Goal: Task Accomplishment & Management: Use online tool/utility

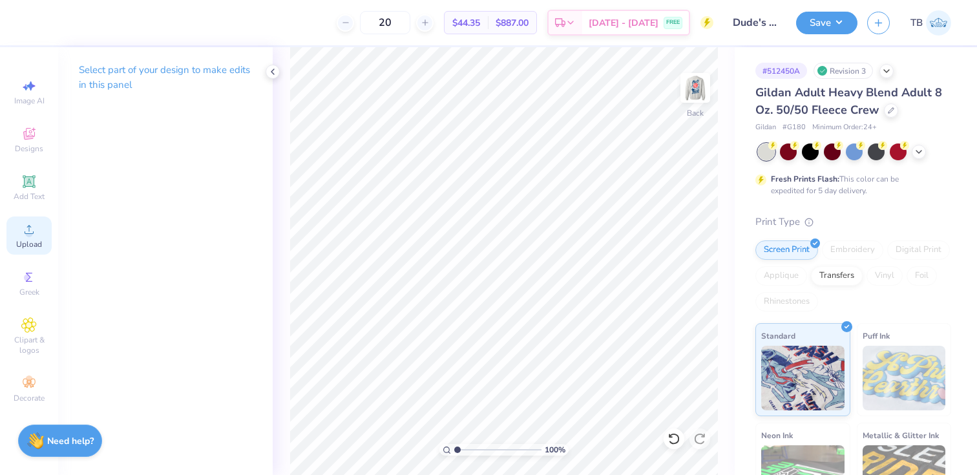
click at [25, 238] on div "Upload" at bounding box center [28, 235] width 45 height 38
click at [696, 90] on img at bounding box center [695, 88] width 52 height 52
click at [696, 90] on img at bounding box center [695, 88] width 26 height 26
click at [891, 110] on icon at bounding box center [890, 109] width 6 height 6
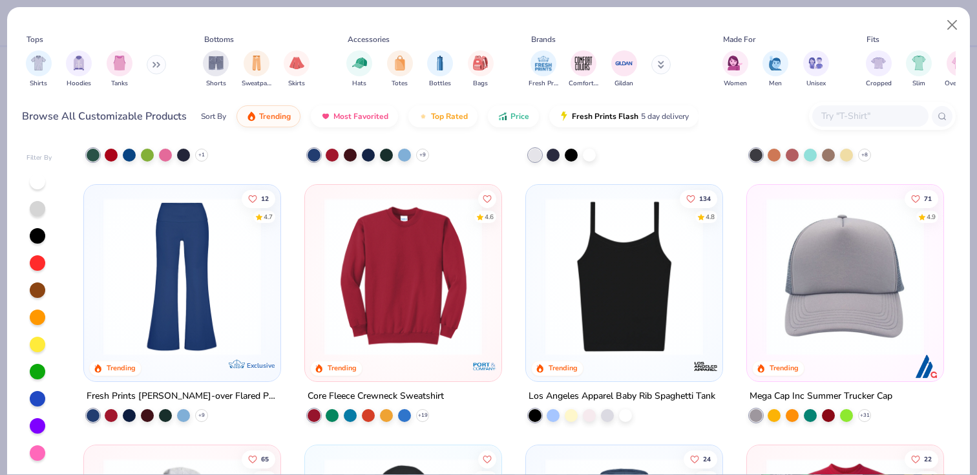
scroll to position [2319, 0]
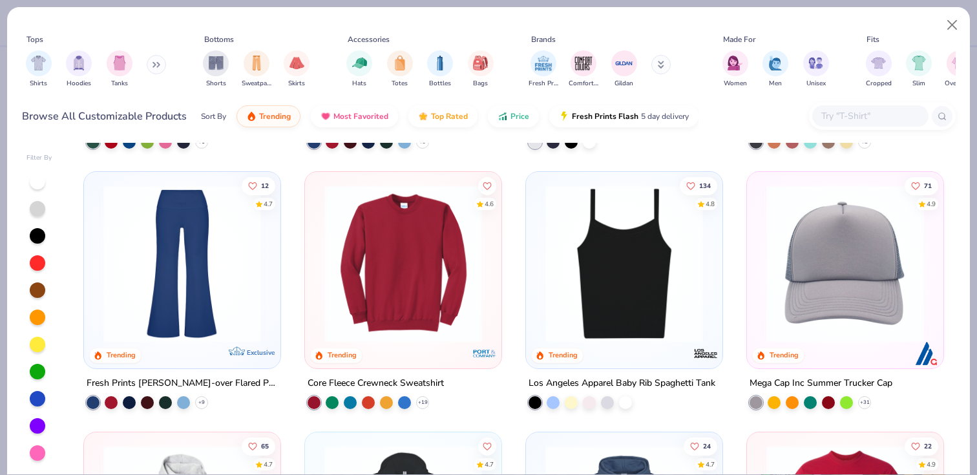
click at [863, 112] on input "text" at bounding box center [869, 116] width 99 height 15
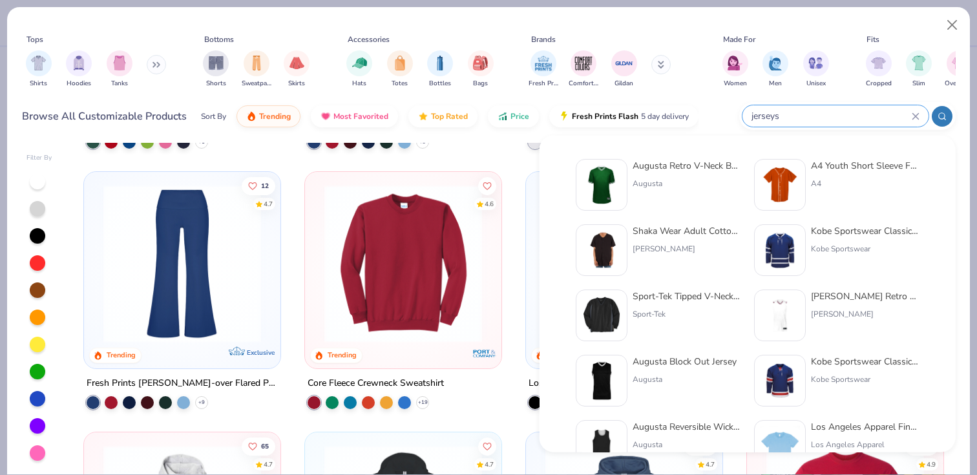
type input "jerseys"
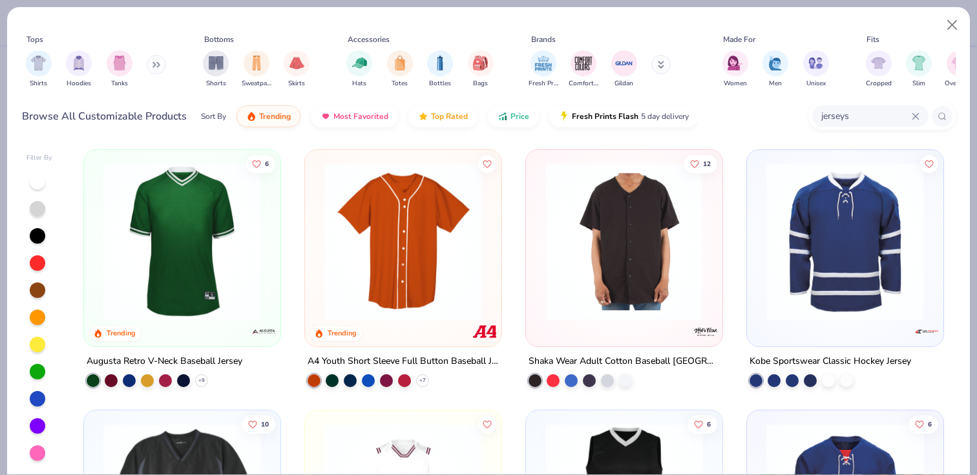
click at [915, 119] on icon at bounding box center [915, 116] width 8 height 8
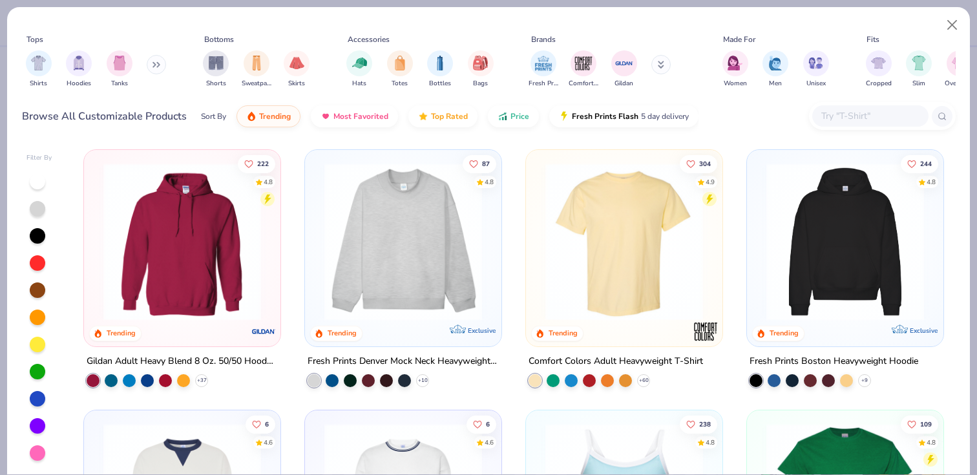
click at [659, 62] on button at bounding box center [660, 64] width 19 height 19
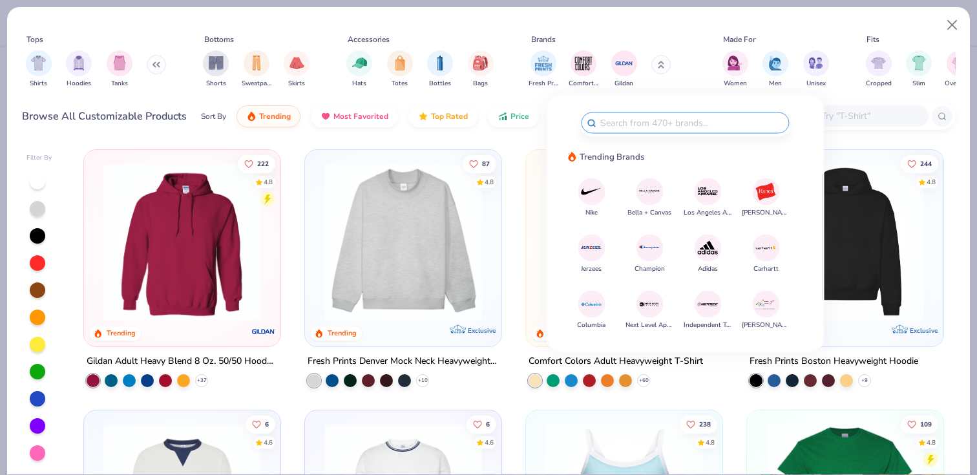
click at [588, 250] on img at bounding box center [591, 247] width 23 height 23
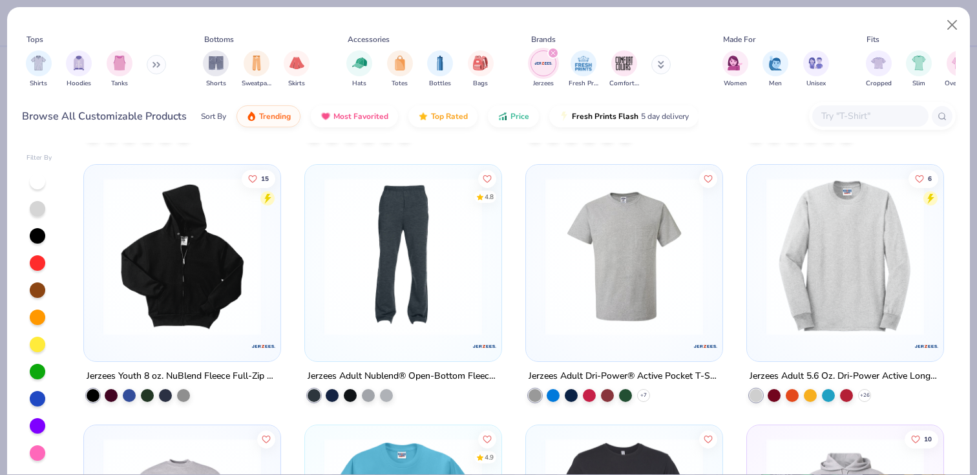
scroll to position [249, 0]
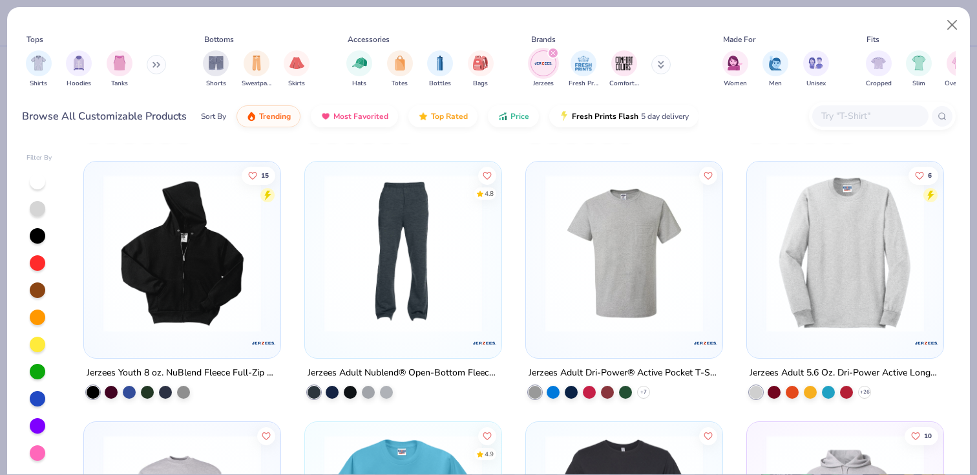
click at [874, 256] on img at bounding box center [845, 253] width 171 height 158
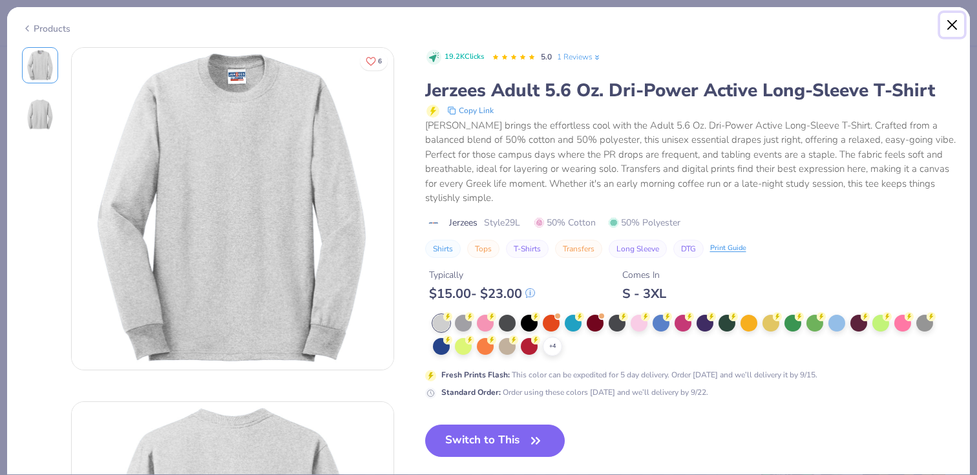
click at [953, 23] on button "Close" at bounding box center [952, 25] width 25 height 25
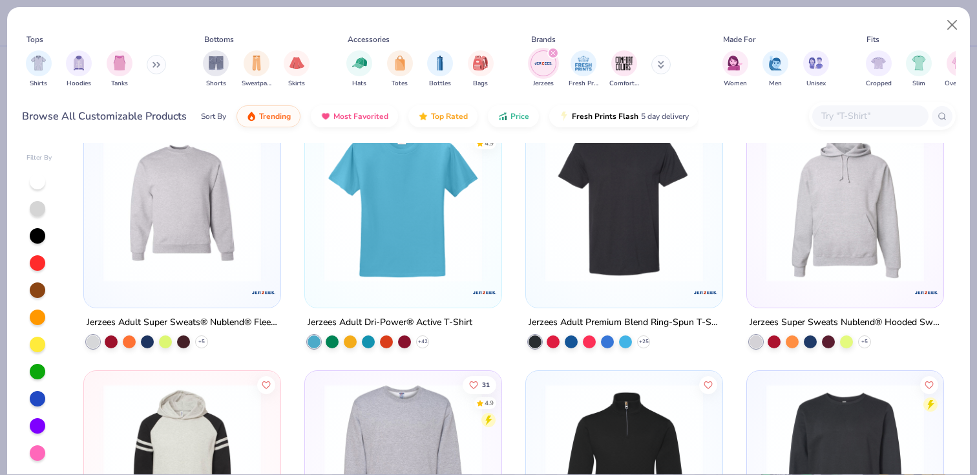
scroll to position [564, 0]
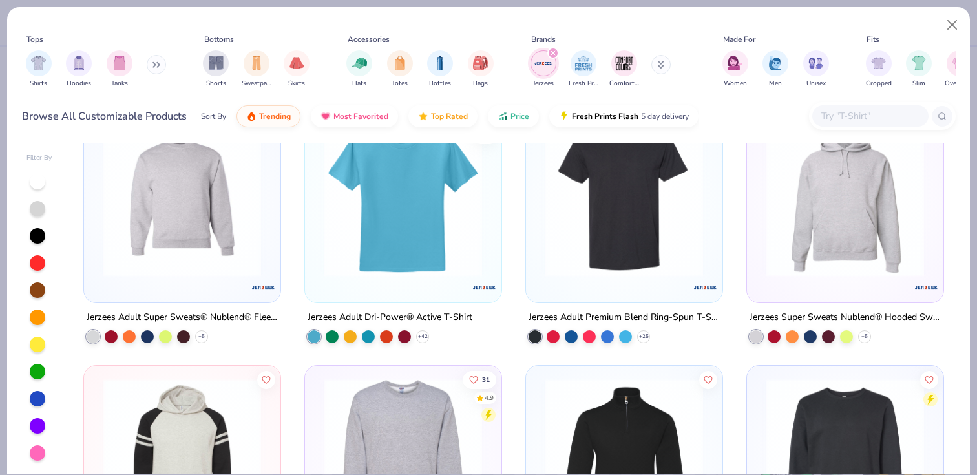
click at [156, 236] on img at bounding box center [182, 197] width 171 height 158
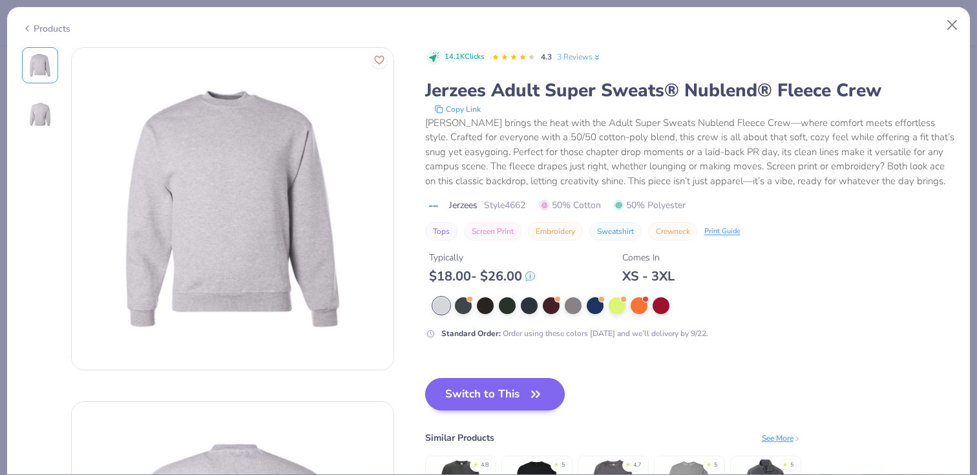
click at [508, 402] on button "Switch to This" at bounding box center [495, 394] width 140 height 32
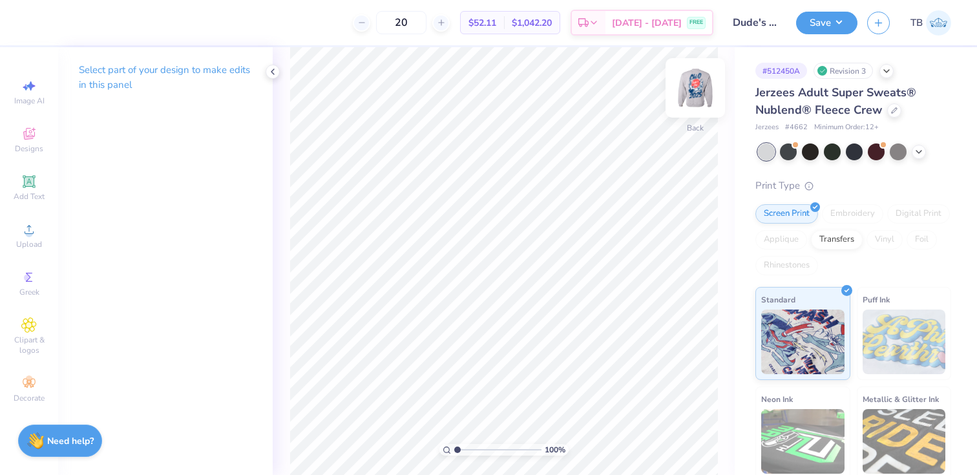
click at [707, 89] on img at bounding box center [695, 88] width 52 height 52
click at [690, 82] on img at bounding box center [695, 88] width 52 height 52
click at [21, 234] on icon at bounding box center [29, 230] width 16 height 16
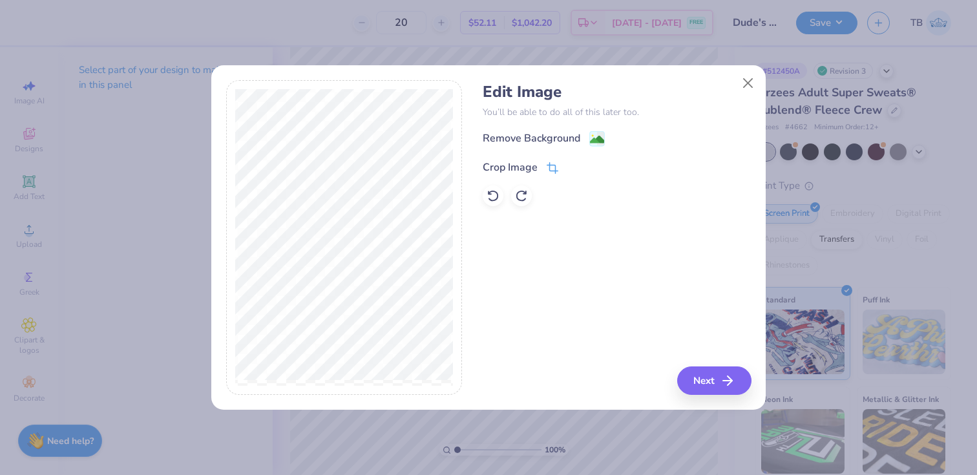
click at [552, 165] on icon at bounding box center [552, 168] width 12 height 12
click at [575, 163] on icon at bounding box center [574, 166] width 8 height 8
click at [595, 143] on image at bounding box center [597, 141] width 14 height 14
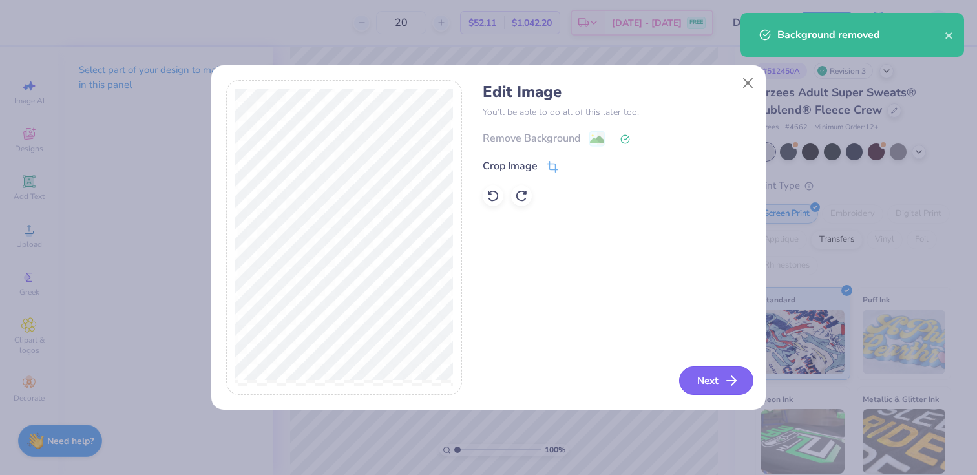
click at [718, 377] on button "Next" at bounding box center [716, 380] width 74 height 28
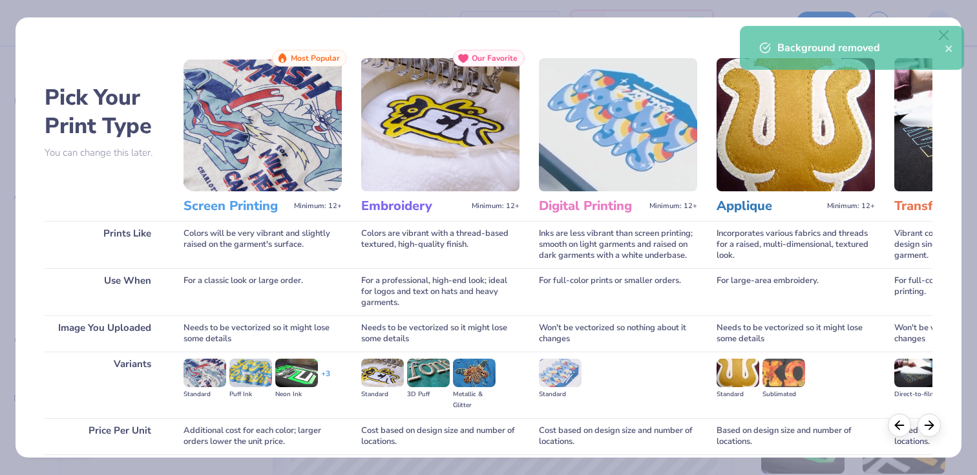
scroll to position [105, 0]
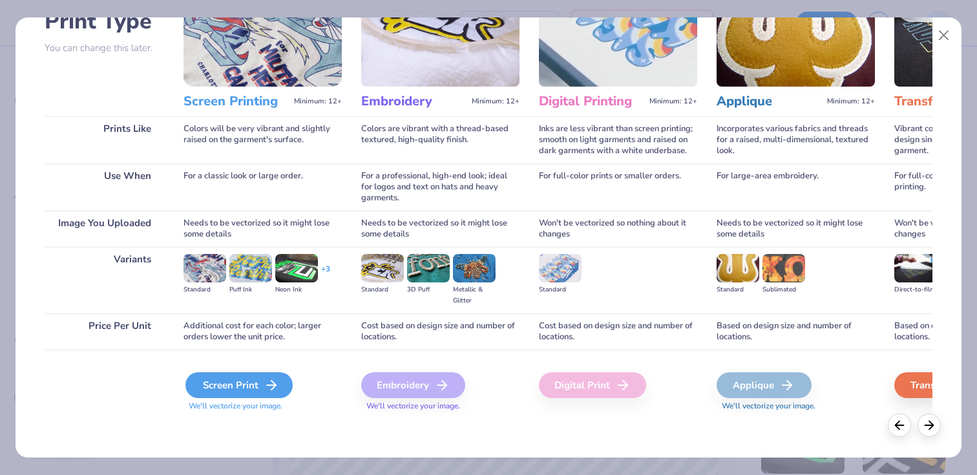
click at [258, 390] on div "Screen Print" at bounding box center [238, 385] width 107 height 26
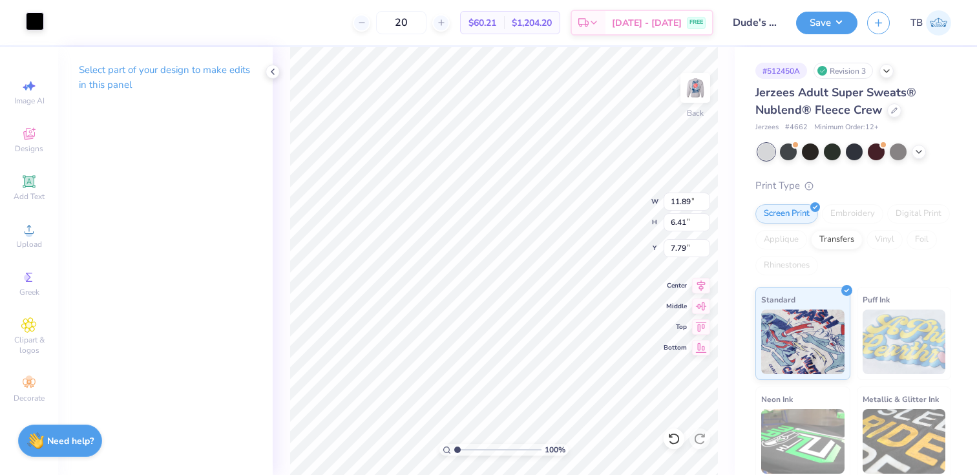
click at [36, 18] on div at bounding box center [35, 21] width 18 height 18
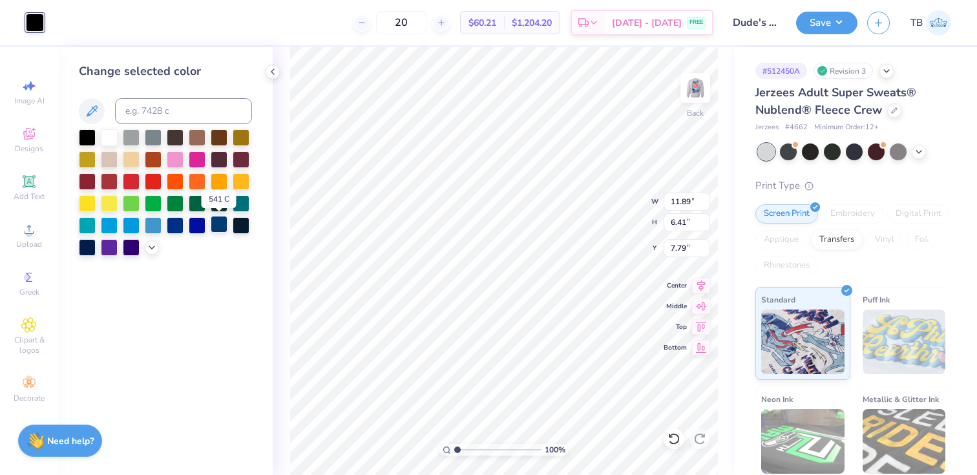
click at [222, 225] on div at bounding box center [219, 224] width 17 height 17
type input "4.50"
type input "2.42"
type input "3.00"
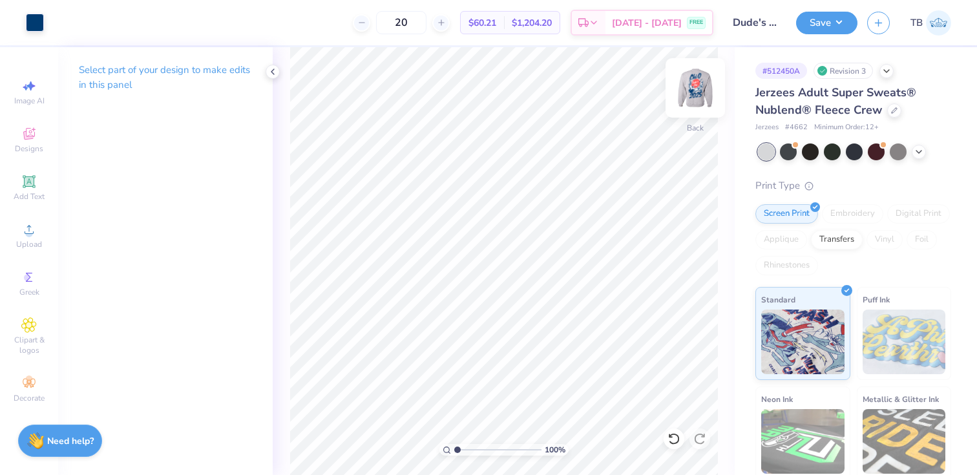
click at [698, 79] on img at bounding box center [695, 88] width 52 height 52
click at [698, 79] on img at bounding box center [695, 88] width 26 height 26
click at [924, 191] on div "Print Type" at bounding box center [853, 185] width 196 height 15
click at [893, 112] on icon at bounding box center [894, 109] width 6 height 6
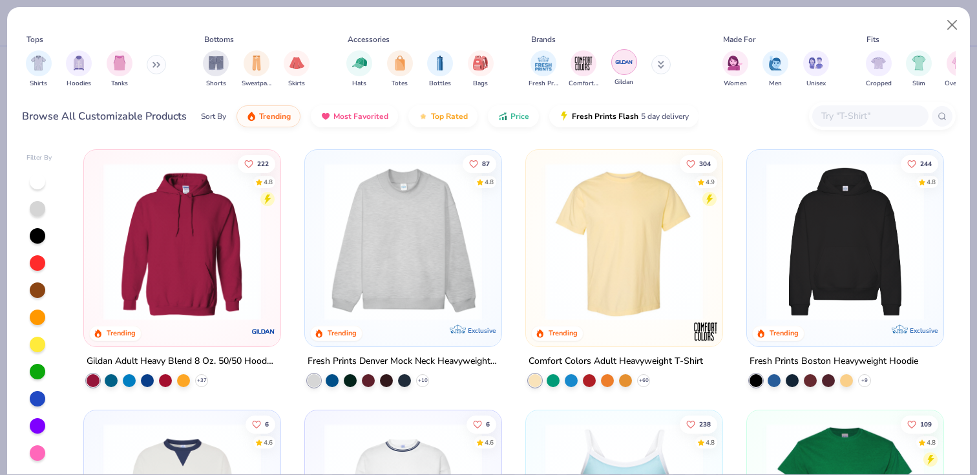
click at [623, 65] on img "filter for Gildan" at bounding box center [623, 61] width 19 height 19
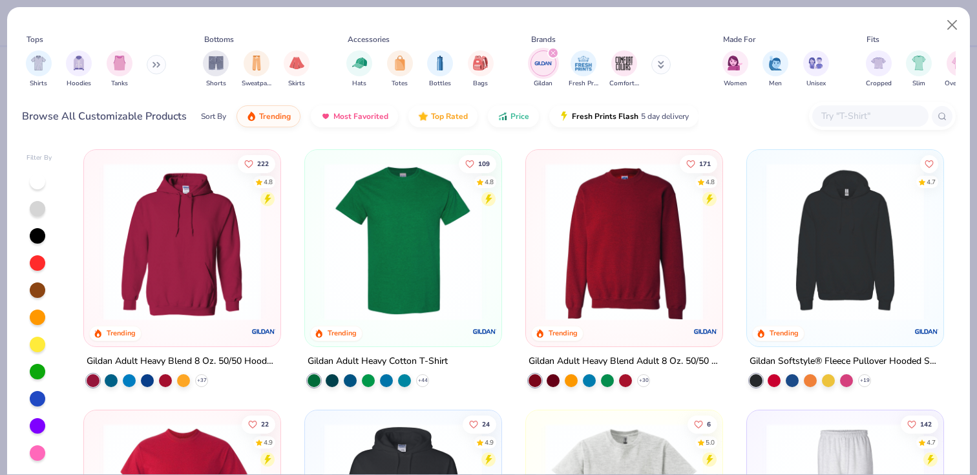
click at [606, 268] on img at bounding box center [624, 242] width 171 height 158
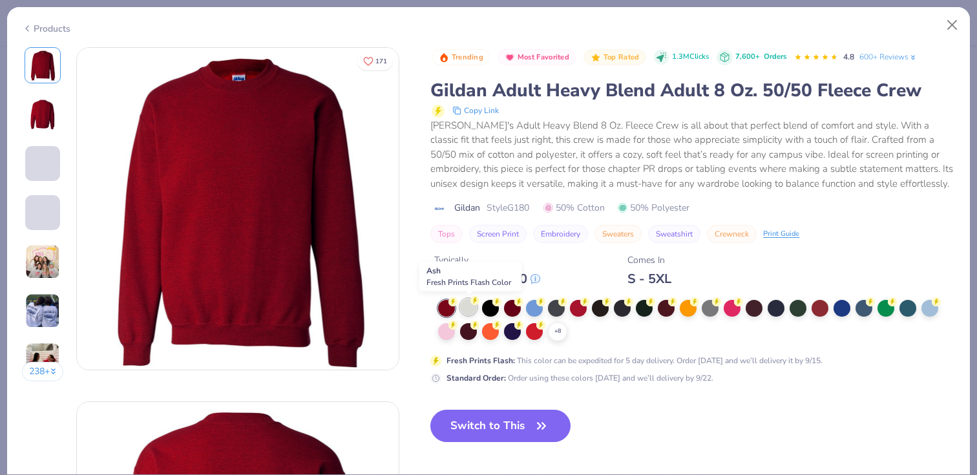
click at [466, 304] on div at bounding box center [468, 306] width 17 height 17
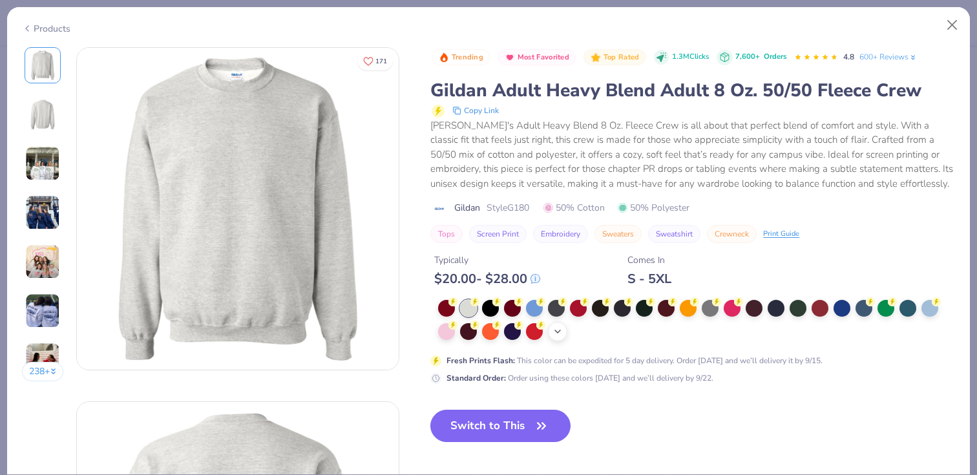
click at [555, 335] on icon at bounding box center [557, 331] width 10 height 10
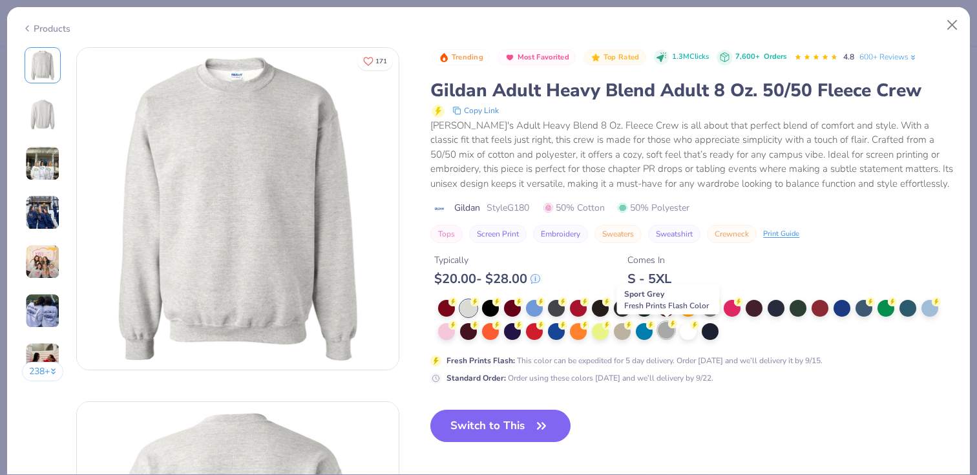
click at [663, 333] on div at bounding box center [665, 330] width 17 height 17
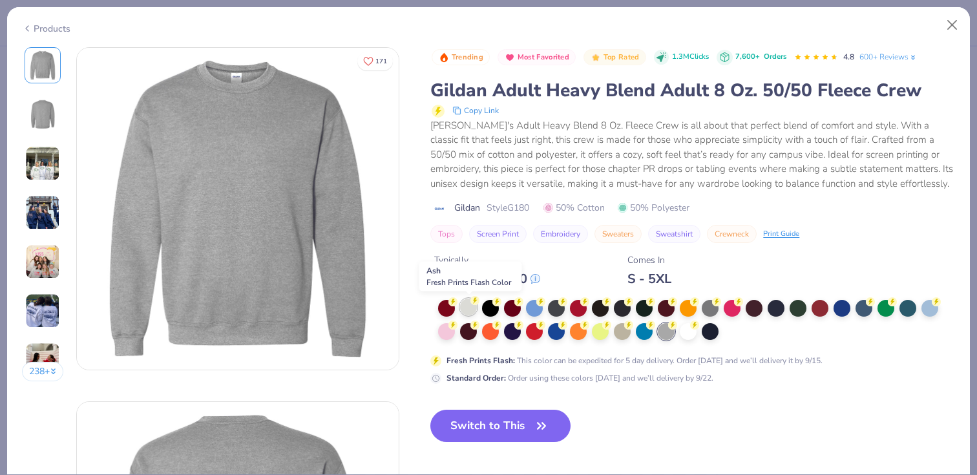
click at [469, 313] on div at bounding box center [468, 306] width 17 height 17
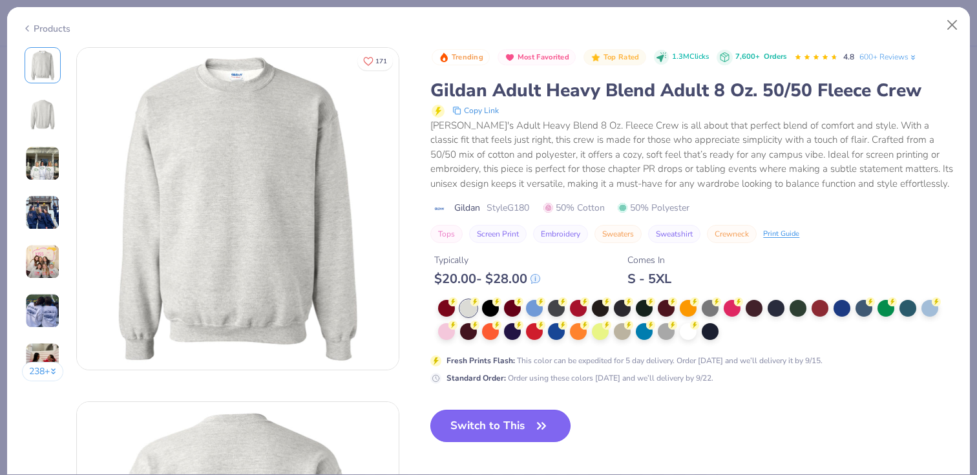
click at [497, 428] on button "Switch to This" at bounding box center [500, 425] width 140 height 32
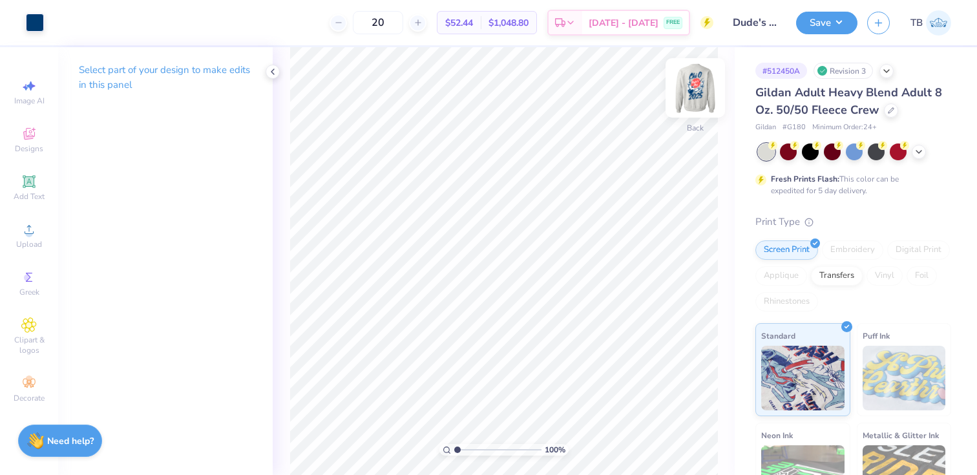
click at [691, 84] on img at bounding box center [695, 88] width 52 height 52
click at [691, 84] on img at bounding box center [695, 88] width 26 height 26
type input "3.00"
click at [840, 23] on button "Save" at bounding box center [826, 21] width 61 height 23
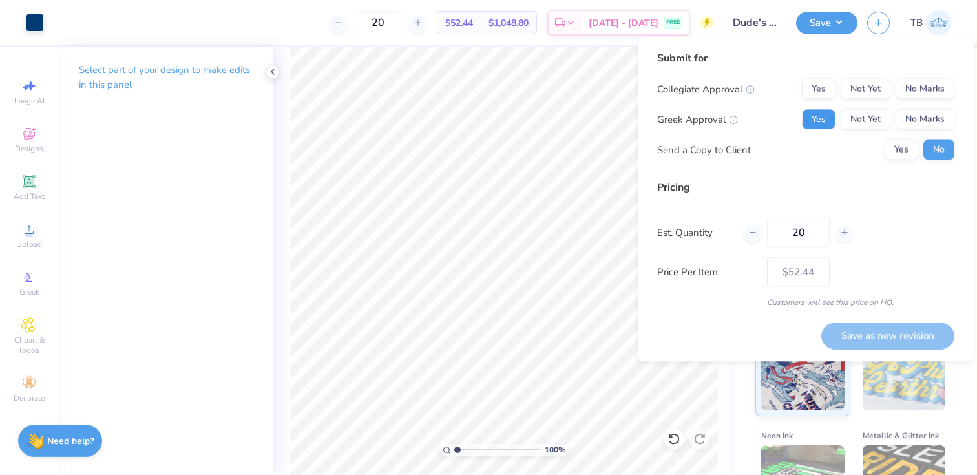
click at [818, 118] on button "Yes" at bounding box center [818, 119] width 34 height 21
click at [920, 94] on button "No Marks" at bounding box center [924, 89] width 59 height 21
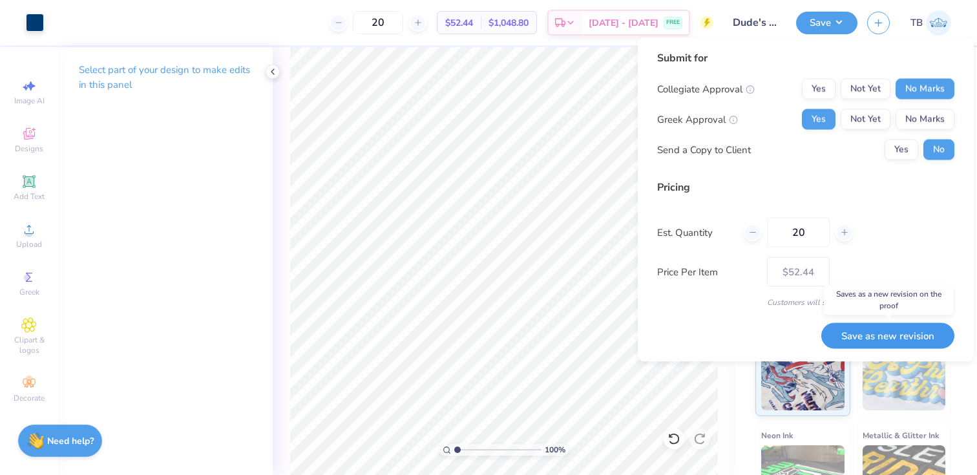
click at [887, 336] on button "Save as new revision" at bounding box center [887, 335] width 133 height 26
type input "$52.44"
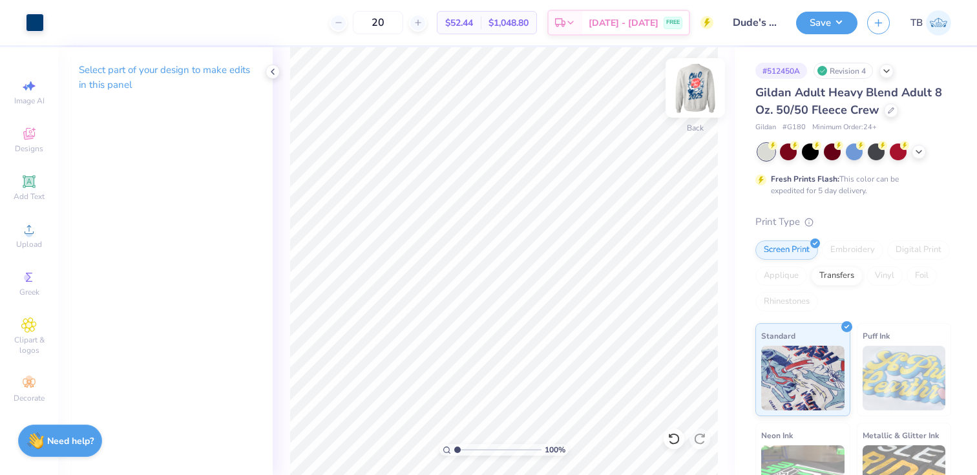
click at [690, 80] on img at bounding box center [695, 88] width 52 height 52
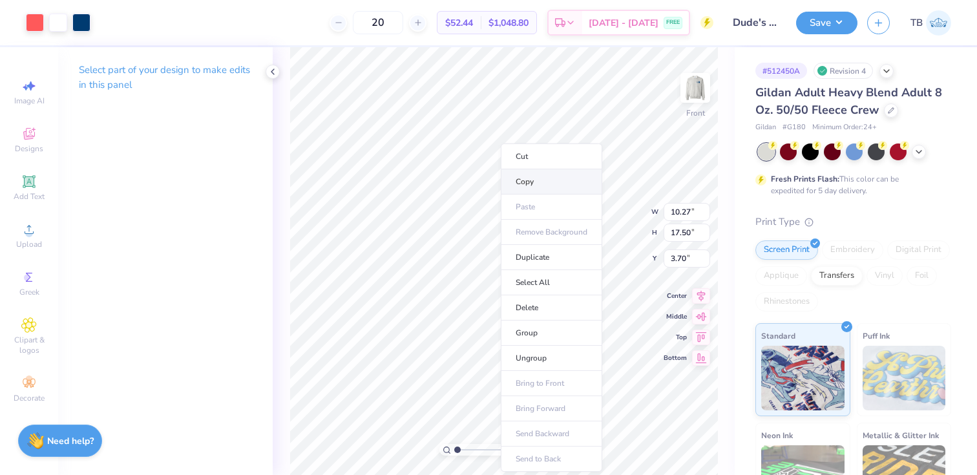
click at [535, 183] on li "Copy" at bounding box center [551, 181] width 101 height 25
click at [532, 183] on li "Copy" at bounding box center [552, 181] width 101 height 25
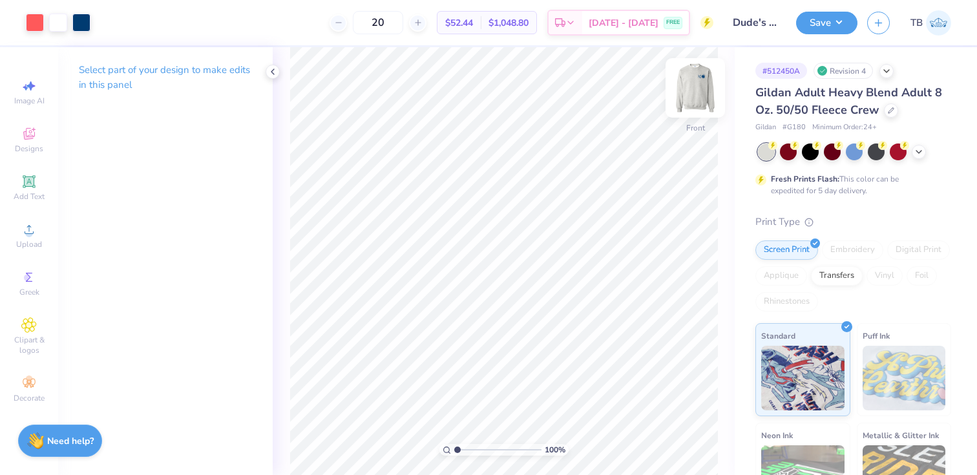
click at [690, 92] on img at bounding box center [695, 88] width 52 height 52
click at [690, 92] on img at bounding box center [695, 88] width 26 height 26
click at [698, 88] on img at bounding box center [695, 88] width 52 height 52
click at [628, 209] on div "100 % Front W 10.13 10.13 " H 13.72 13.72 " Y 3.70 3.70 " Center Middle Top Bot…" at bounding box center [504, 261] width 462 height 428
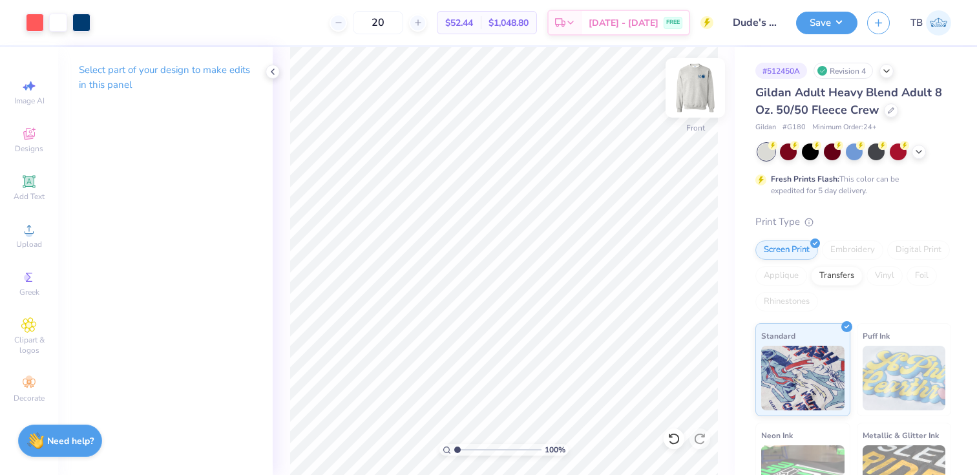
click at [696, 93] on img at bounding box center [695, 88] width 52 height 52
click at [696, 93] on img at bounding box center [695, 88] width 26 height 26
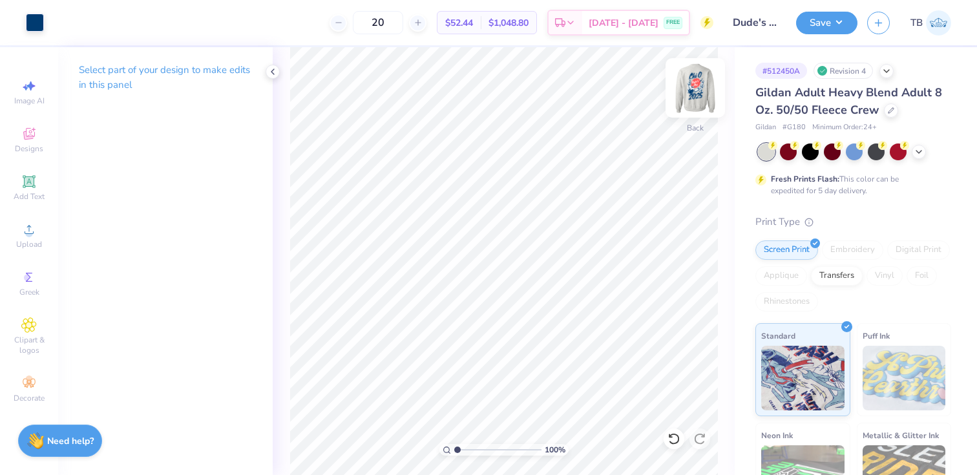
click at [699, 86] on img at bounding box center [695, 88] width 52 height 52
click at [688, 81] on img at bounding box center [695, 88] width 52 height 52
click at [37, 234] on div "Upload" at bounding box center [28, 235] width 45 height 38
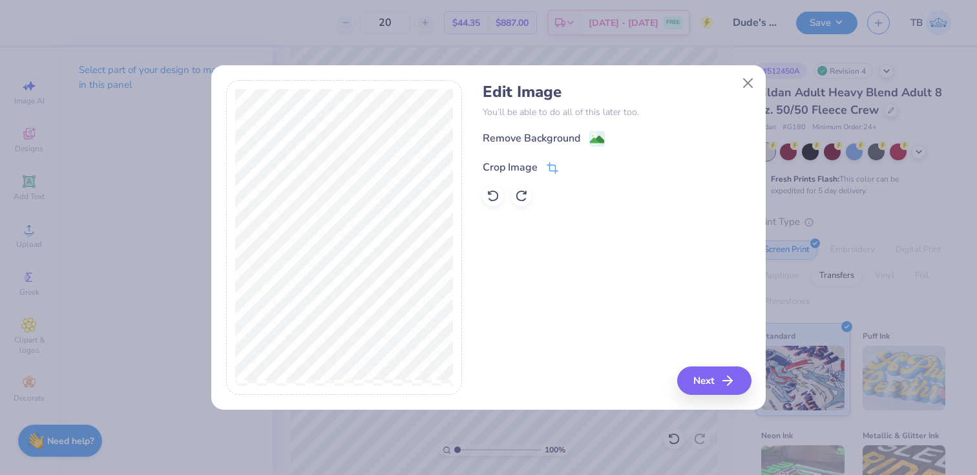
click at [550, 161] on span at bounding box center [552, 168] width 12 height 16
click at [575, 165] on polyline at bounding box center [574, 166] width 5 height 4
click at [732, 387] on icon "button" at bounding box center [731, 381] width 16 height 16
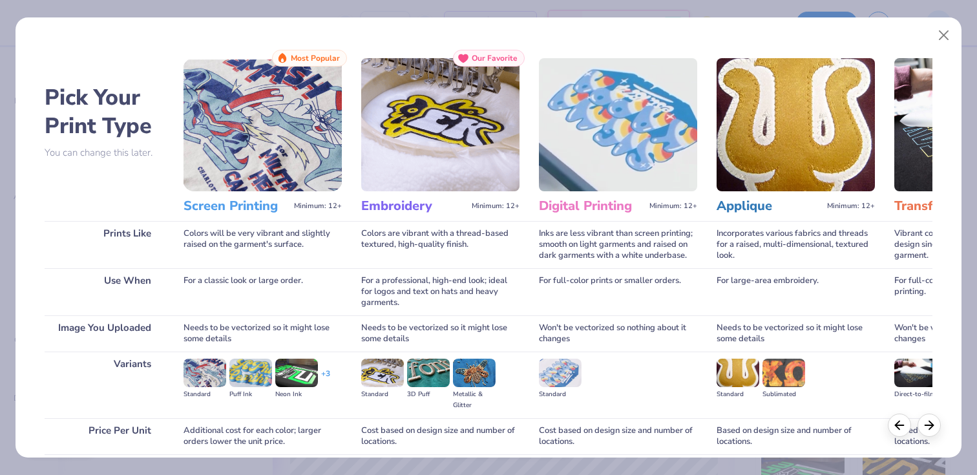
scroll to position [105, 0]
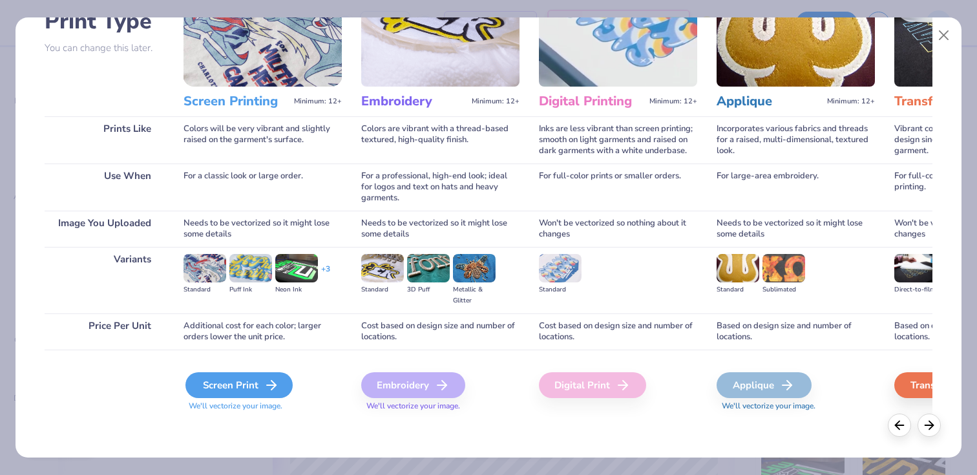
click at [242, 391] on div "Screen Print" at bounding box center [238, 385] width 107 height 26
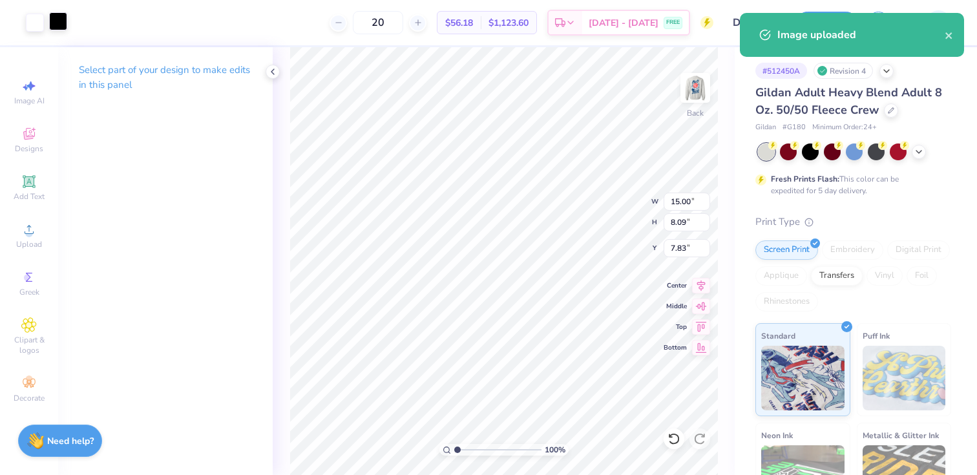
click at [59, 24] on div at bounding box center [58, 21] width 18 height 18
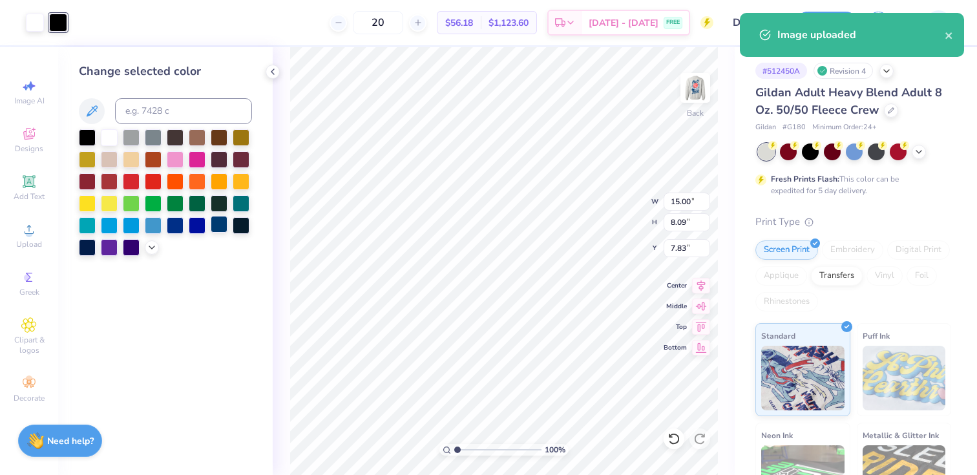
click at [218, 227] on div at bounding box center [219, 224] width 17 height 17
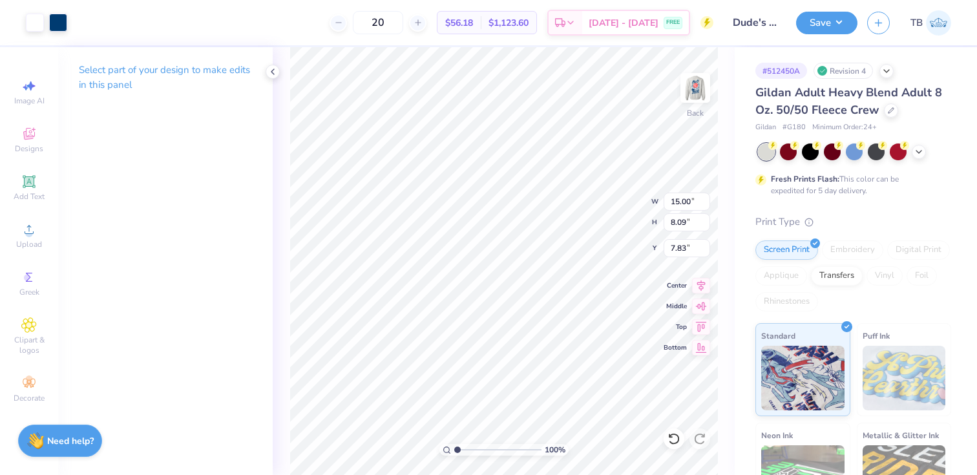
type input "5.06"
type input "2.73"
type input "3.00"
click at [694, 84] on img at bounding box center [695, 88] width 52 height 52
click at [694, 84] on img at bounding box center [695, 88] width 26 height 26
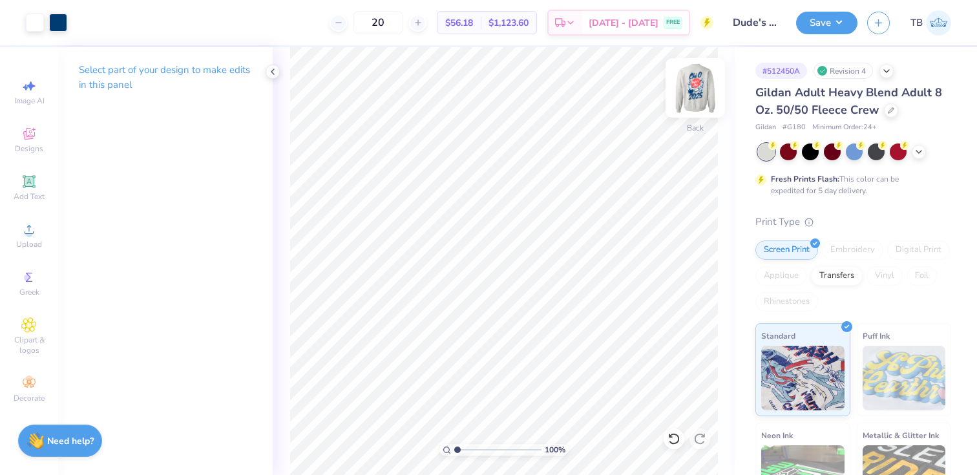
click at [693, 96] on img at bounding box center [695, 88] width 52 height 52
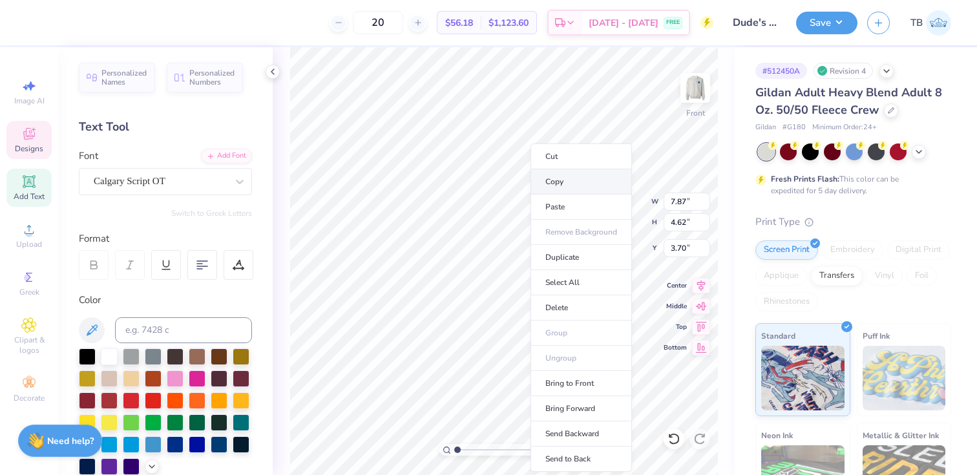
click at [547, 175] on li "Copy" at bounding box center [580, 181] width 101 height 25
type input "6.40"
type input "6.70"
type input "7.48"
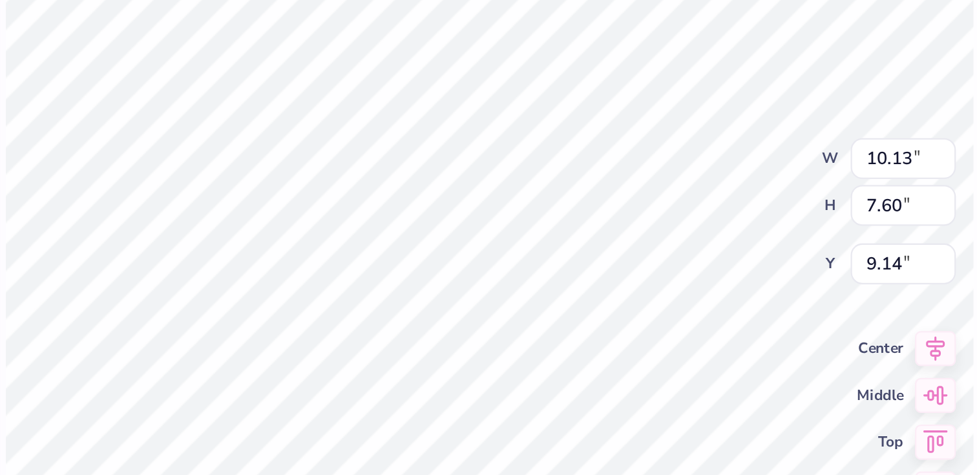
type input "9.04"
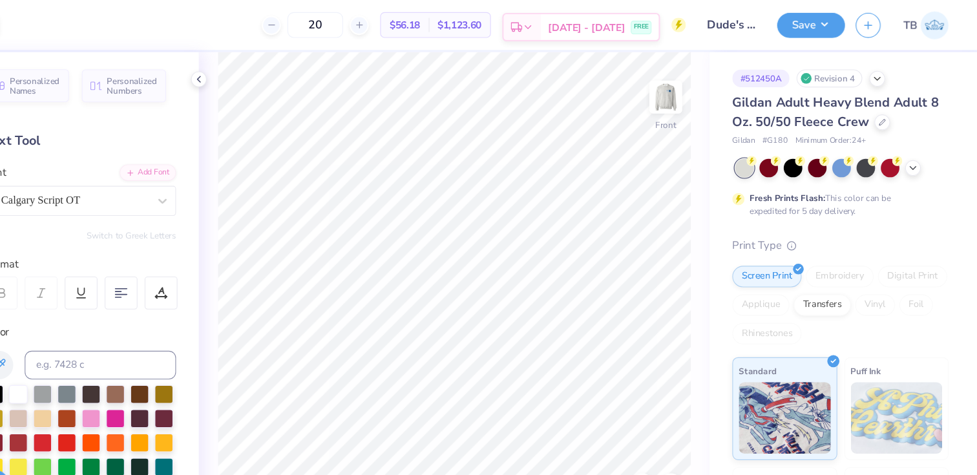
scroll to position [0, 0]
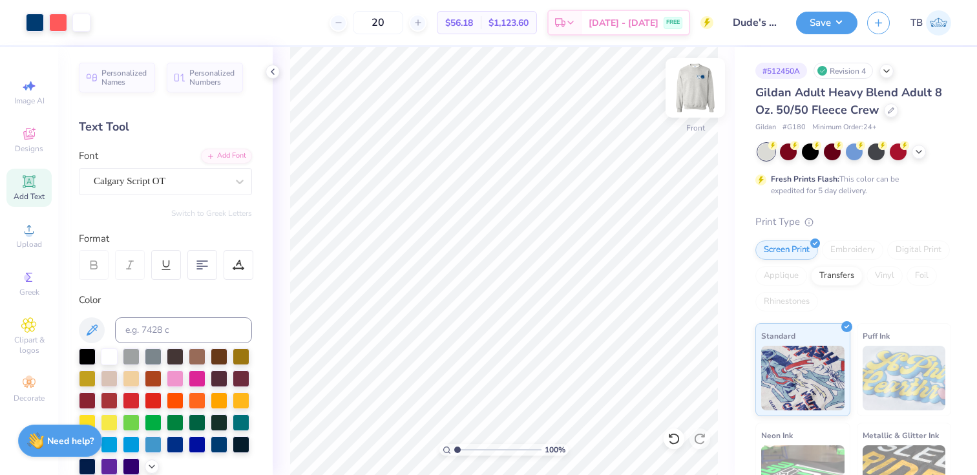
click at [693, 88] on img at bounding box center [695, 88] width 52 height 52
click at [693, 88] on img at bounding box center [695, 88] width 26 height 26
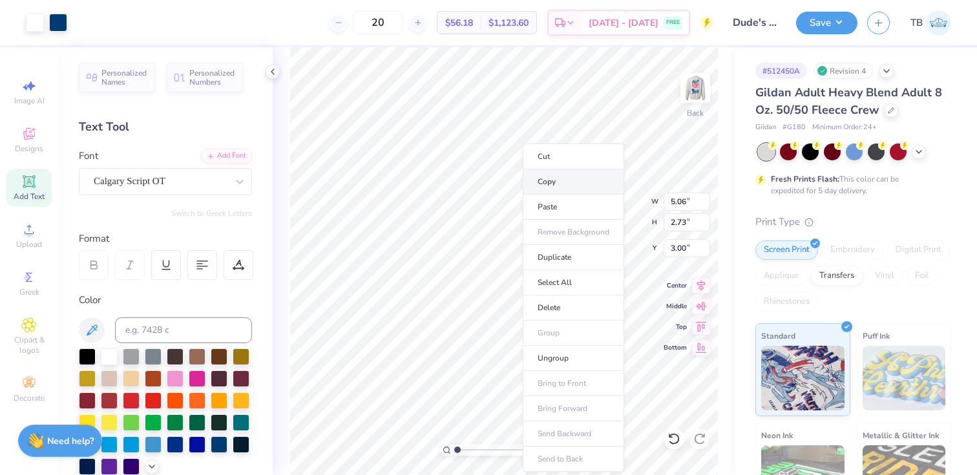
click at [555, 185] on li "Copy" at bounding box center [572, 181] width 101 height 25
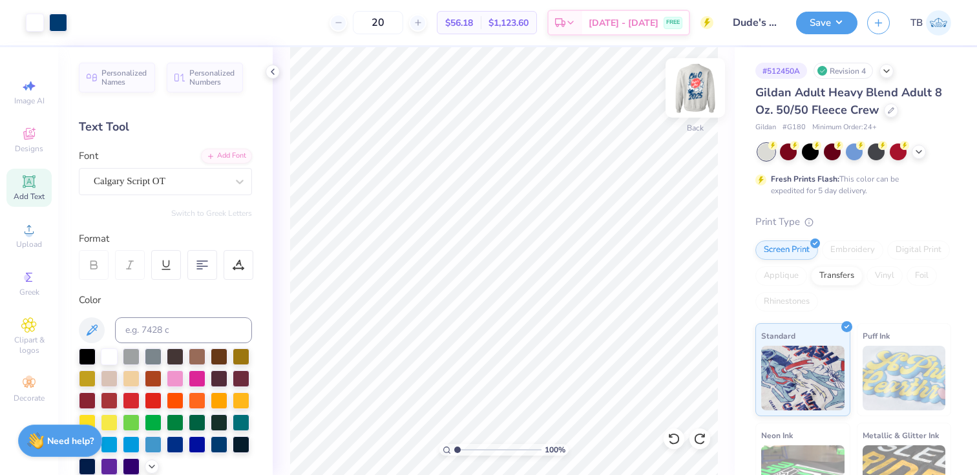
click at [692, 82] on img at bounding box center [695, 88] width 52 height 52
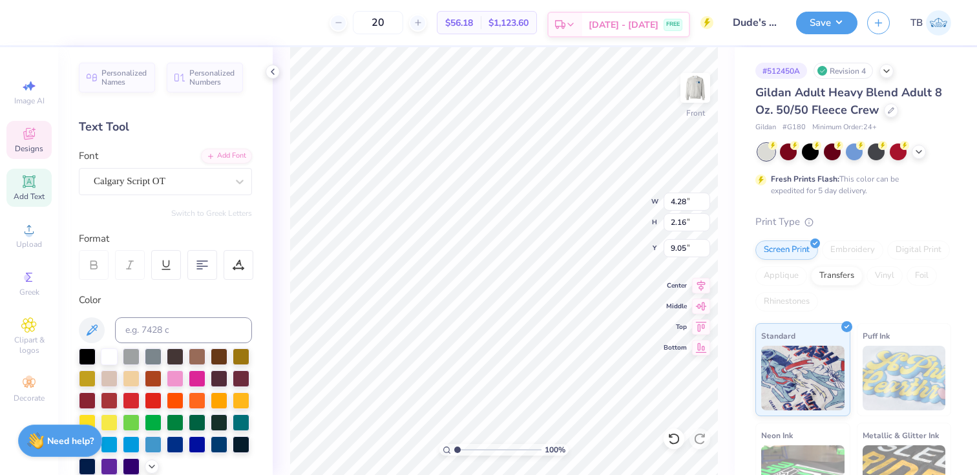
type input "2.39"
type input "1.71"
type input "11.13"
type input "4.44"
type input "7.16"
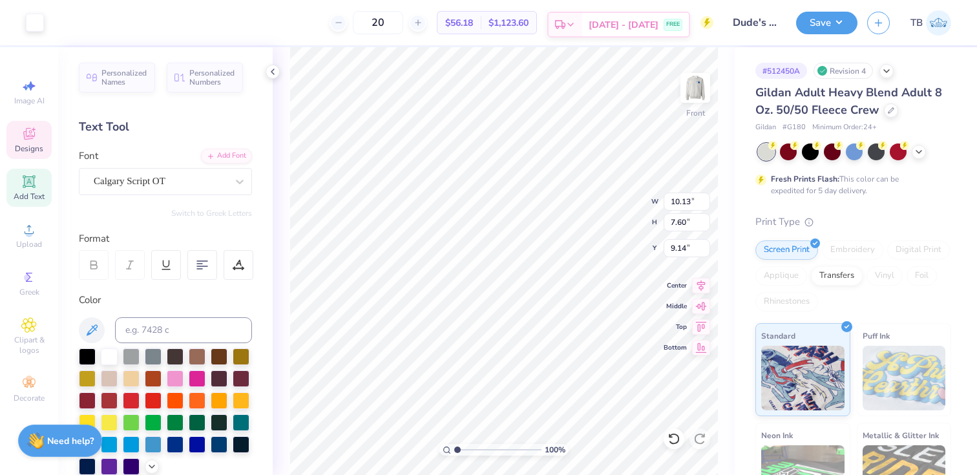
type input "10.51"
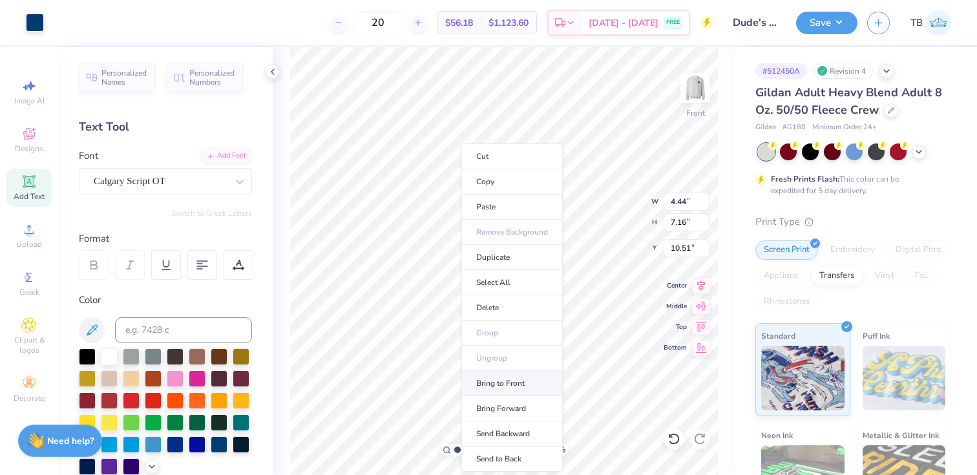
click at [513, 387] on li "Bring to Front" at bounding box center [511, 383] width 101 height 25
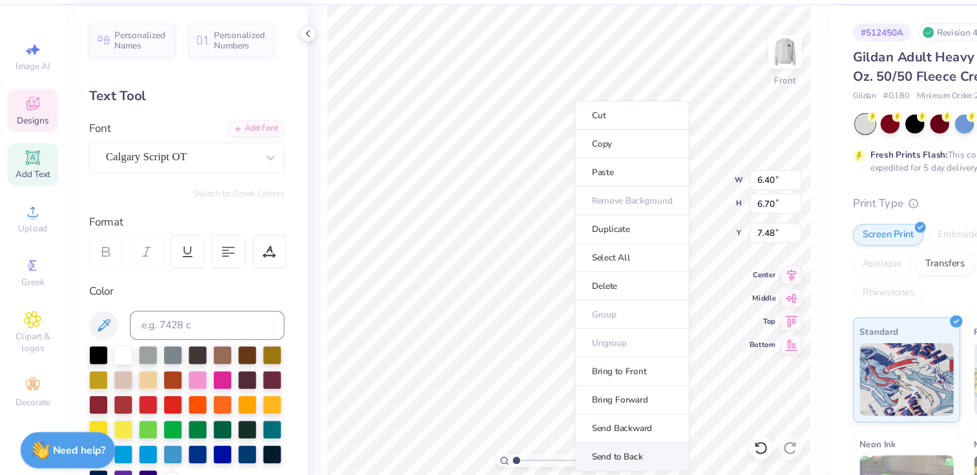
click at [551, 442] on li "Send to Back" at bounding box center [559, 446] width 101 height 25
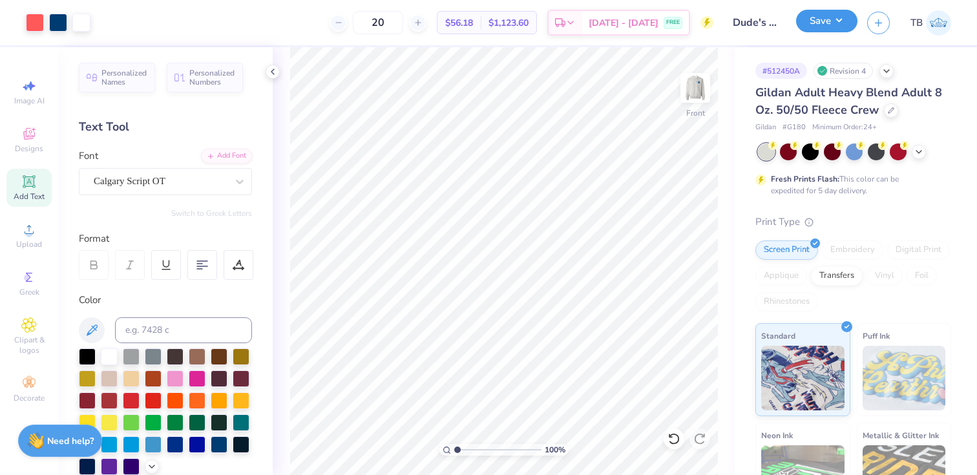
click at [822, 26] on button "Save" at bounding box center [826, 21] width 61 height 23
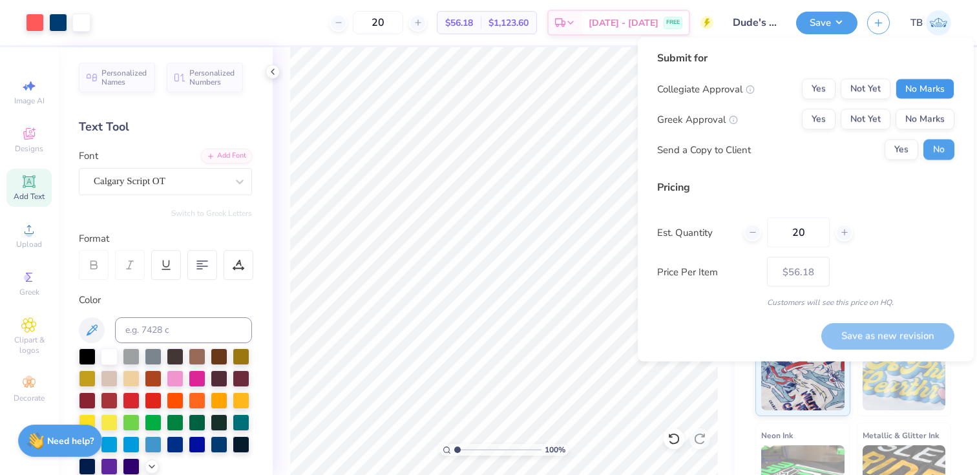
click at [927, 87] on button "No Marks" at bounding box center [924, 89] width 59 height 21
click at [823, 118] on button "Yes" at bounding box center [818, 119] width 34 height 21
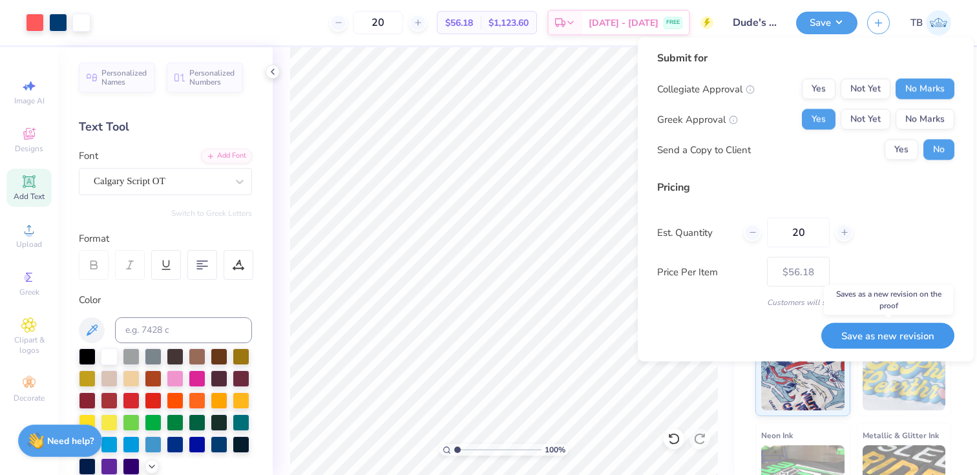
click at [905, 331] on button "Save as new revision" at bounding box center [887, 335] width 133 height 26
type input "$56.18"
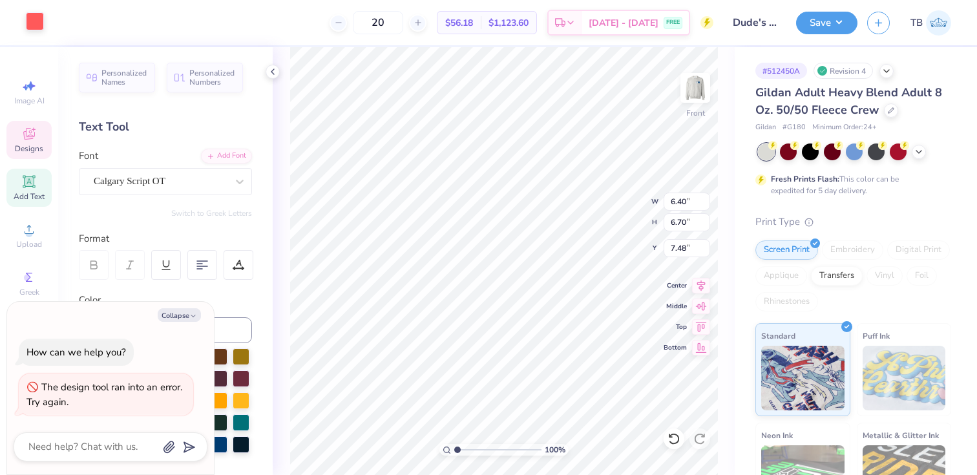
click at [37, 21] on div at bounding box center [35, 21] width 18 height 18
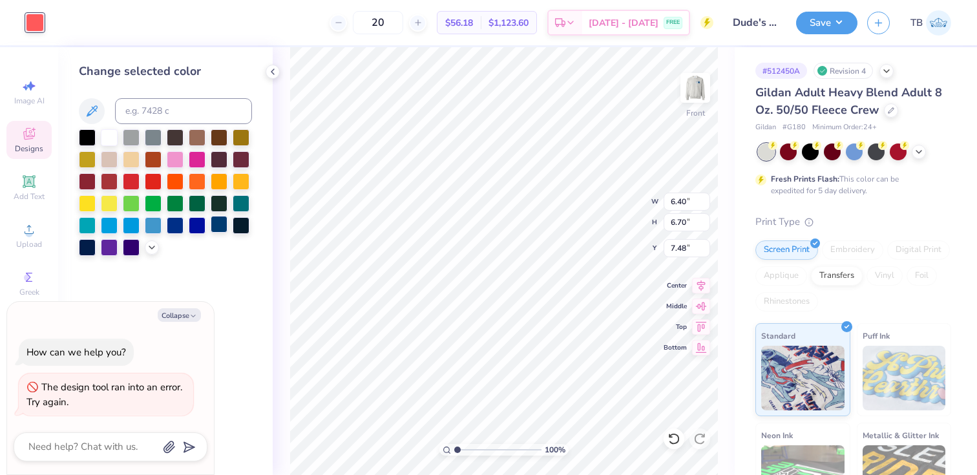
click at [218, 227] on div at bounding box center [219, 224] width 17 height 17
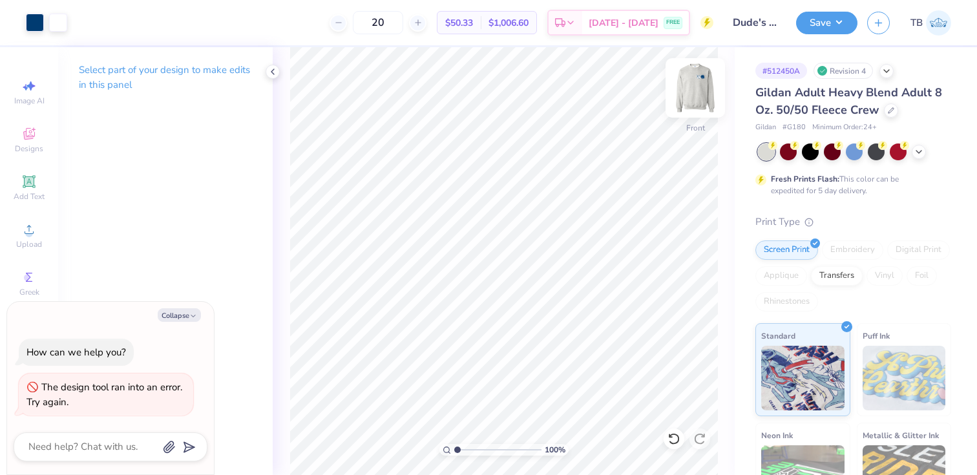
click at [692, 92] on img at bounding box center [695, 88] width 52 height 52
click at [692, 92] on img at bounding box center [695, 88] width 26 height 26
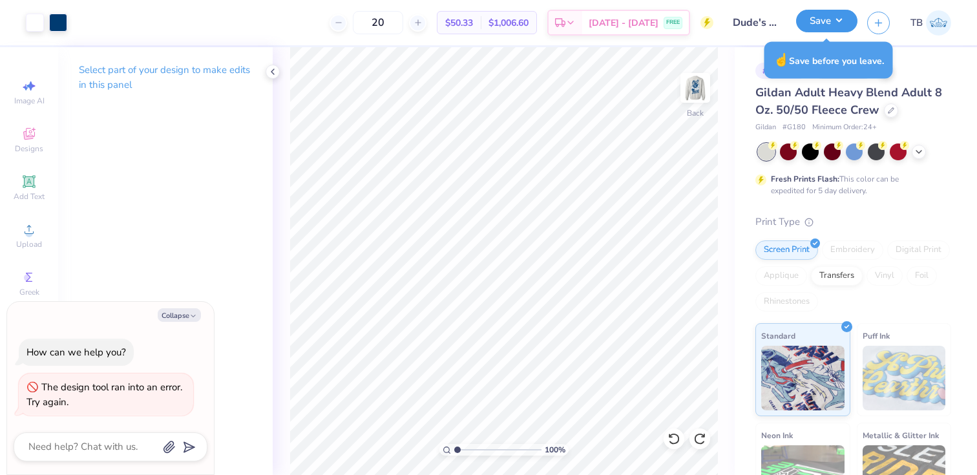
click at [829, 21] on button "Save" at bounding box center [826, 21] width 61 height 23
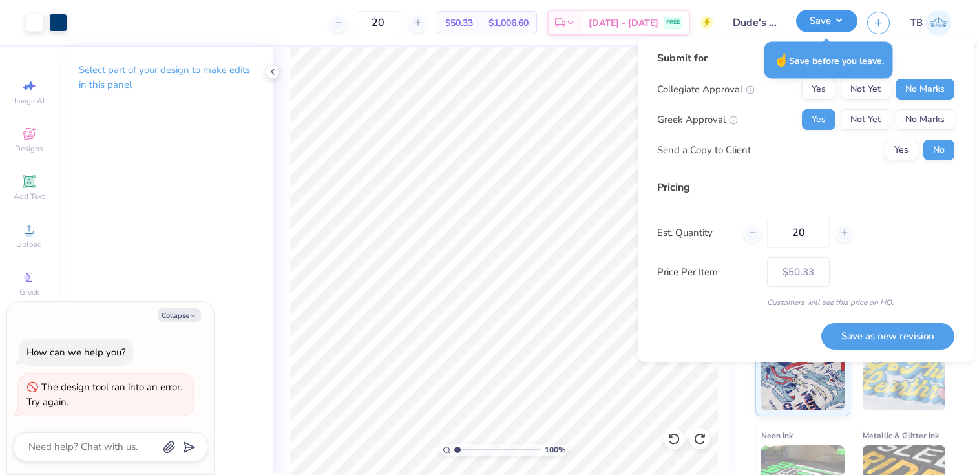
type textarea "x"
click at [872, 330] on button "Save as new revision" at bounding box center [887, 336] width 133 height 26
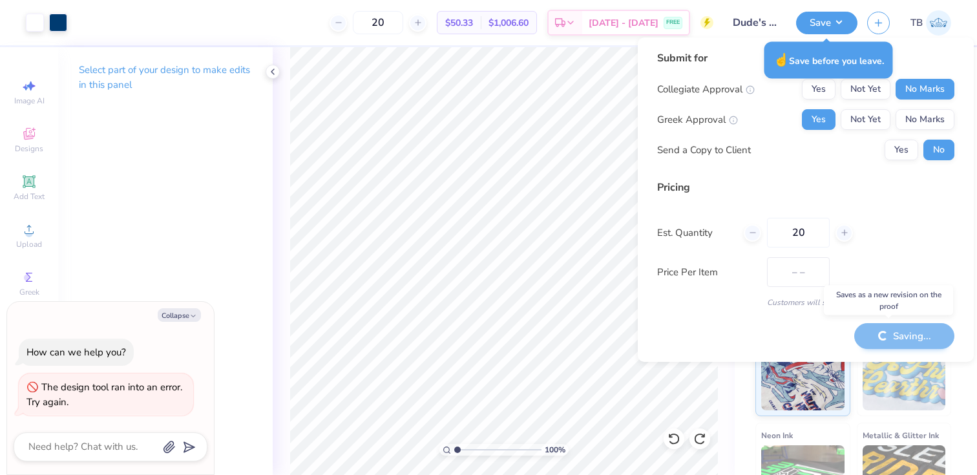
type input "$50.33"
type textarea "x"
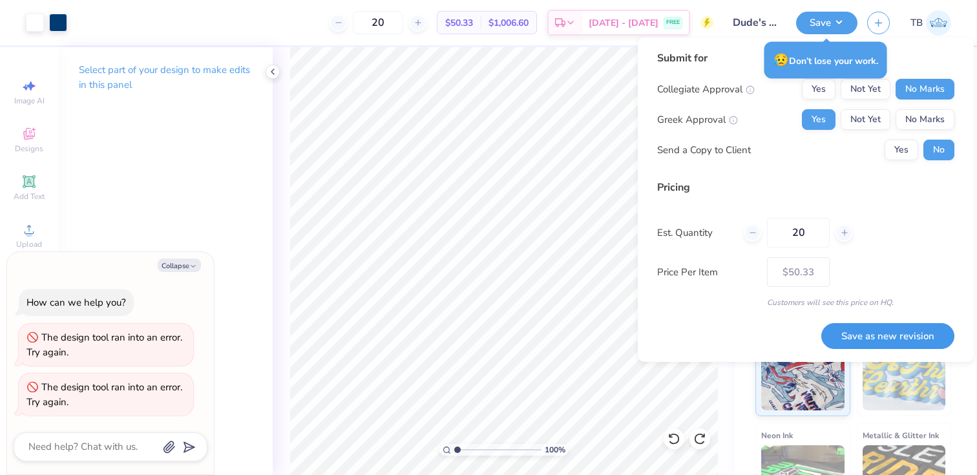
click at [876, 339] on button "Save as new revision" at bounding box center [887, 336] width 133 height 26
type input "$50.33"
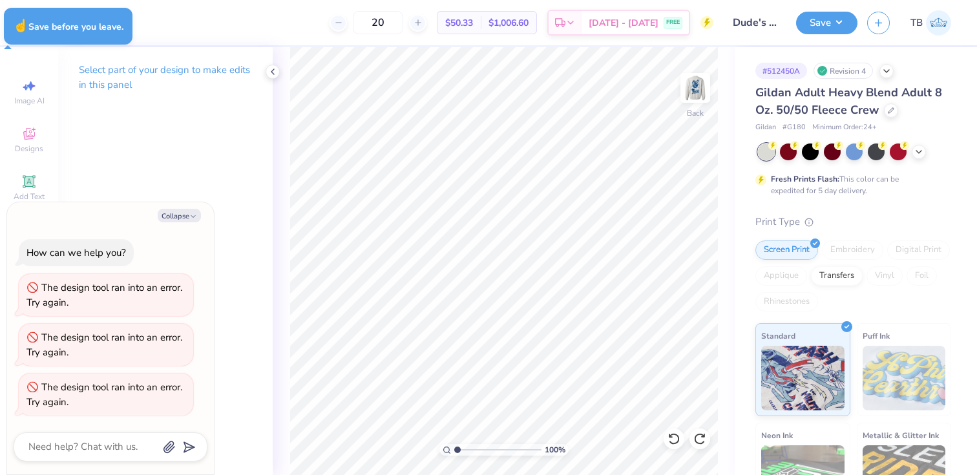
type textarea "x"
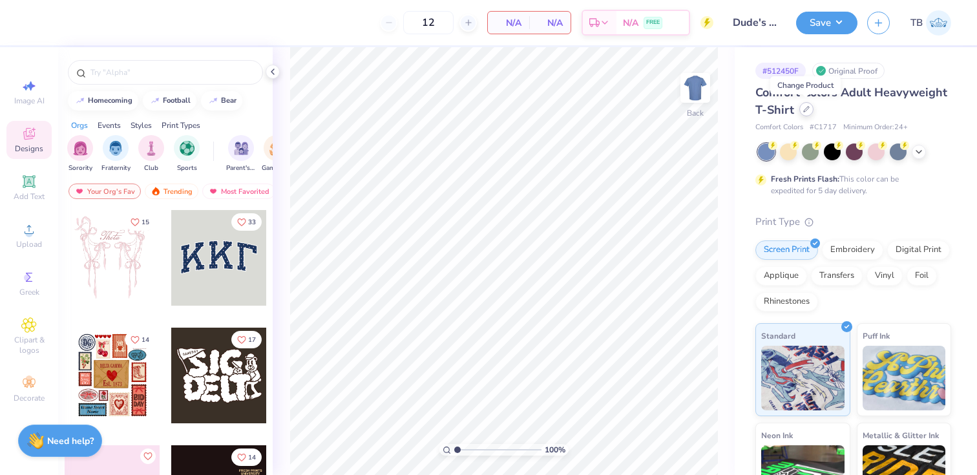
click at [803, 110] on icon at bounding box center [806, 109] width 6 height 6
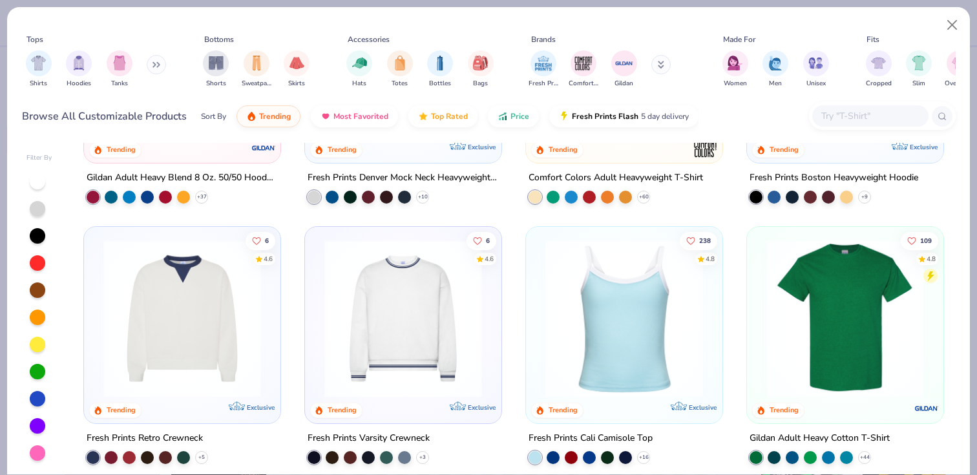
scroll to position [222, 0]
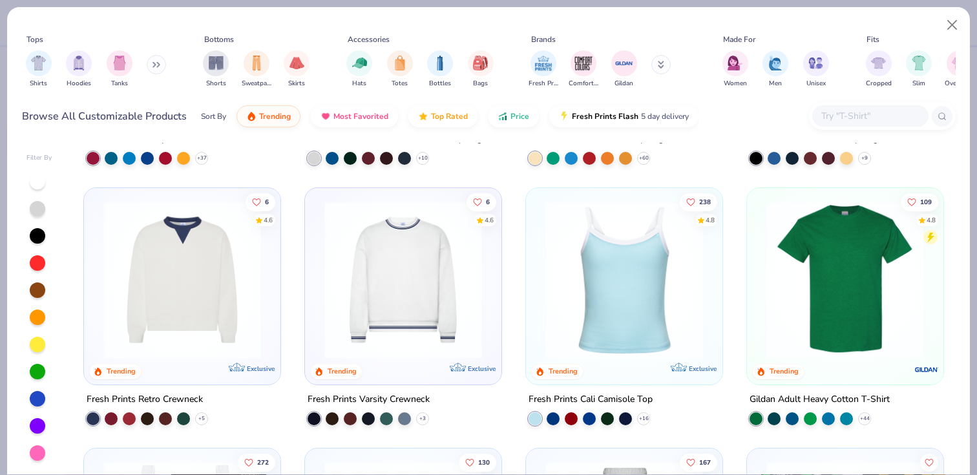
click at [858, 266] on img at bounding box center [845, 280] width 171 height 158
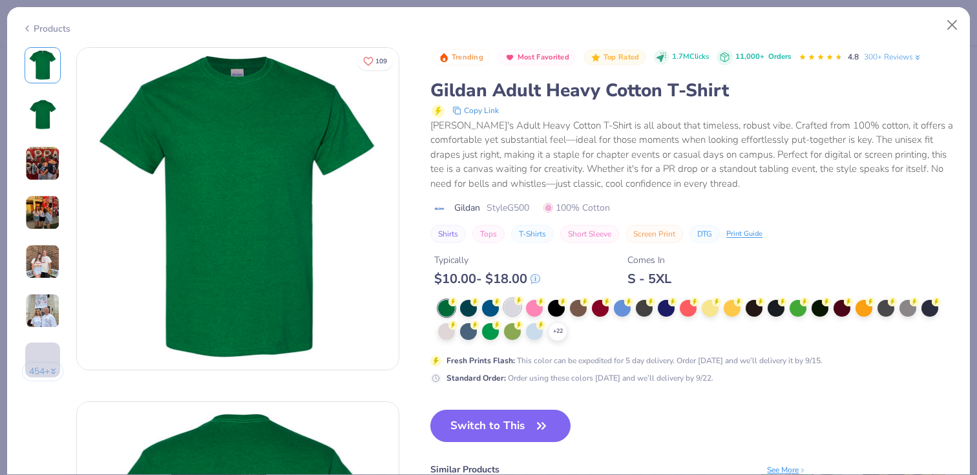
click at [514, 308] on div at bounding box center [512, 306] width 17 height 17
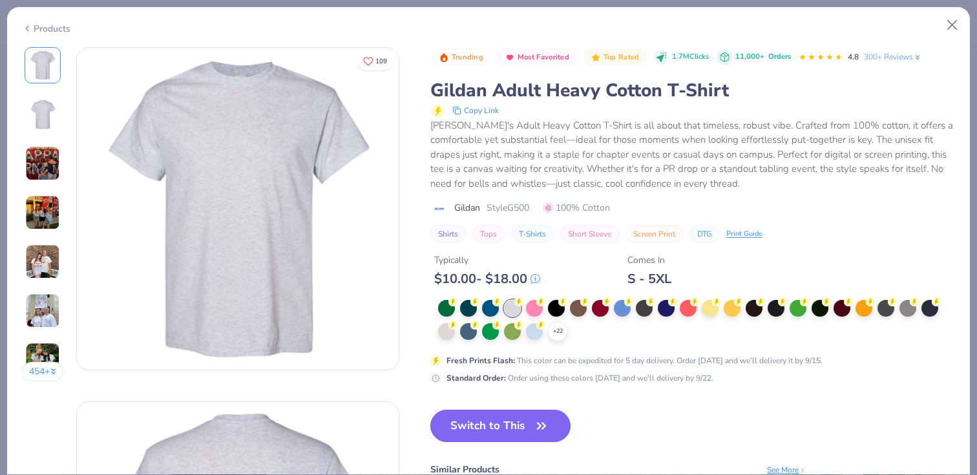
click at [499, 430] on button "Switch to This" at bounding box center [500, 425] width 140 height 32
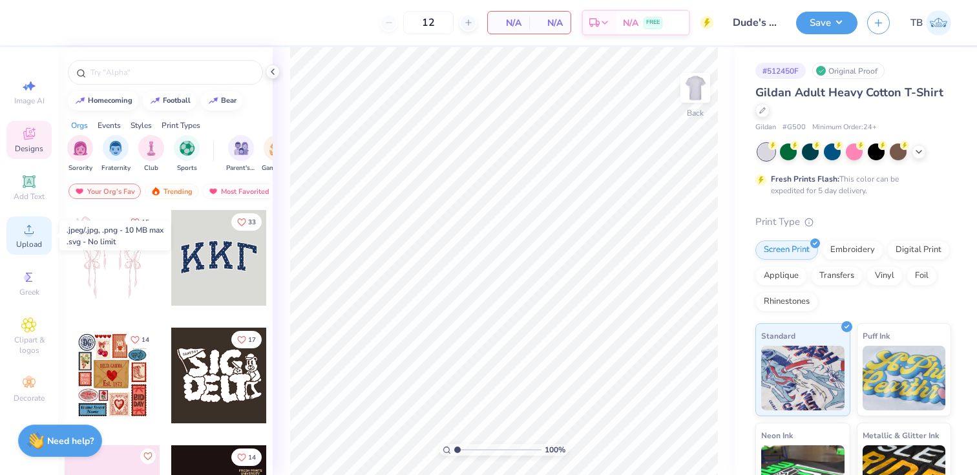
click at [28, 237] on div "Upload" at bounding box center [28, 235] width 45 height 38
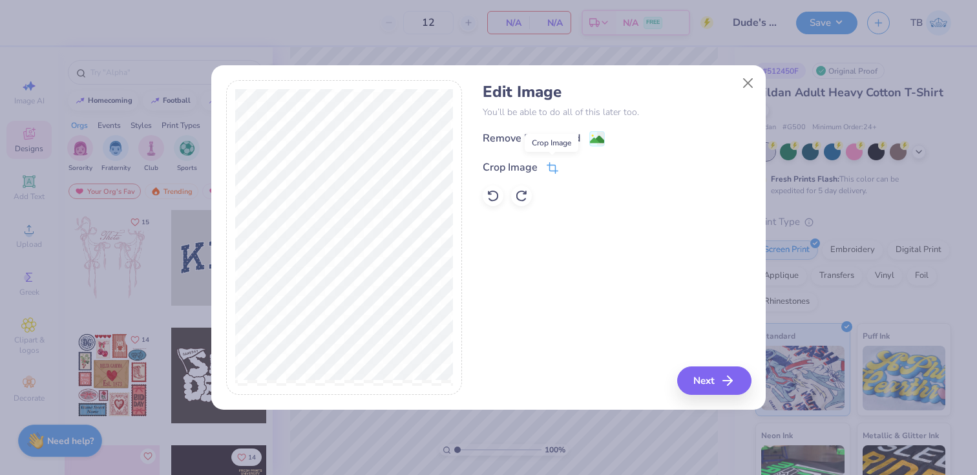
click at [552, 167] on icon at bounding box center [552, 168] width 12 height 12
click at [574, 163] on icon at bounding box center [574, 166] width 8 height 8
click at [590, 141] on image at bounding box center [597, 141] width 14 height 14
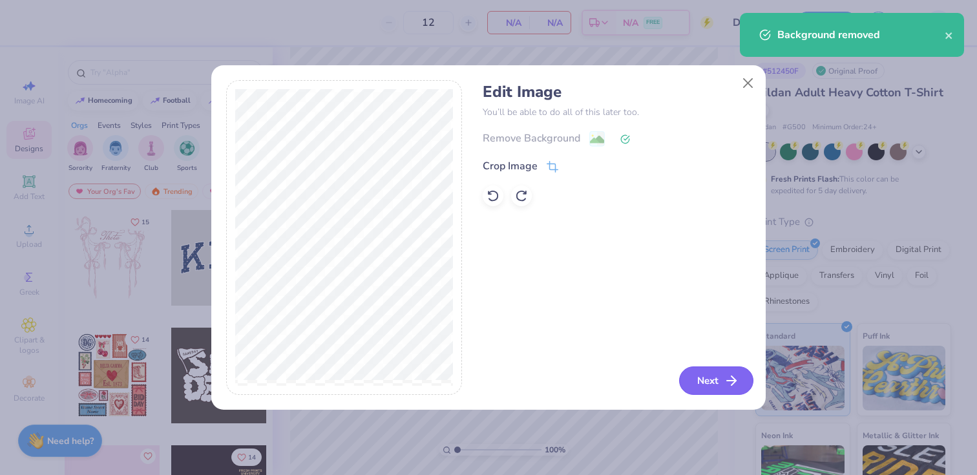
click at [719, 380] on button "Next" at bounding box center [716, 380] width 74 height 28
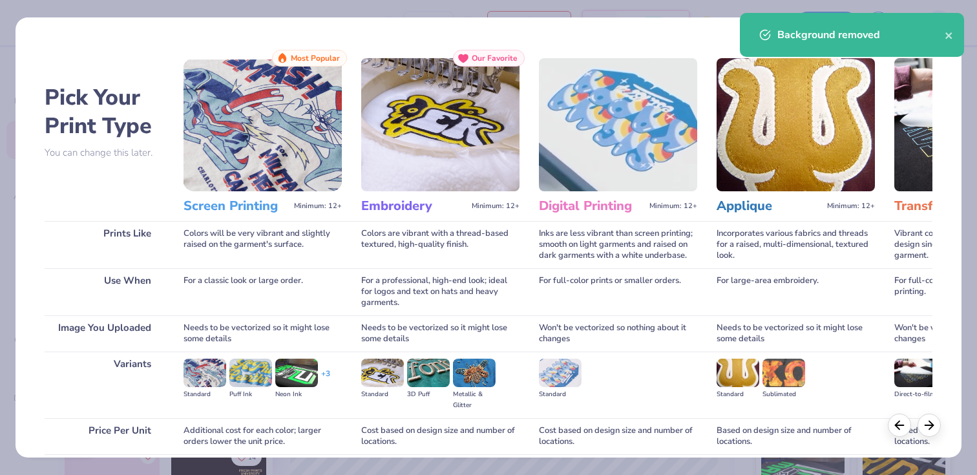
scroll to position [105, 0]
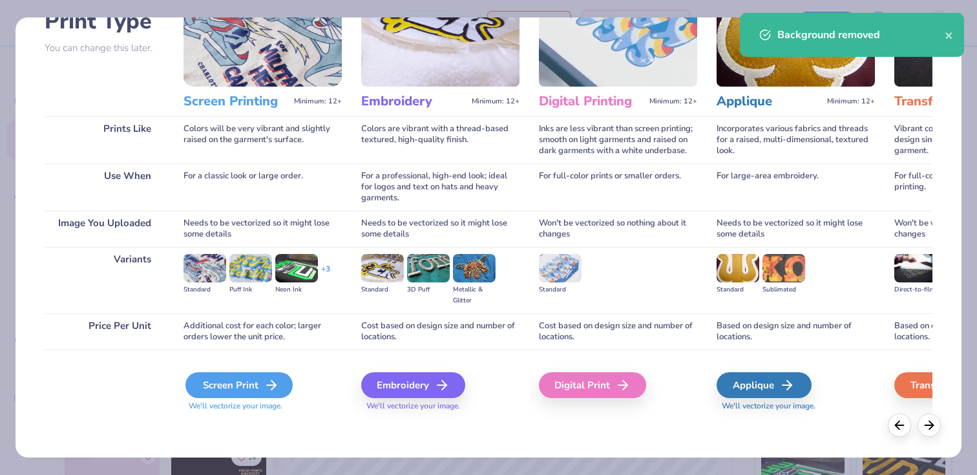
click at [206, 395] on div "Screen Print" at bounding box center [238, 385] width 107 height 26
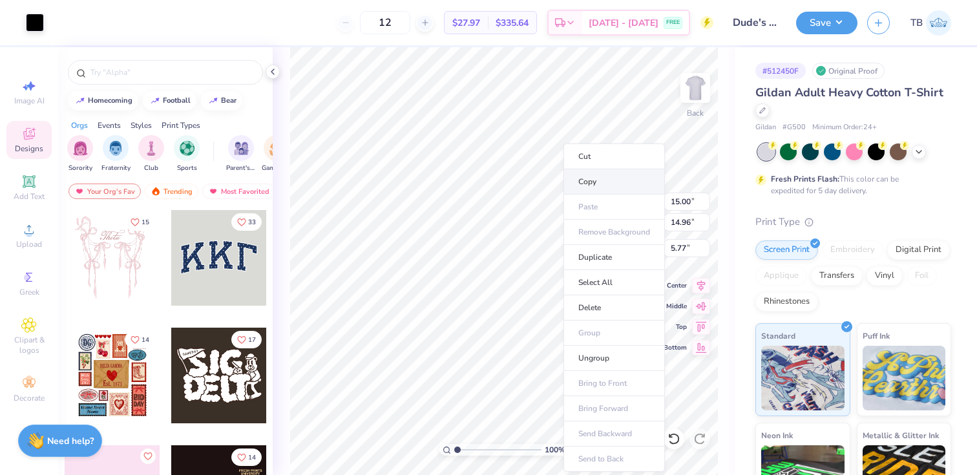
click at [611, 184] on li "Copy" at bounding box center [613, 181] width 101 height 25
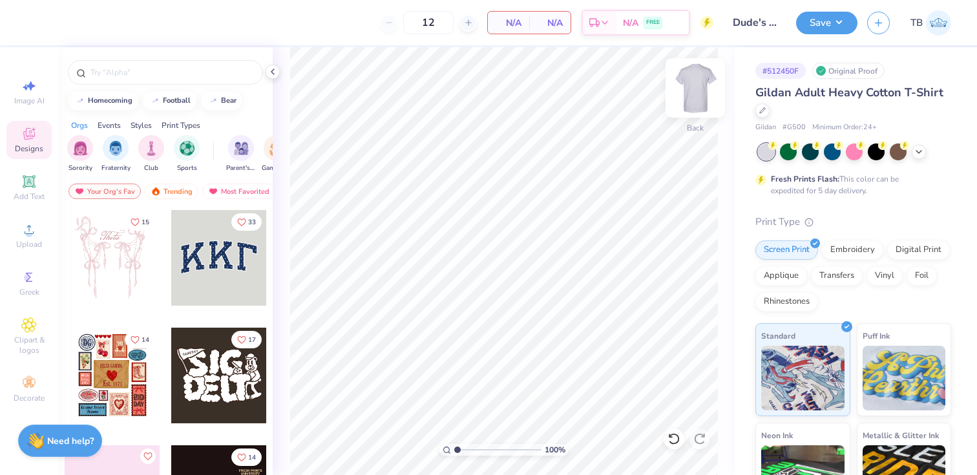
click at [703, 86] on img at bounding box center [695, 88] width 52 height 52
click at [529, 213] on li "Paste" at bounding box center [549, 206] width 101 height 25
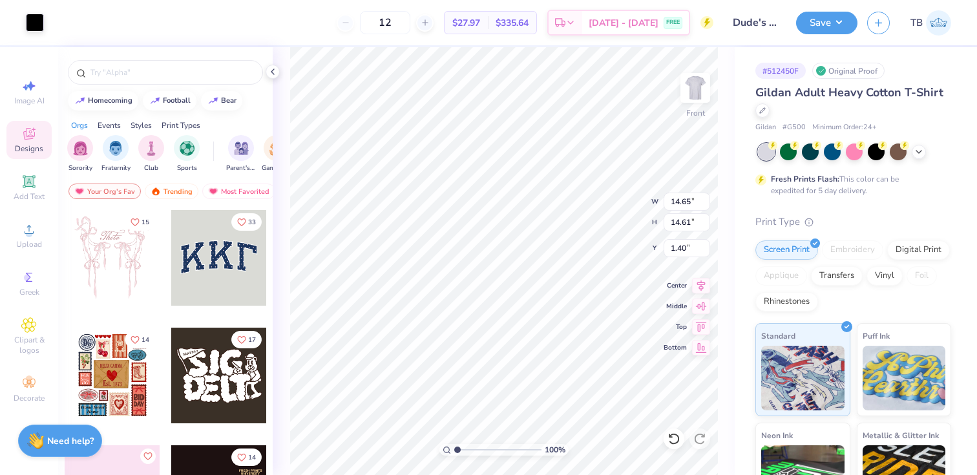
type input "10.98"
type input "10.95"
type input "7.81"
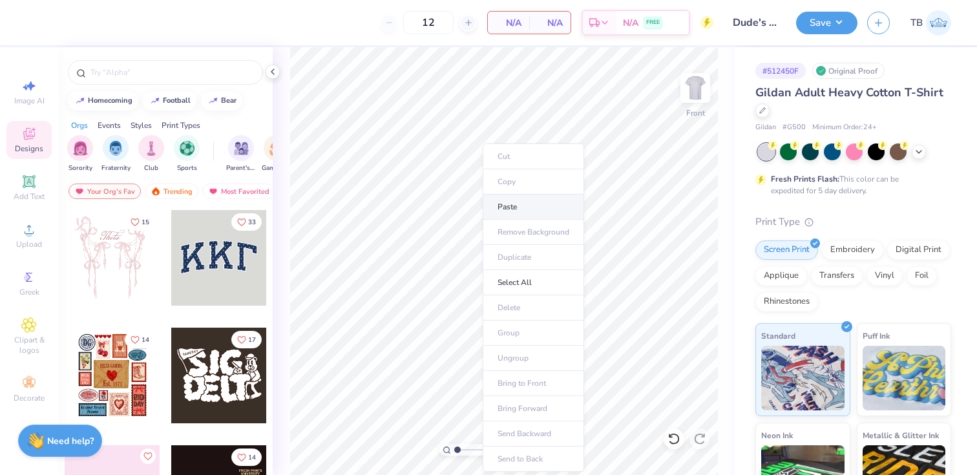
click at [513, 212] on li "Paste" at bounding box center [532, 206] width 101 height 25
click at [534, 203] on li "Paste" at bounding box center [550, 206] width 101 height 25
click at [30, 228] on icon at bounding box center [29, 230] width 16 height 16
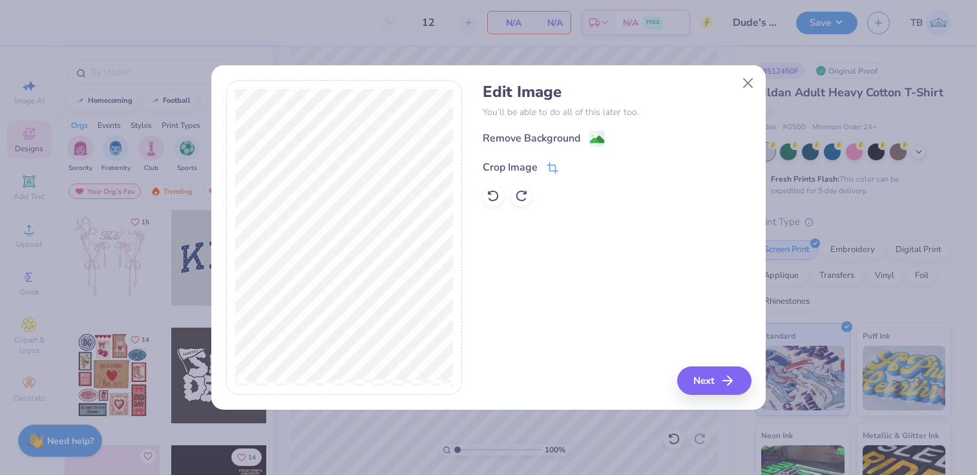
click at [556, 167] on icon at bounding box center [552, 168] width 12 height 12
click at [572, 163] on icon at bounding box center [574, 166] width 8 height 8
click at [729, 377] on icon "button" at bounding box center [731, 381] width 16 height 16
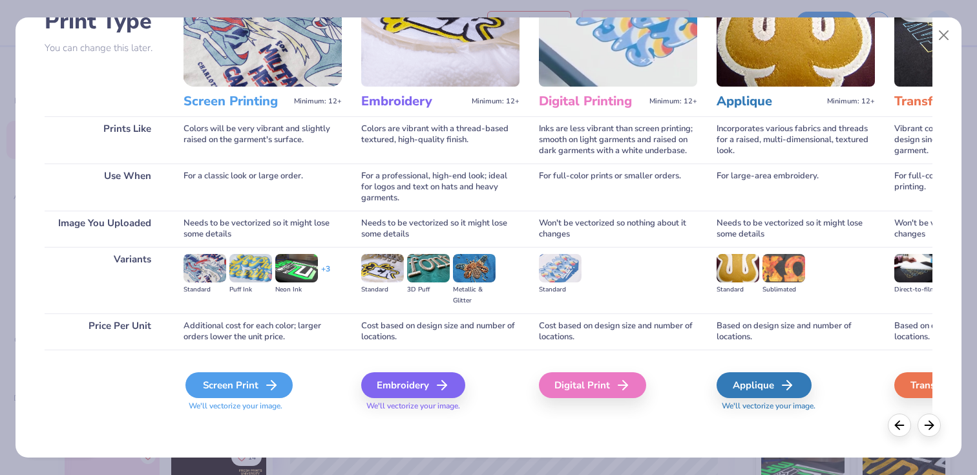
click at [243, 390] on div "Screen Print" at bounding box center [238, 385] width 107 height 26
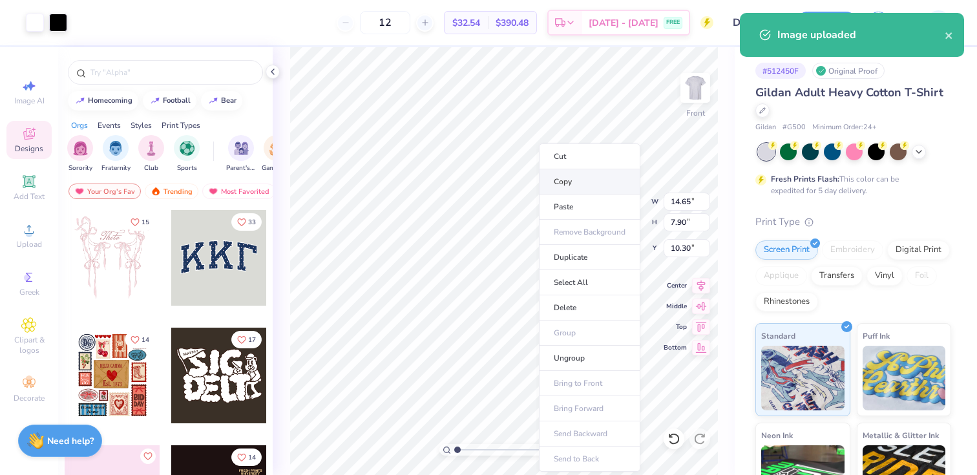
click at [582, 180] on li "Copy" at bounding box center [589, 181] width 101 height 25
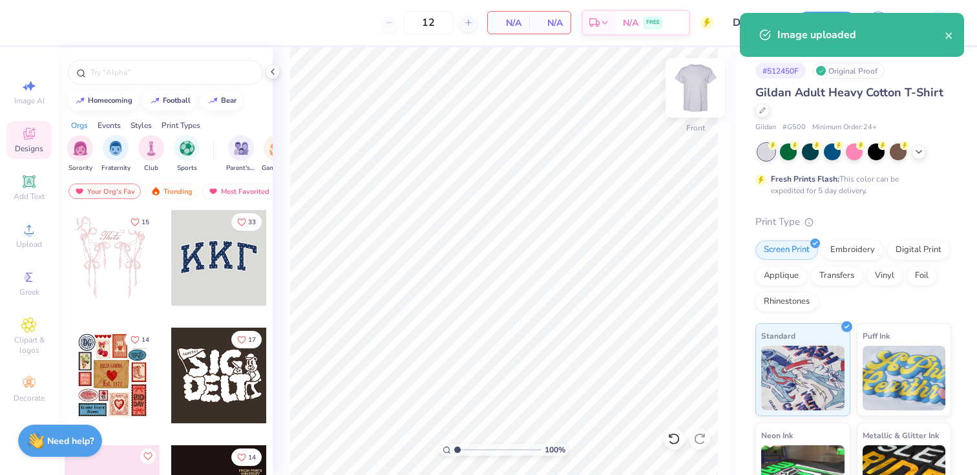
click at [689, 94] on img at bounding box center [695, 88] width 52 height 52
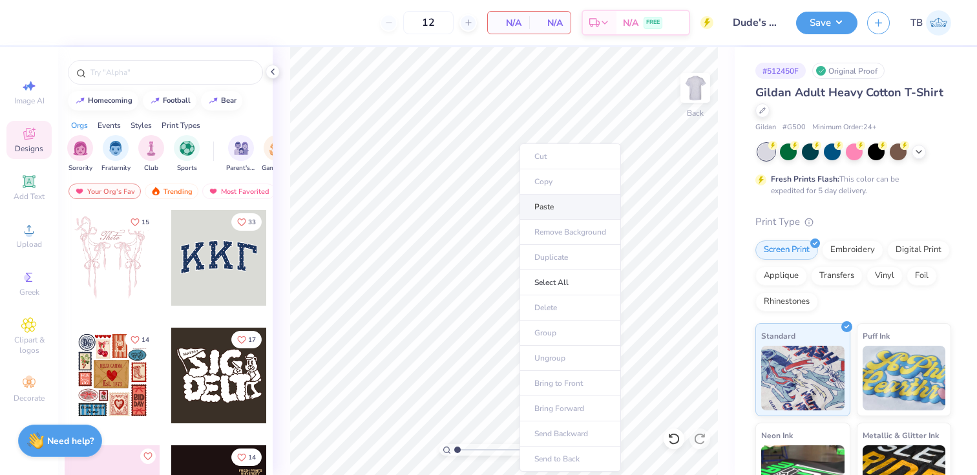
click at [554, 205] on li "Paste" at bounding box center [569, 206] width 101 height 25
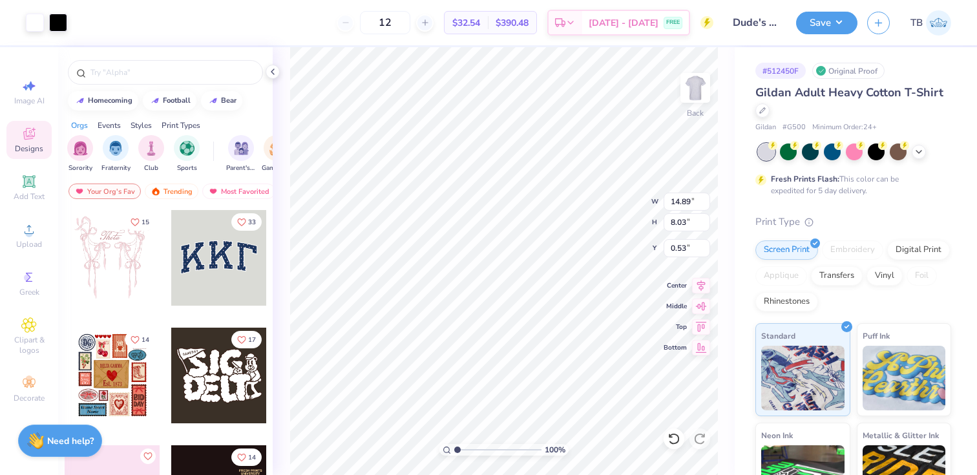
type input "5.53"
type input "2.98"
type input "3.00"
click at [689, 90] on img at bounding box center [695, 88] width 52 height 52
click at [687, 96] on img at bounding box center [695, 88] width 52 height 52
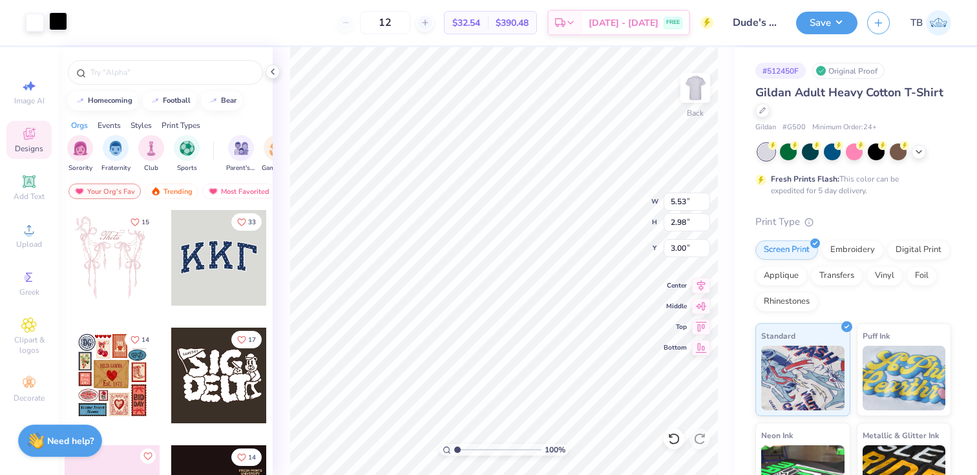
click at [64, 20] on div at bounding box center [58, 21] width 18 height 18
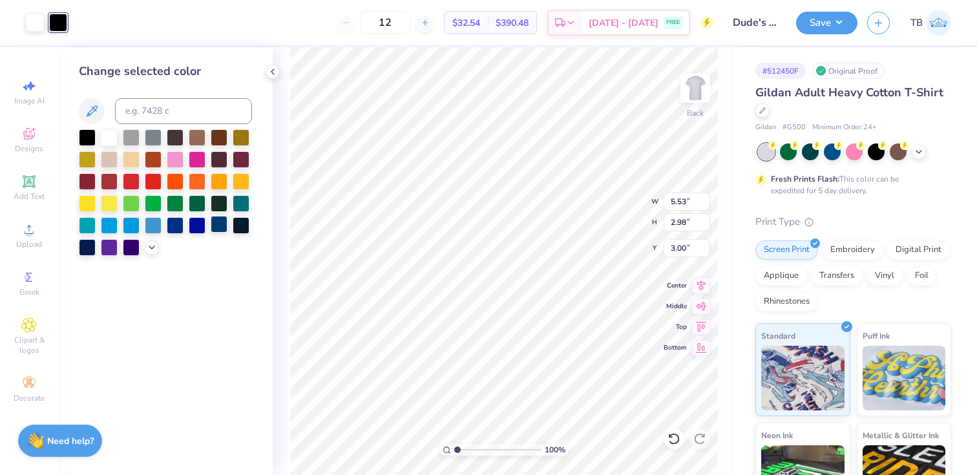
click at [216, 223] on div at bounding box center [219, 224] width 17 height 17
click at [703, 91] on img at bounding box center [695, 88] width 52 height 52
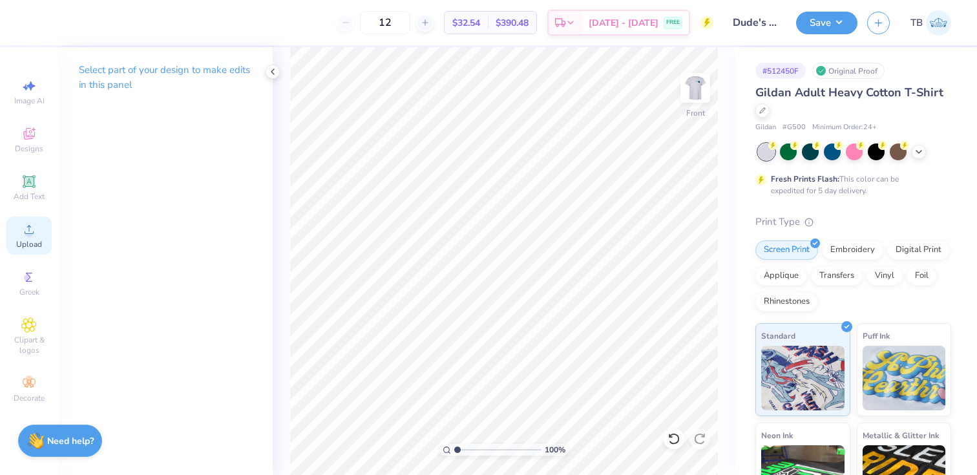
click at [30, 230] on circle at bounding box center [28, 233] width 7 height 7
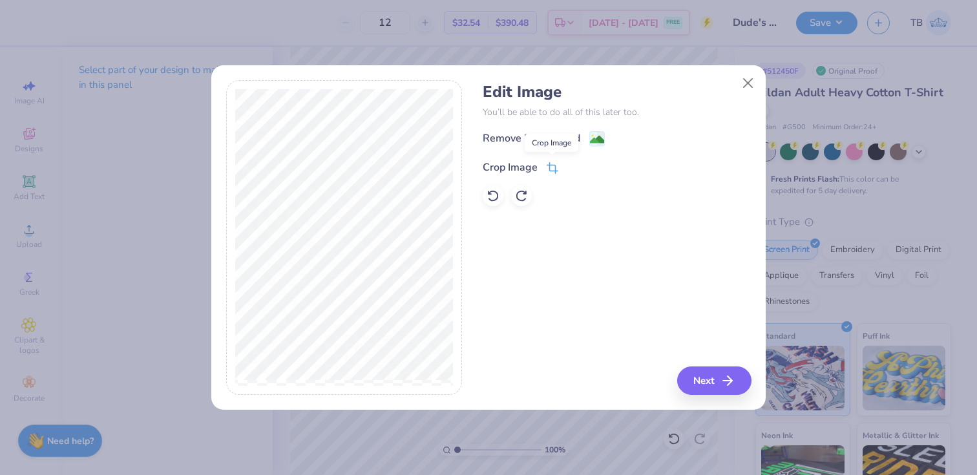
click at [550, 167] on icon at bounding box center [552, 168] width 12 height 12
click at [742, 87] on button "Close" at bounding box center [748, 83] width 25 height 25
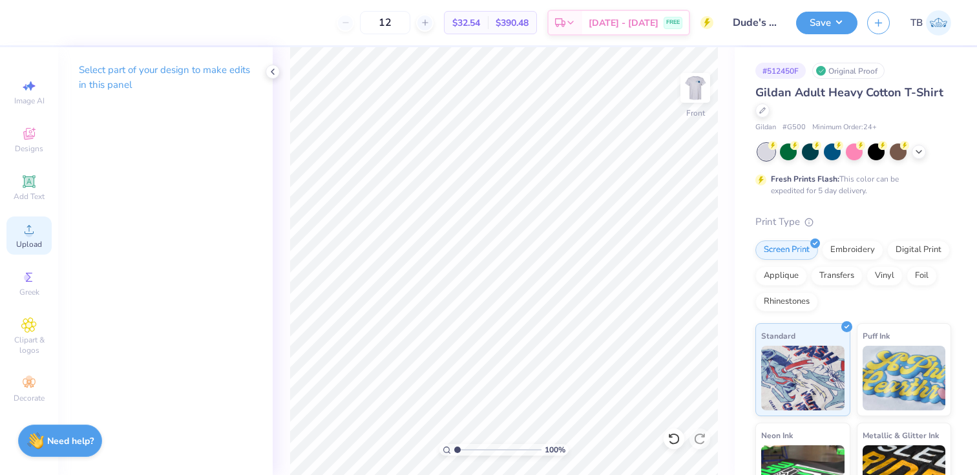
click at [31, 231] on circle at bounding box center [28, 233] width 7 height 7
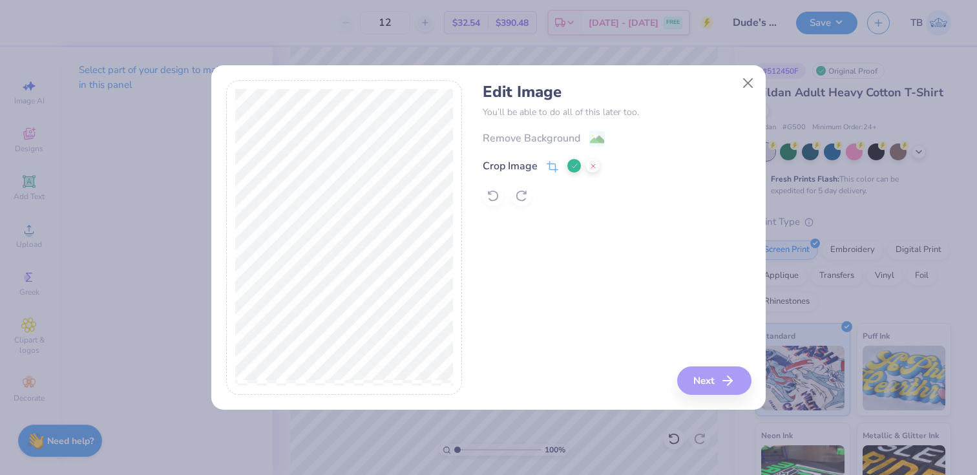
click at [550, 166] on icon at bounding box center [552, 167] width 12 height 12
click at [550, 169] on icon at bounding box center [552, 167] width 12 height 12
click at [576, 169] on icon at bounding box center [574, 166] width 8 height 8
click at [550, 167] on icon at bounding box center [552, 168] width 12 height 12
click at [572, 164] on icon at bounding box center [574, 166] width 8 height 8
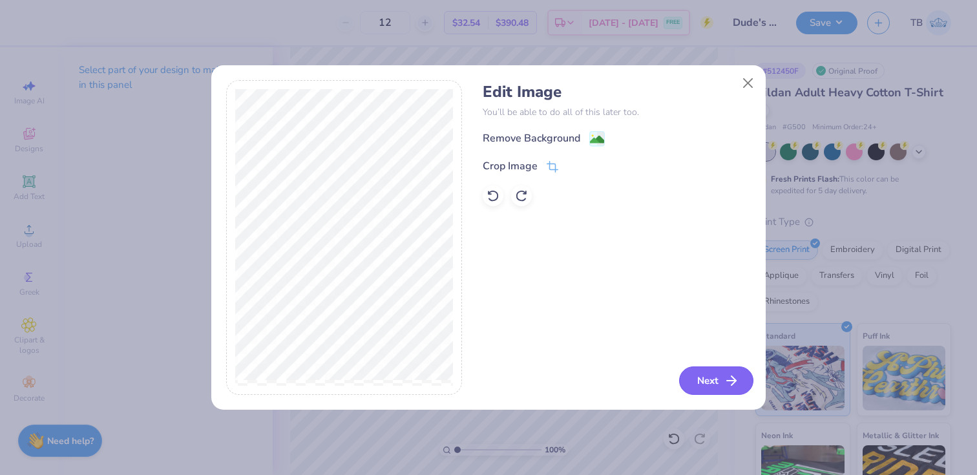
click at [717, 380] on button "Next" at bounding box center [716, 380] width 74 height 28
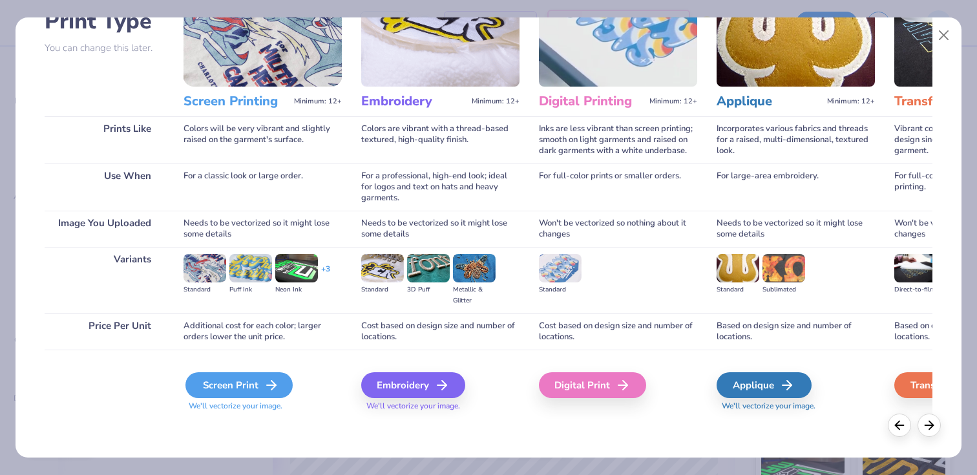
click at [245, 380] on div "Screen Print" at bounding box center [238, 385] width 107 height 26
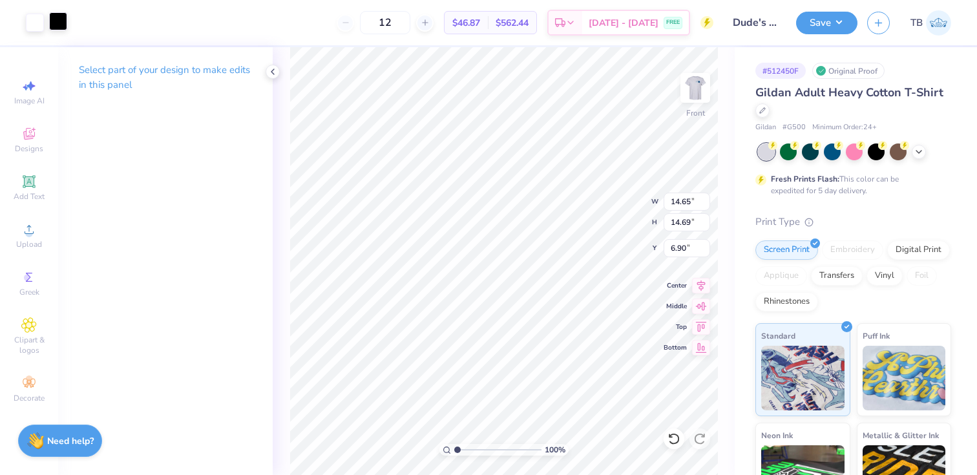
click at [56, 18] on div at bounding box center [58, 21] width 18 height 18
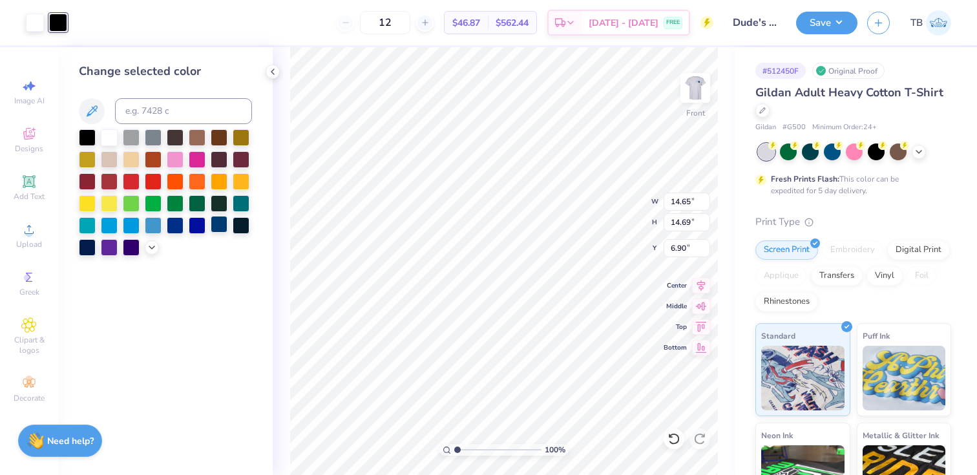
click at [222, 225] on div at bounding box center [219, 224] width 17 height 17
type input "12.08"
type input "12.12"
type input "8.19"
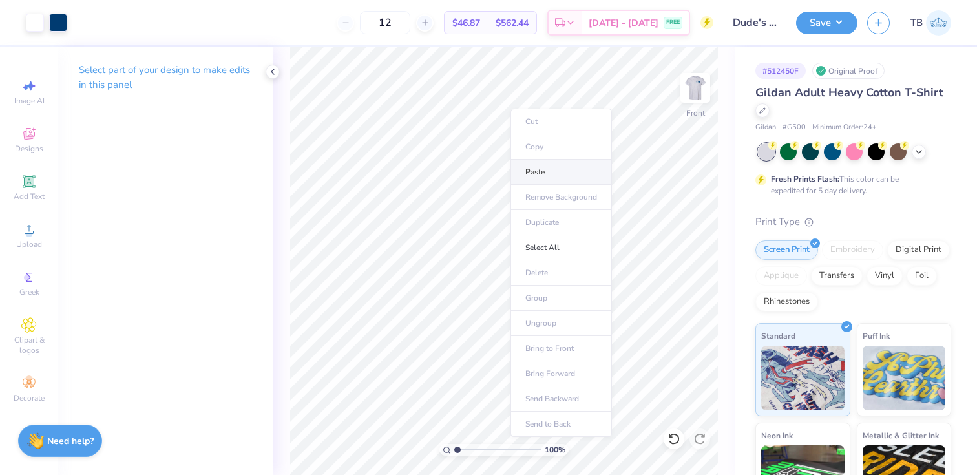
click at [534, 165] on li "Paste" at bounding box center [560, 172] width 101 height 25
click at [26, 196] on span "Add Text" at bounding box center [29, 196] width 31 height 10
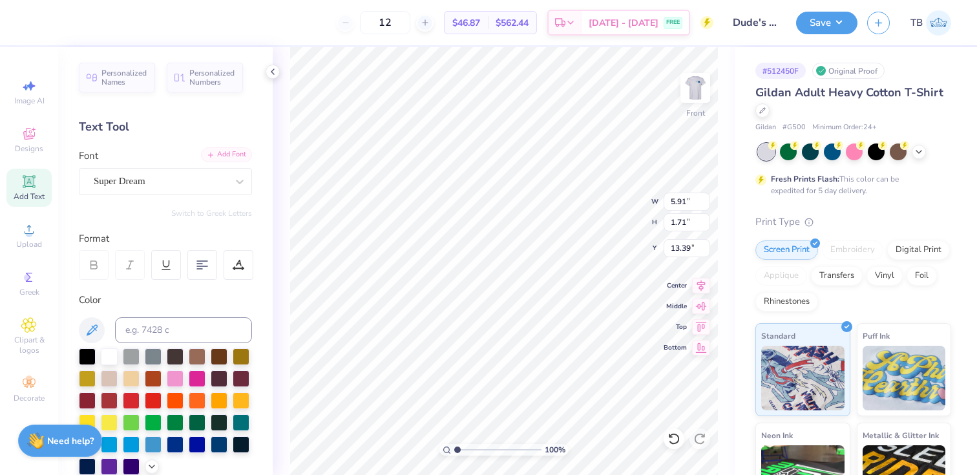
type input "4.96"
click at [154, 185] on div "Super Dream" at bounding box center [160, 181] width 136 height 20
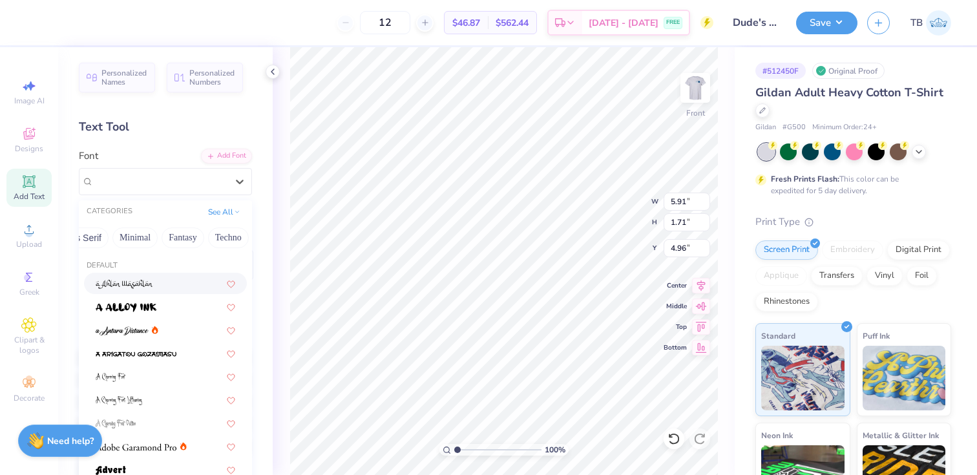
scroll to position [0, 380]
click at [143, 176] on span "Super Dream" at bounding box center [120, 181] width 52 height 15
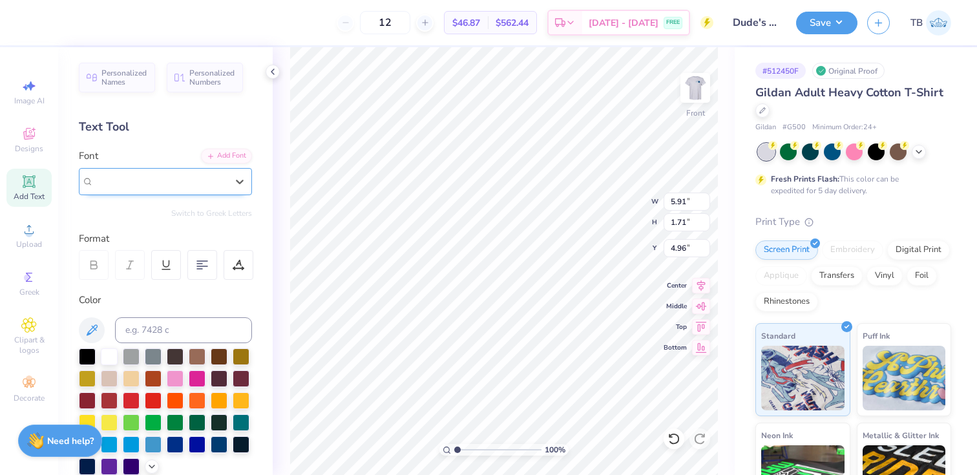
click at [143, 176] on span "Super Dream" at bounding box center [120, 181] width 52 height 15
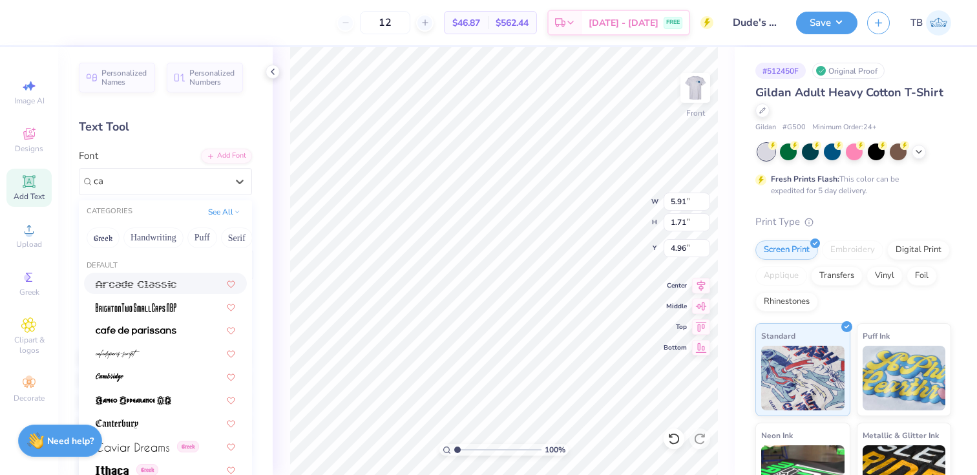
type input "c"
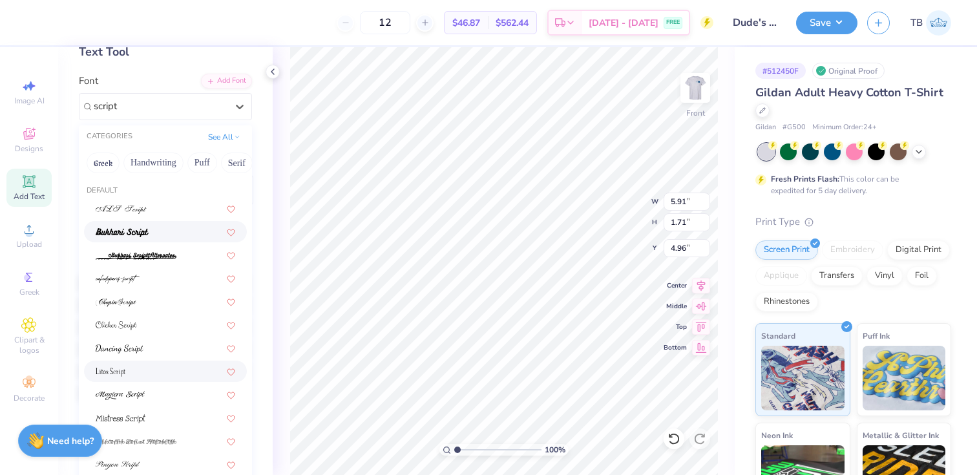
scroll to position [0, 0]
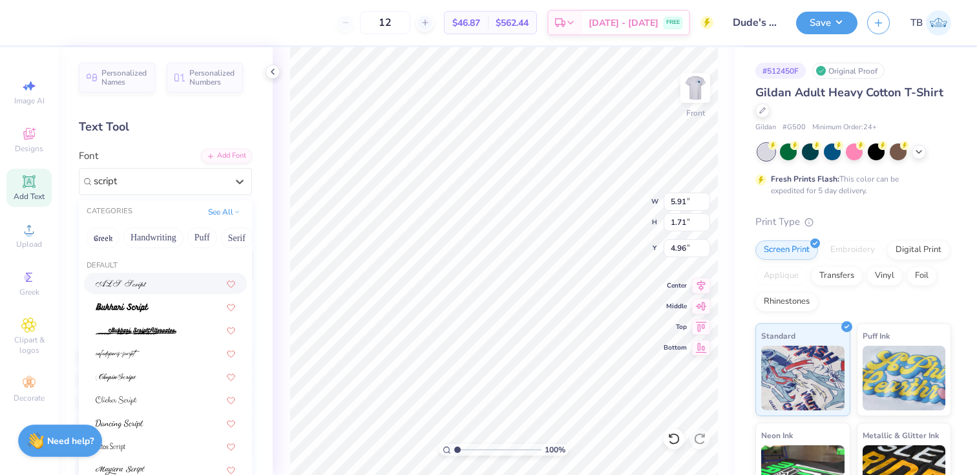
type input "script"
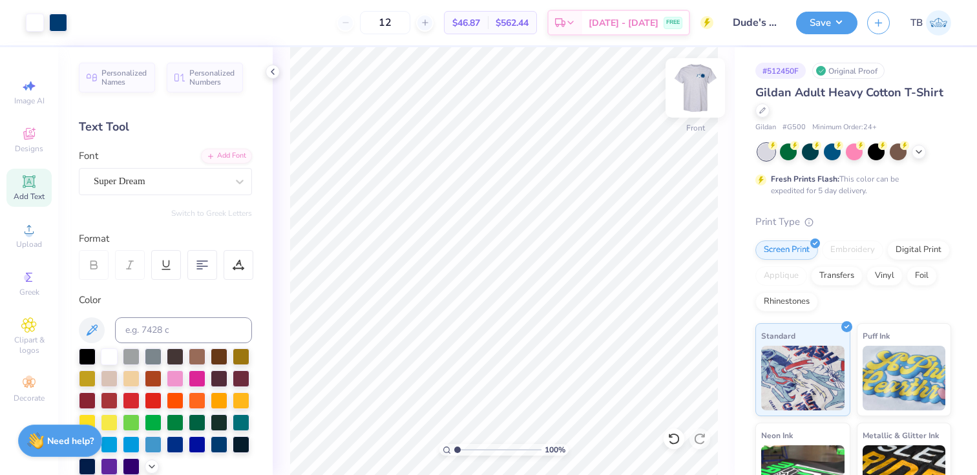
click at [695, 85] on img at bounding box center [695, 88] width 52 height 52
click at [695, 85] on img at bounding box center [695, 88] width 26 height 26
click at [916, 252] on div "Digital Print" at bounding box center [918, 247] width 63 height 19
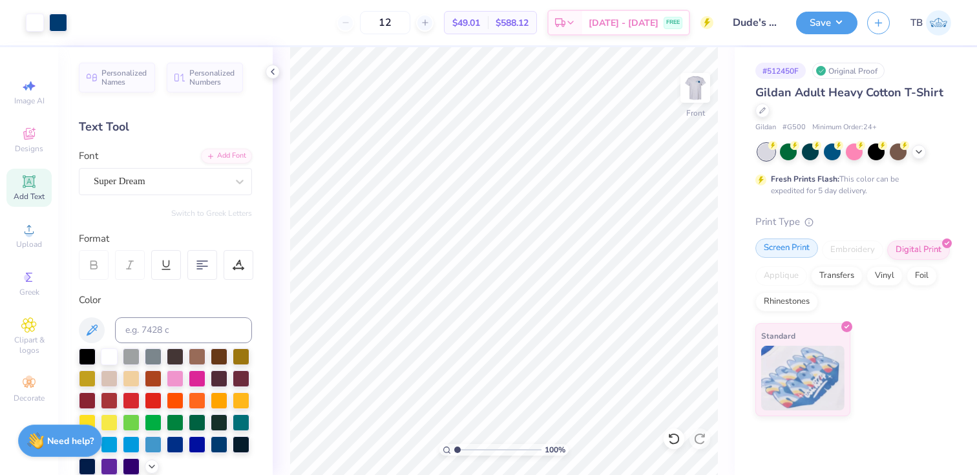
click at [801, 249] on div "Screen Print" at bounding box center [786, 247] width 63 height 19
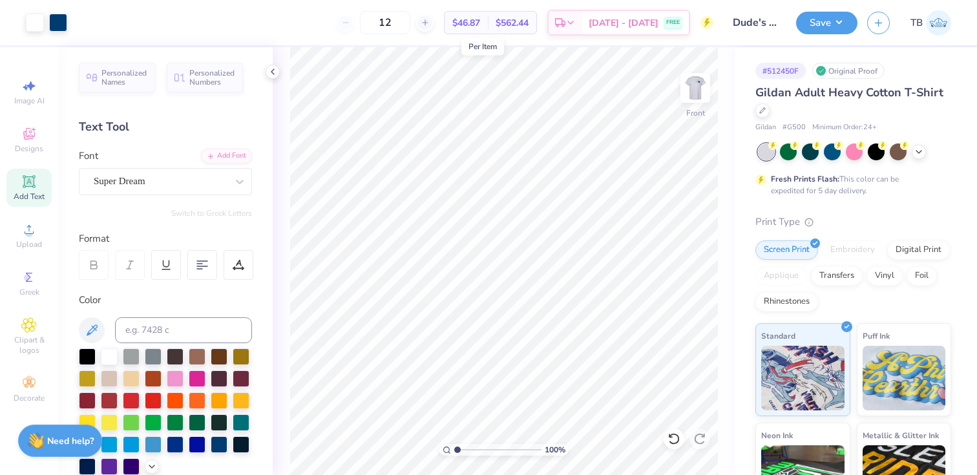
click at [480, 25] on span "$46.87" at bounding box center [466, 23] width 28 height 14
click at [429, 21] on icon at bounding box center [424, 22] width 9 height 9
click at [464, 21] on icon at bounding box center [468, 22] width 9 height 9
click at [410, 21] on input "14" at bounding box center [385, 22] width 50 height 23
click at [429, 21] on icon at bounding box center [424, 22] width 9 height 9
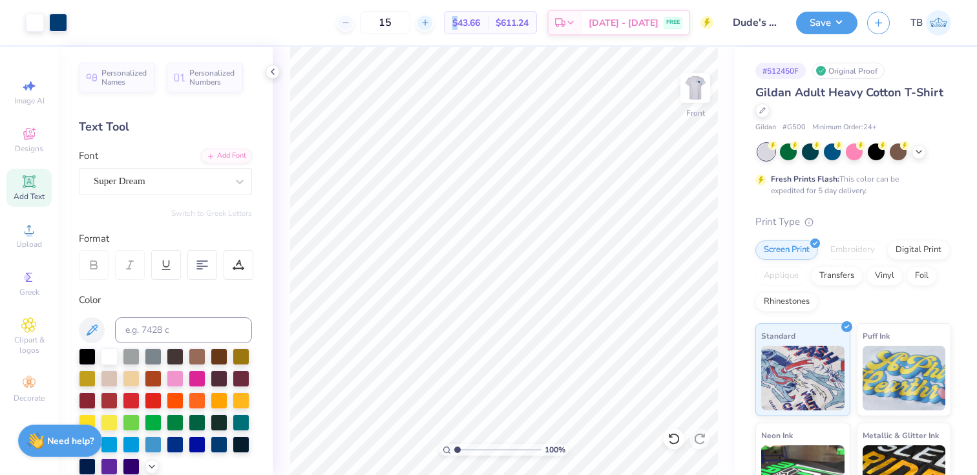
click at [429, 21] on icon at bounding box center [424, 22] width 9 height 9
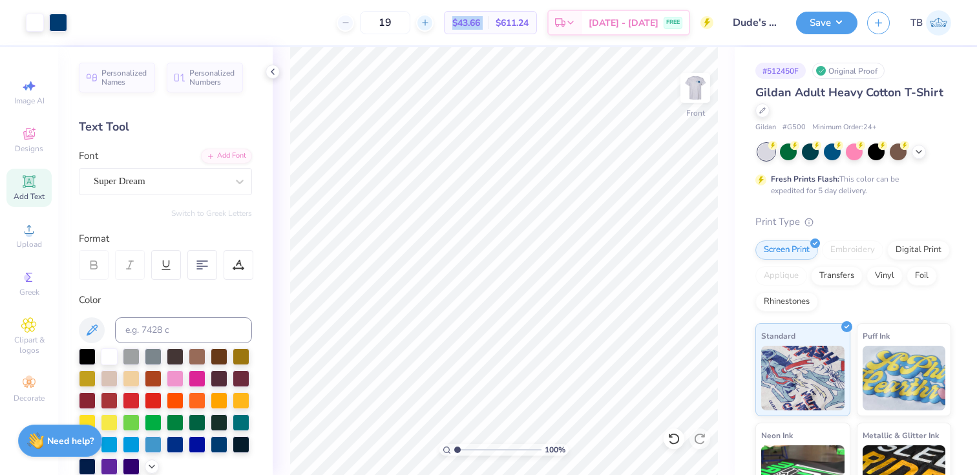
type input "20"
click at [464, 32] on div "$38.31 Per Item" at bounding box center [465, 23] width 43 height 22
click at [694, 99] on img at bounding box center [695, 88] width 52 height 52
click at [694, 99] on img at bounding box center [695, 88] width 26 height 26
click at [33, 140] on icon at bounding box center [29, 134] width 16 height 16
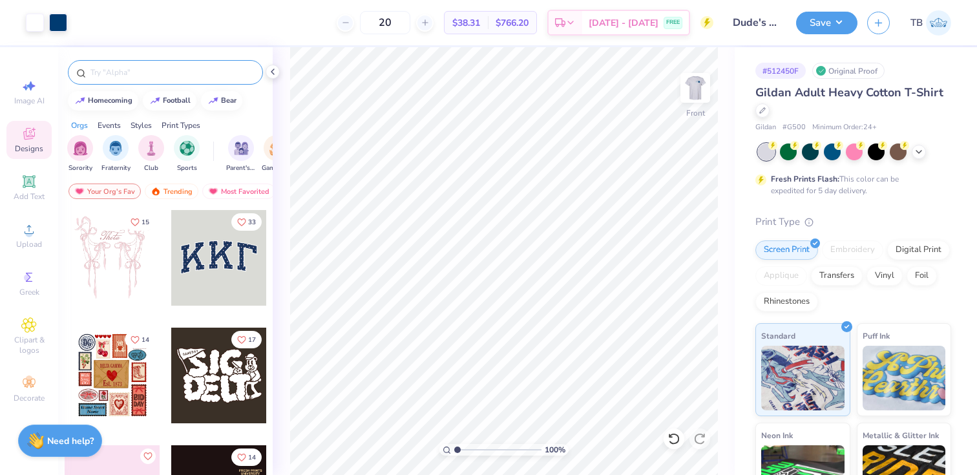
click at [144, 70] on input "text" at bounding box center [171, 72] width 165 height 13
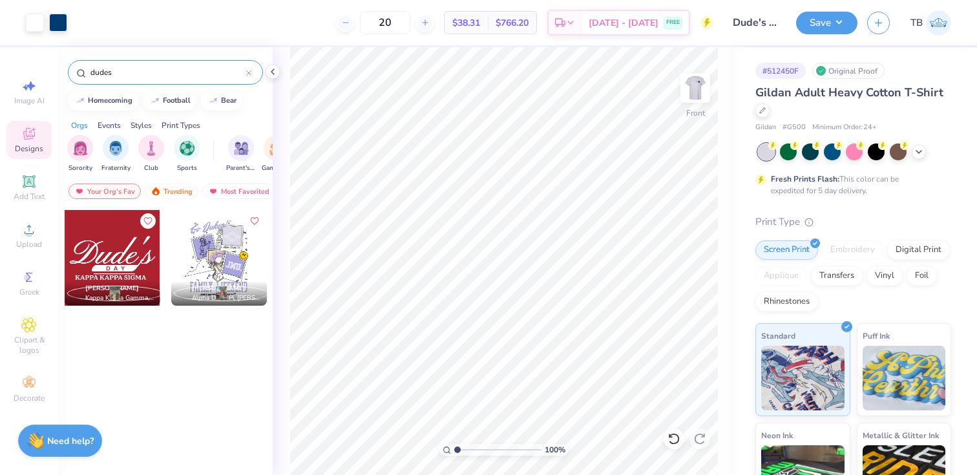
drag, startPoint x: 121, startPoint y: 73, endPoint x: 53, endPoint y: 74, distance: 67.8
click at [53, 73] on div "Art colors 20 $38.31 Per Item $766.20 Total Est. Delivery [DATE] - [DATE] FREE …" at bounding box center [488, 237] width 977 height 475
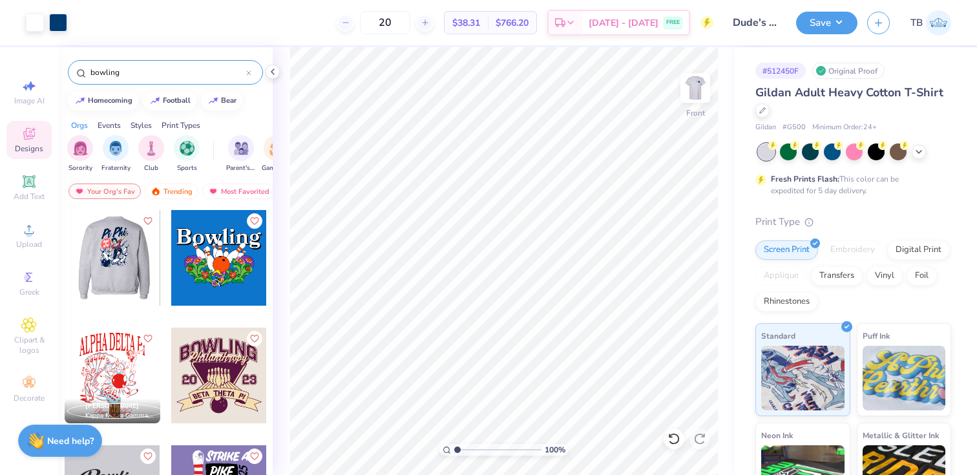
type input "bowling"
click at [129, 254] on div at bounding box center [112, 258] width 96 height 96
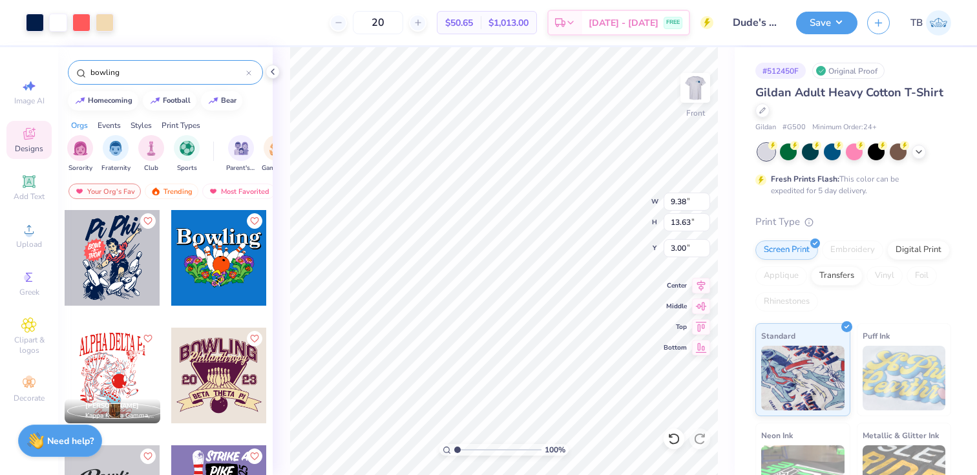
type input "11.05"
type input "5.91"
type input "1.71"
type input "4.96"
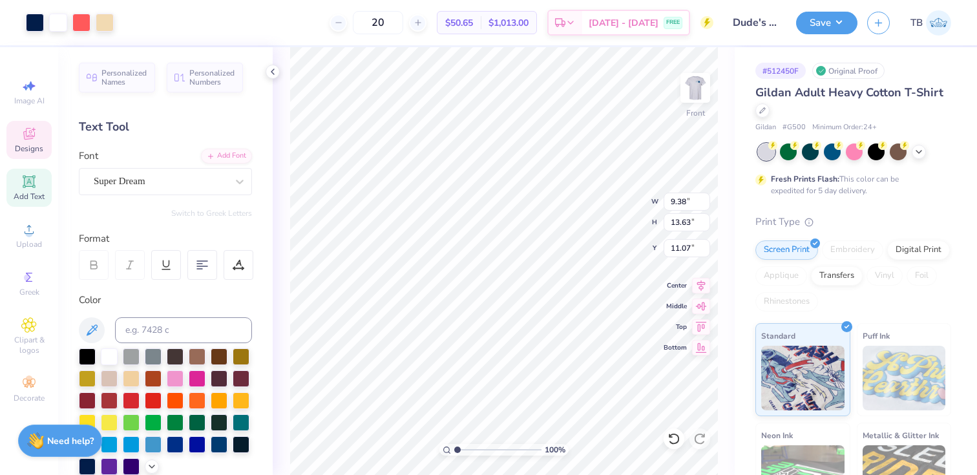
type input "2.65"
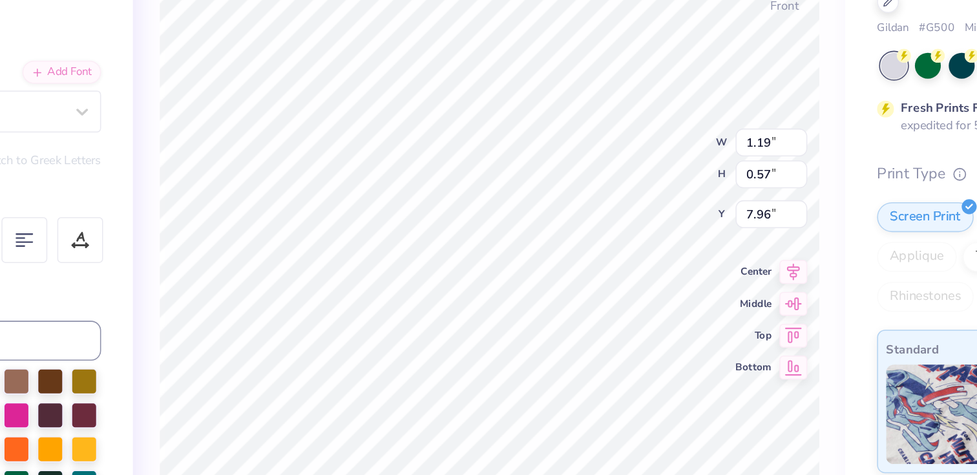
type input "3.64"
type input "3.81"
type input "6.33"
type input "1.19"
type input "0.57"
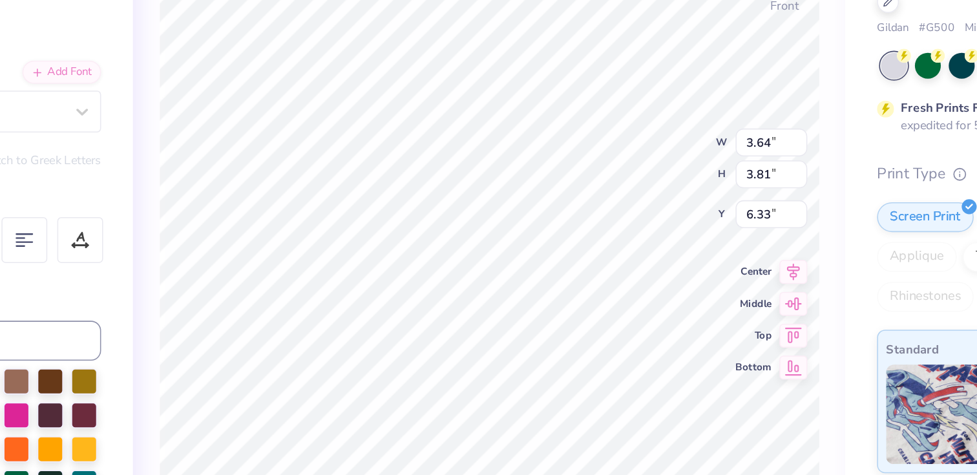
type input "7.96"
type textarea "--"
type input "3.64"
type input "3.81"
type input "6.33"
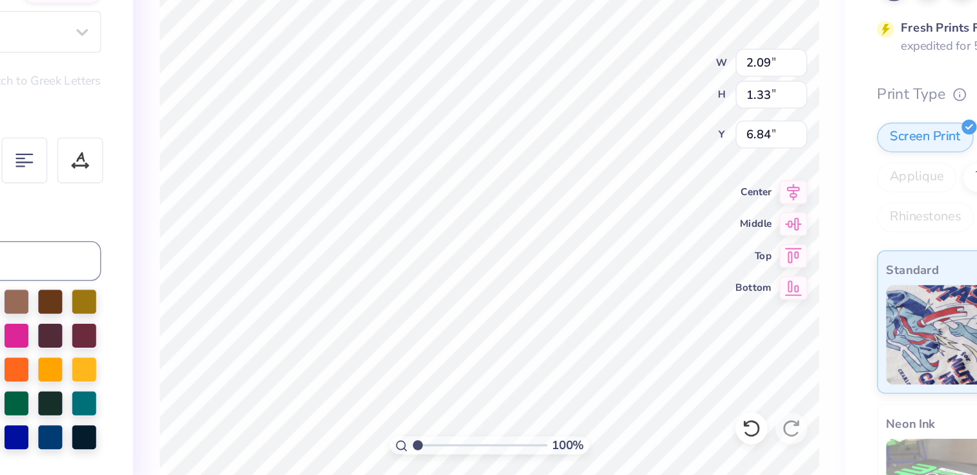
type input "12.08"
type input "12.12"
type input "8.19"
type input "2.02"
type input "1.29"
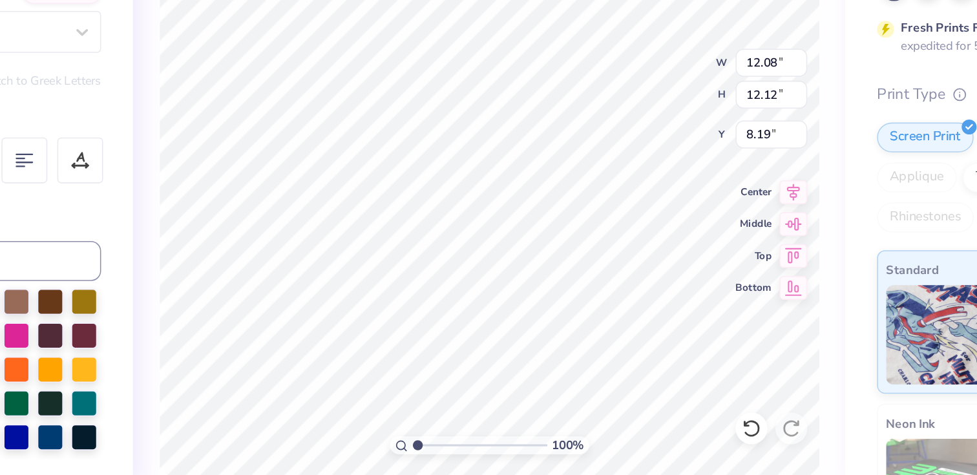
type input "8.33"
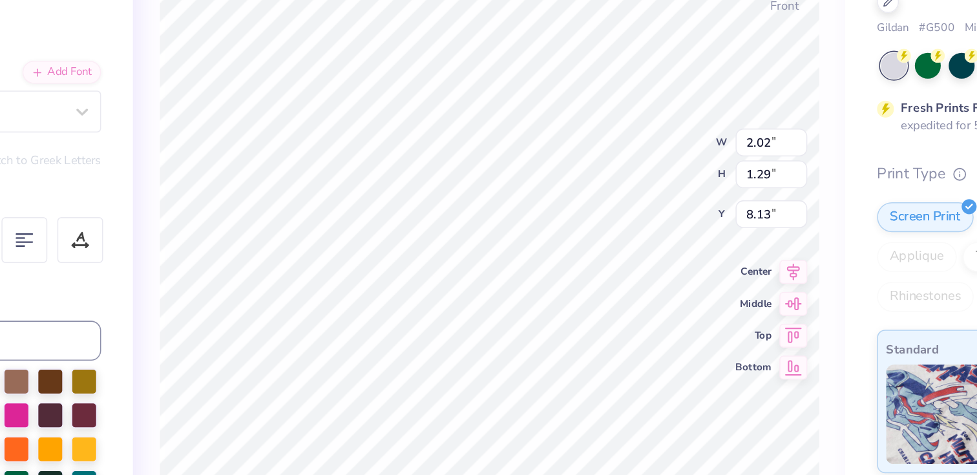
type input "2.09"
type input "1.33"
type input "7.04"
type textarea "Dude's"
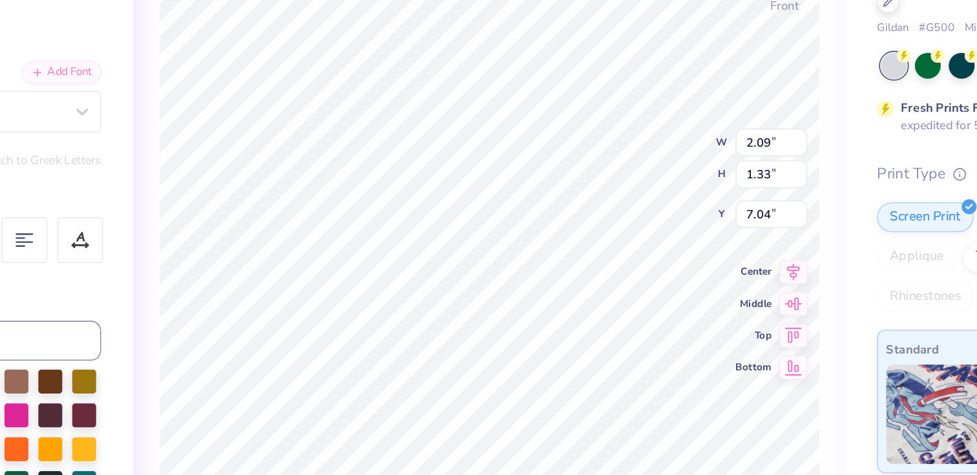
type input "2.02"
type input "1.29"
type input "8.13"
type textarea "Day"
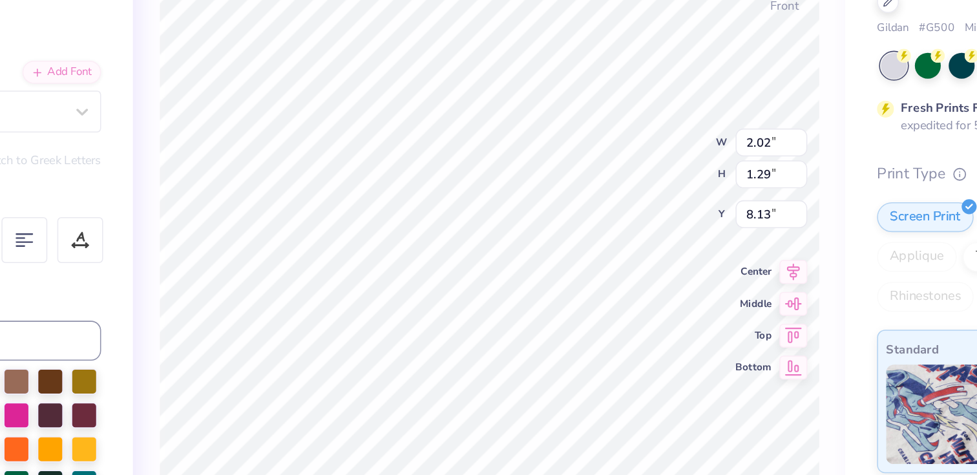
type input "12.08"
type input "12.12"
type input "8.19"
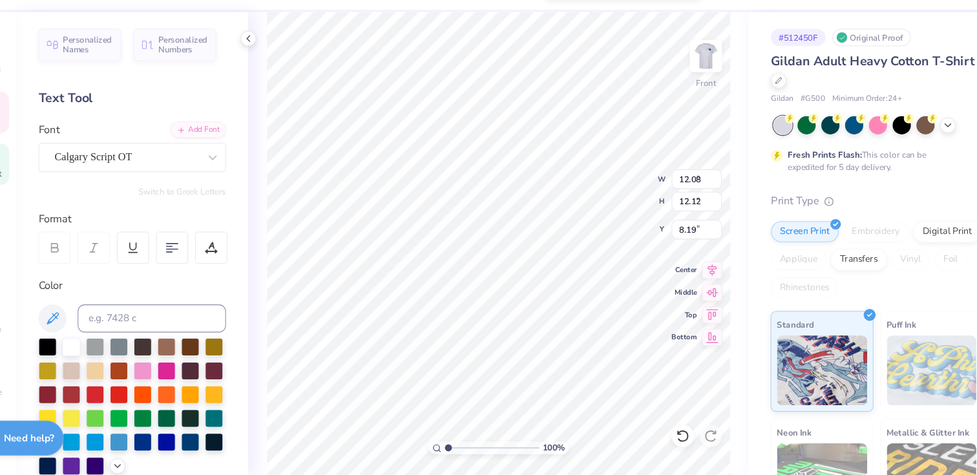
type input "8.70"
type input "4.12"
type input "2.65"
type textarea "P"
type textarea "Chi O"
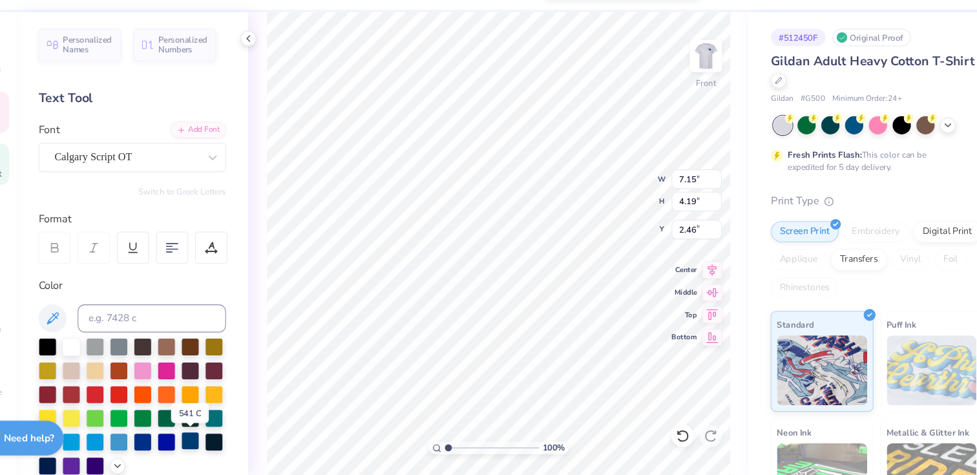
click at [216, 448] on div at bounding box center [219, 443] width 17 height 17
type input "1.36"
type input "0.97"
type input "8.26"
type input "3.64"
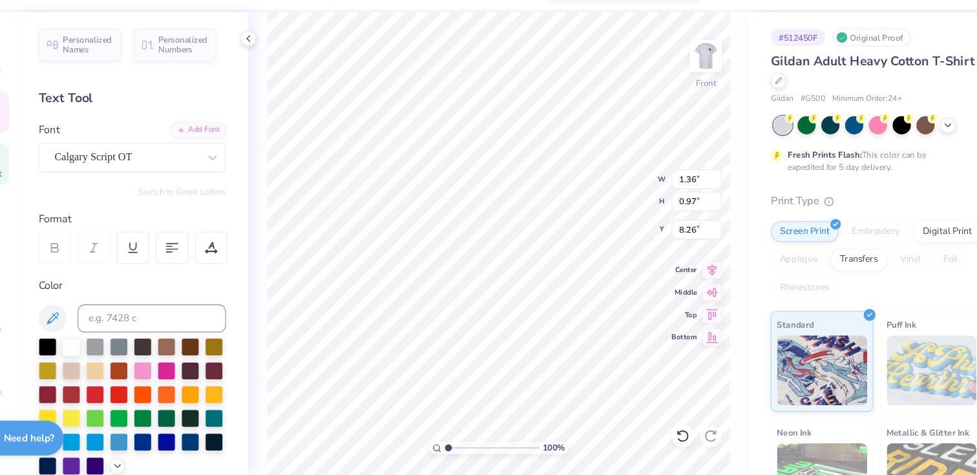
type input "3.81"
type input "6.33"
type input "12.08"
type input "12.12"
type input "8.19"
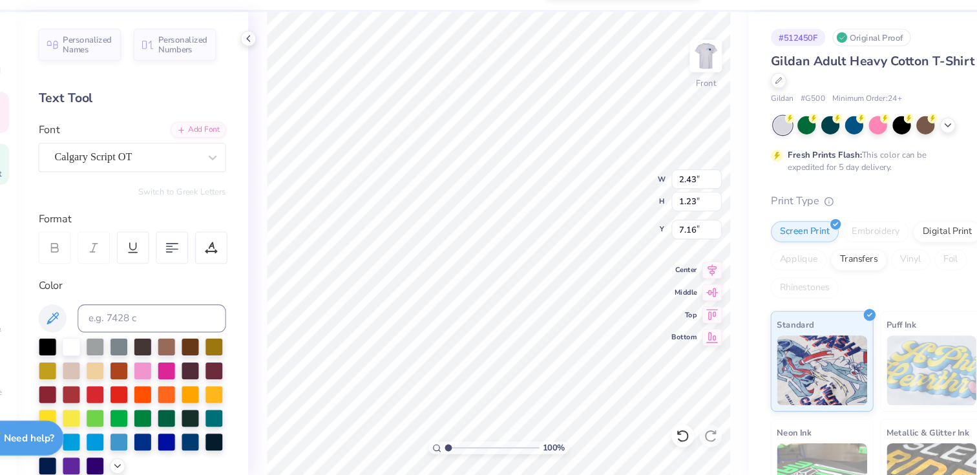
type input "2.08"
type input "6.11"
type input "6.39"
type input "9.42"
type input "6.67"
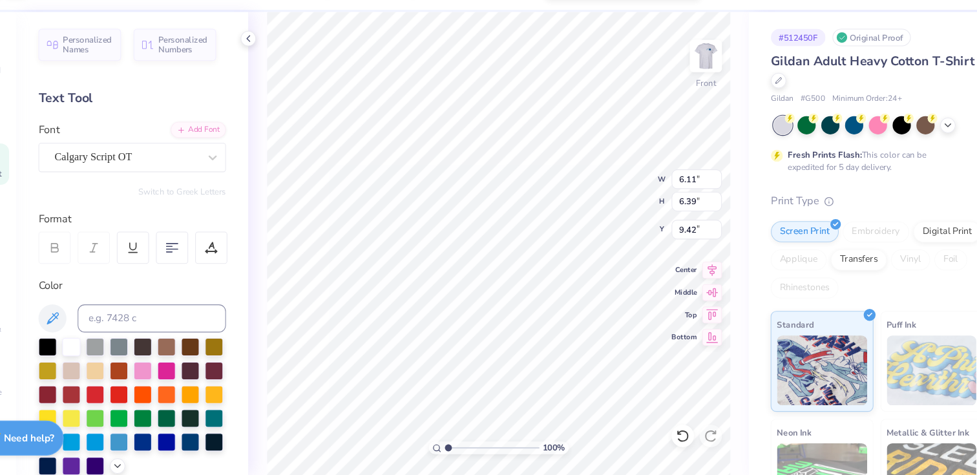
type input "6.98"
type input "8.83"
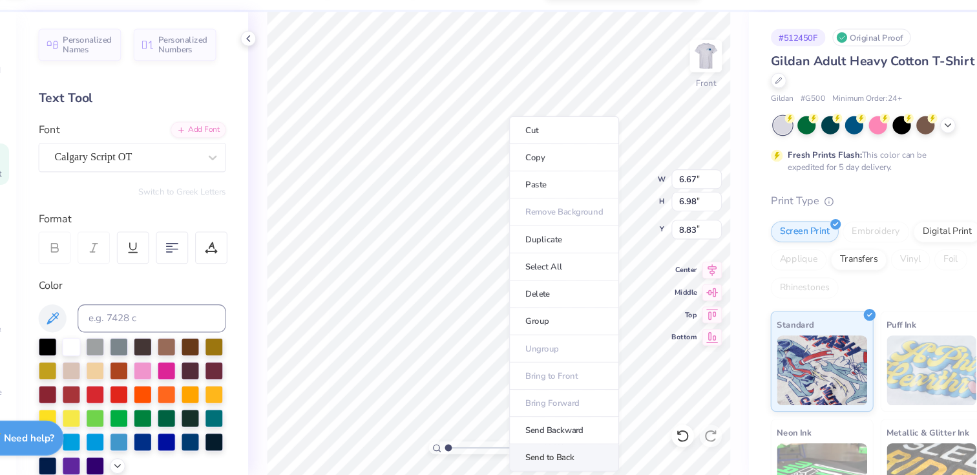
click at [562, 450] on li "Send to Back" at bounding box center [563, 458] width 101 height 25
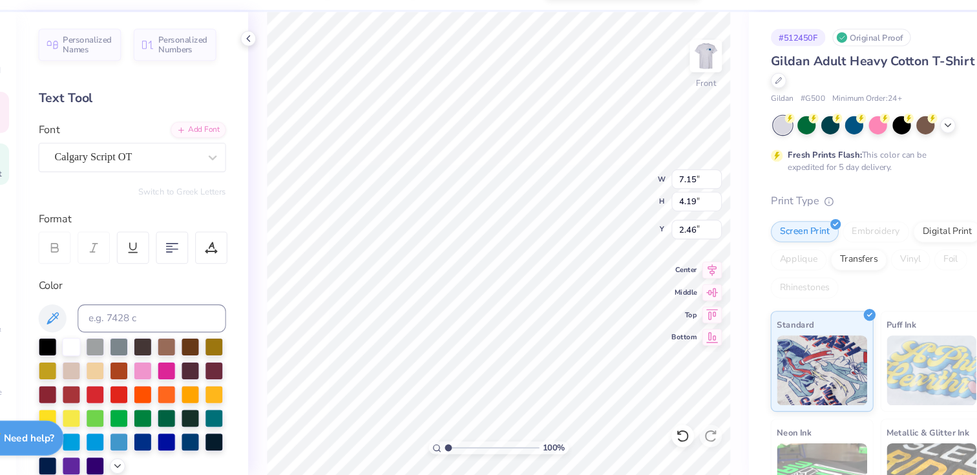
type input "5.28"
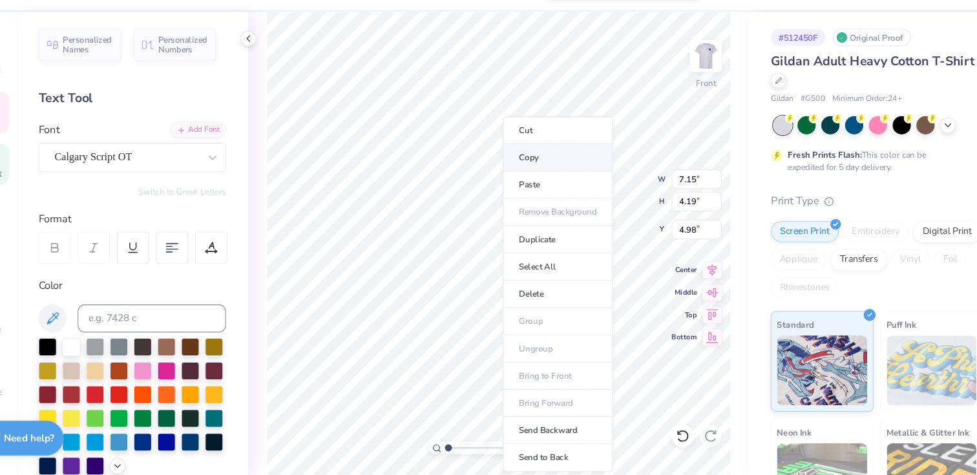
click at [539, 176] on li "Copy" at bounding box center [558, 181] width 101 height 25
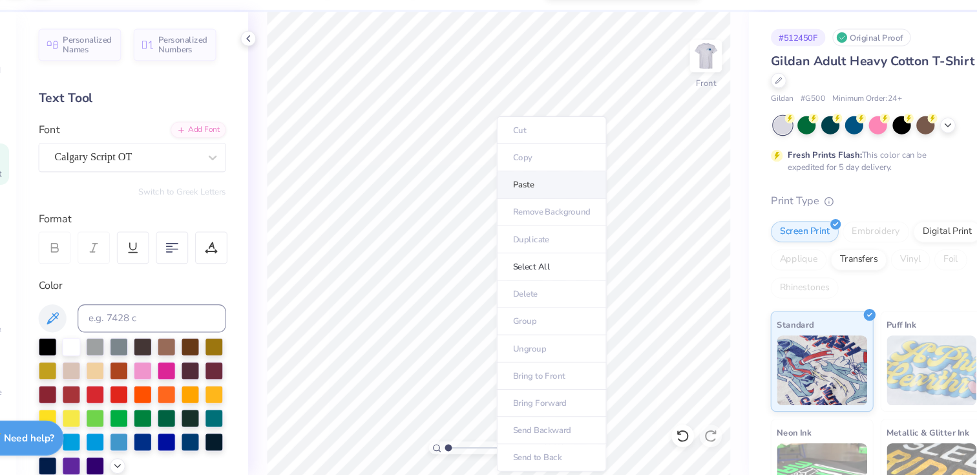
click at [535, 209] on li "Paste" at bounding box center [552, 206] width 101 height 25
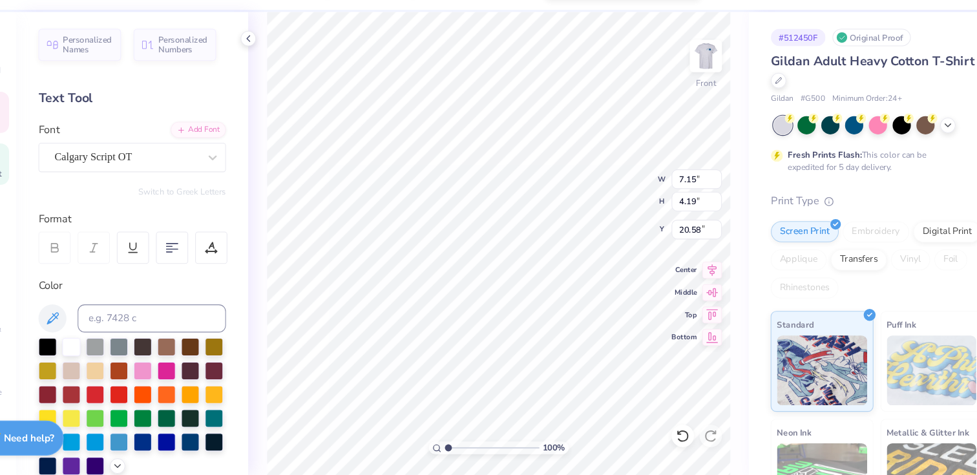
type textarea "C"
type textarea "2025"
type input "18.99"
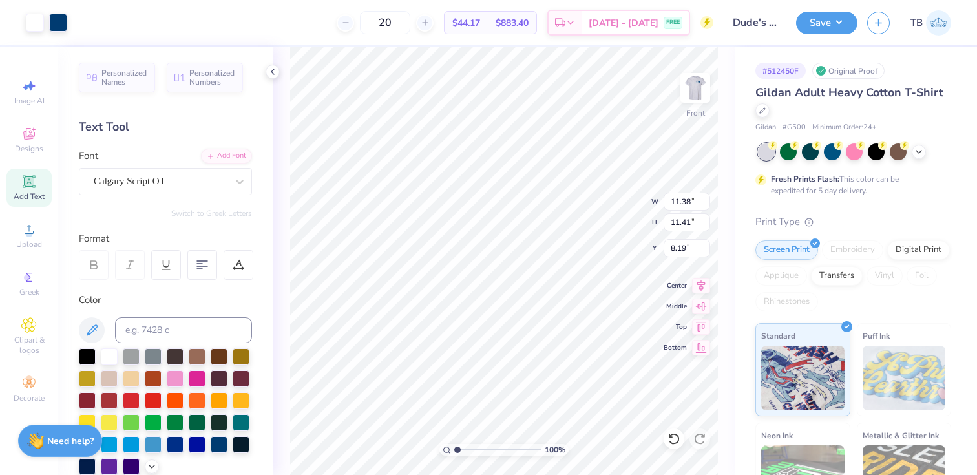
type input "11.38"
type input "11.41"
type input "7.15"
type input "4.19"
type input "4.98"
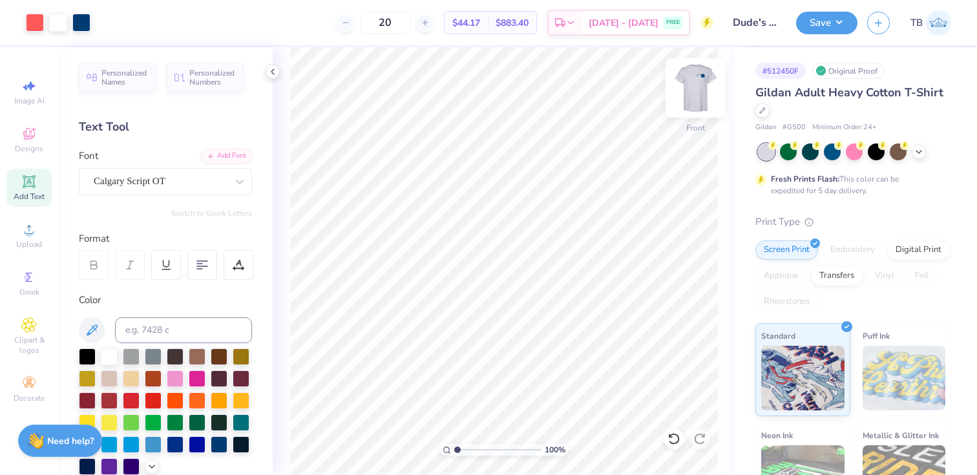
click at [700, 87] on img at bounding box center [695, 88] width 52 height 52
click at [698, 86] on img at bounding box center [695, 88] width 52 height 52
click at [58, 21] on div at bounding box center [58, 21] width 18 height 18
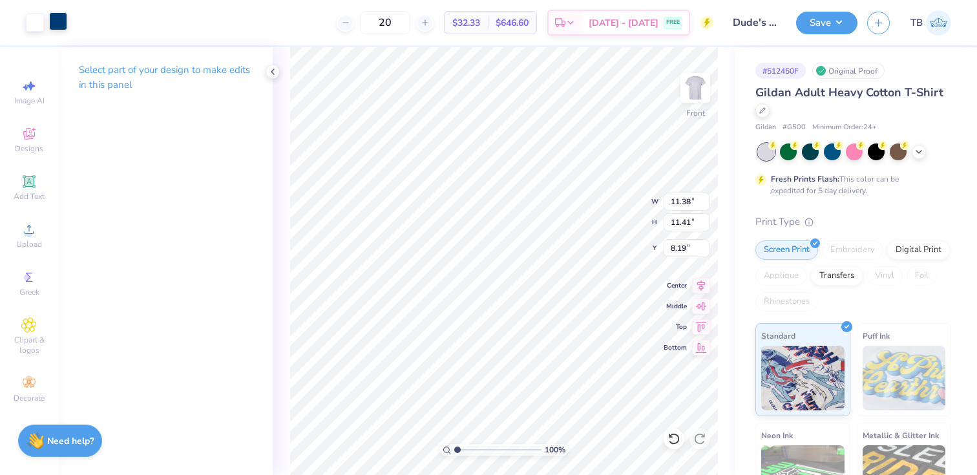
type input "6.67"
type input "6.98"
type input "8.83"
click at [31, 19] on div at bounding box center [35, 21] width 18 height 18
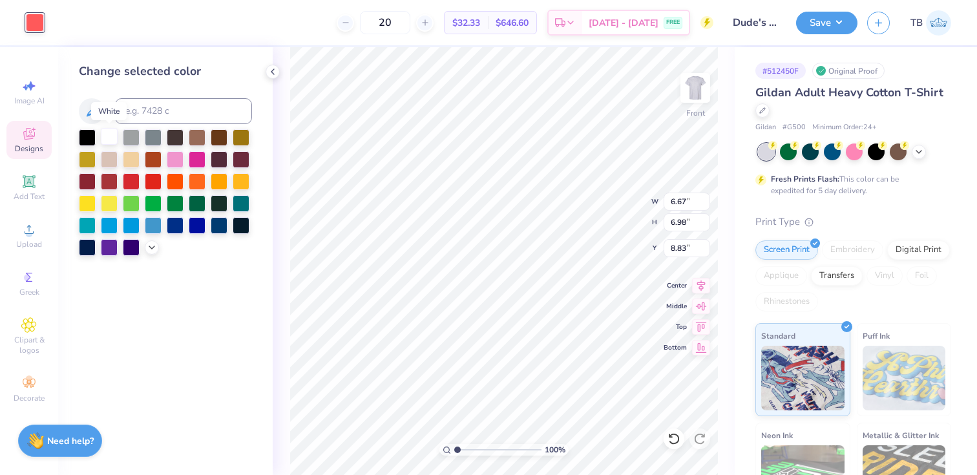
click at [108, 135] on div at bounding box center [109, 136] width 17 height 17
click at [224, 229] on div at bounding box center [219, 224] width 17 height 17
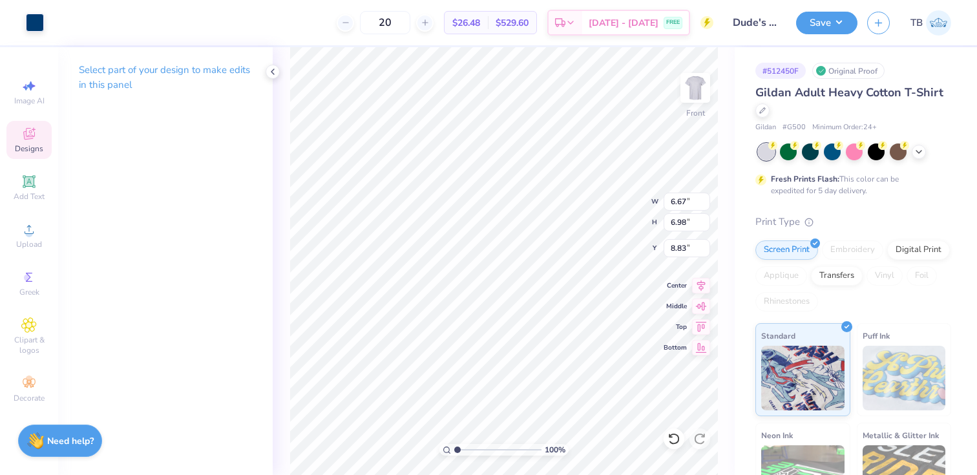
type input "4.46"
type input "2.25"
type input "10.36"
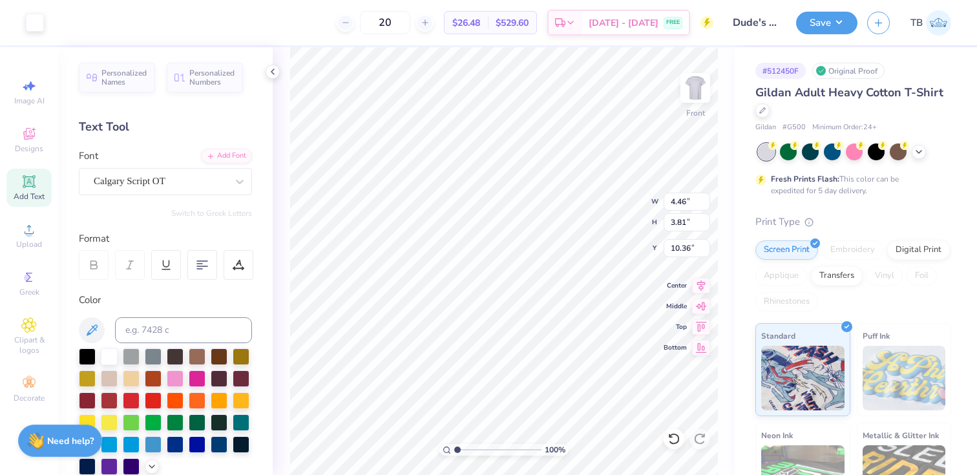
type input "3.81"
click at [925, 245] on div "Digital Print" at bounding box center [918, 247] width 63 height 19
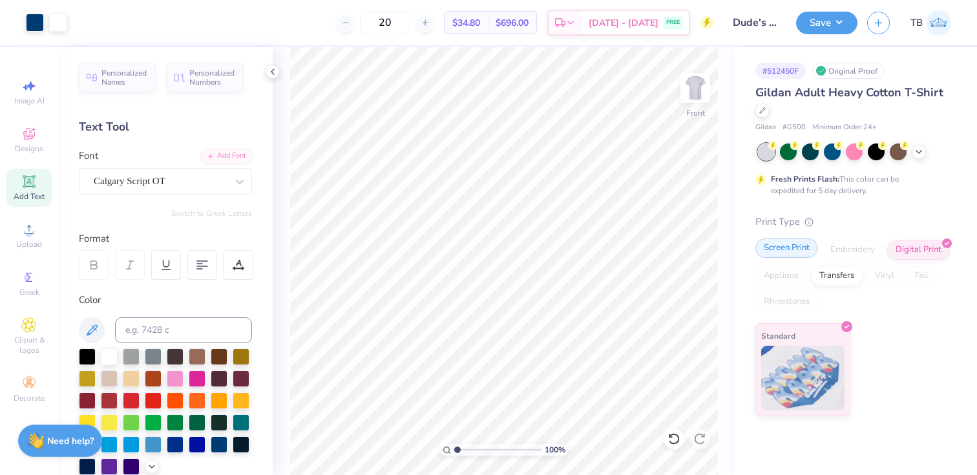
click at [783, 249] on div "Screen Print" at bounding box center [786, 247] width 63 height 19
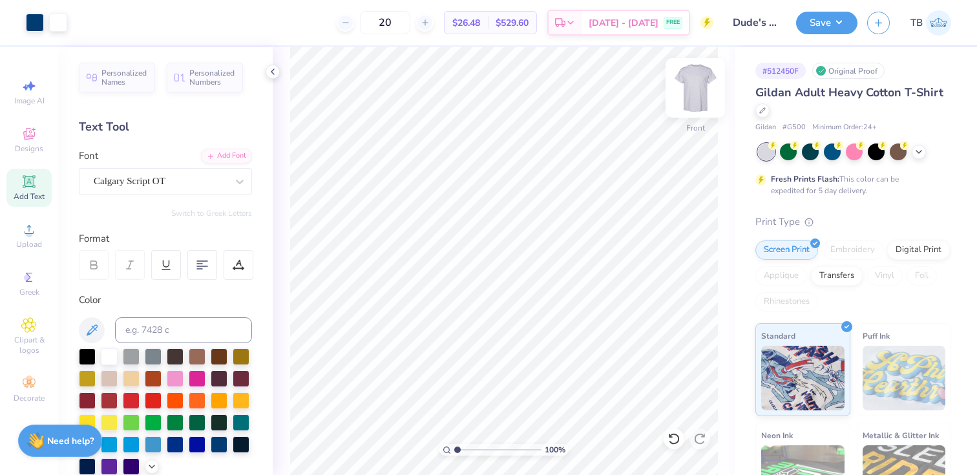
click at [692, 81] on img at bounding box center [695, 88] width 52 height 52
click at [692, 81] on img at bounding box center [695, 88] width 26 height 26
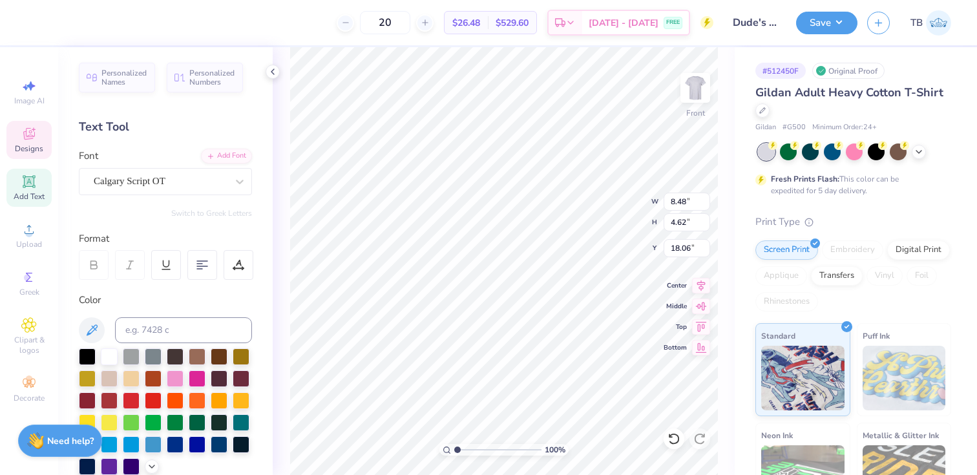
type input "8.48"
type input "4.62"
type input "18.06"
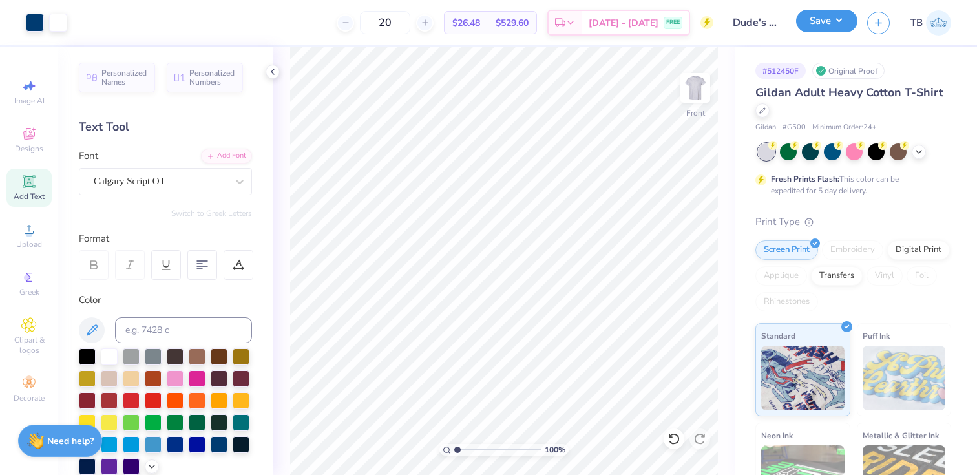
click at [827, 23] on button "Save" at bounding box center [826, 21] width 61 height 23
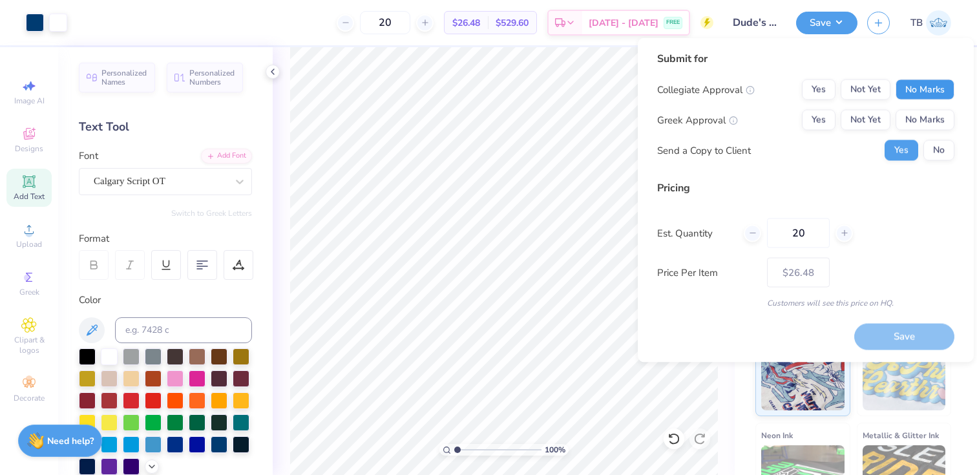
click at [928, 85] on button "No Marks" at bounding box center [924, 89] width 59 height 21
click at [822, 118] on button "Yes" at bounding box center [818, 120] width 34 height 21
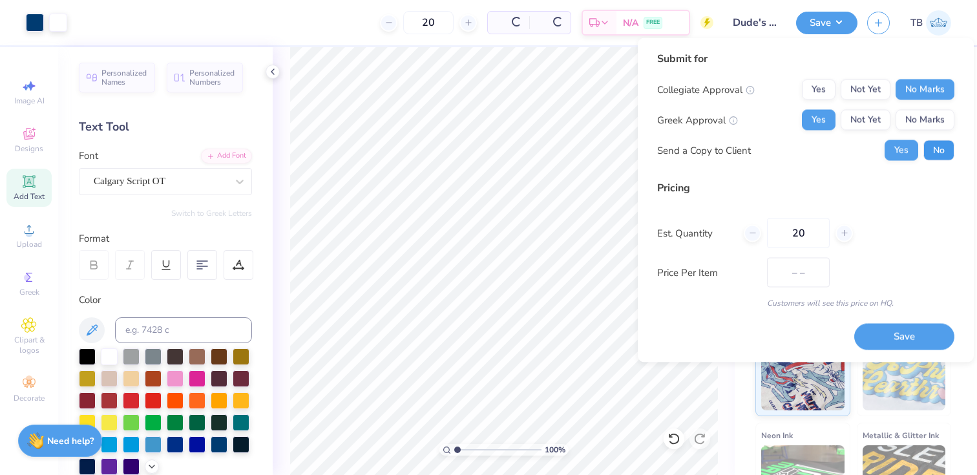
click at [932, 155] on button "No" at bounding box center [938, 150] width 31 height 21
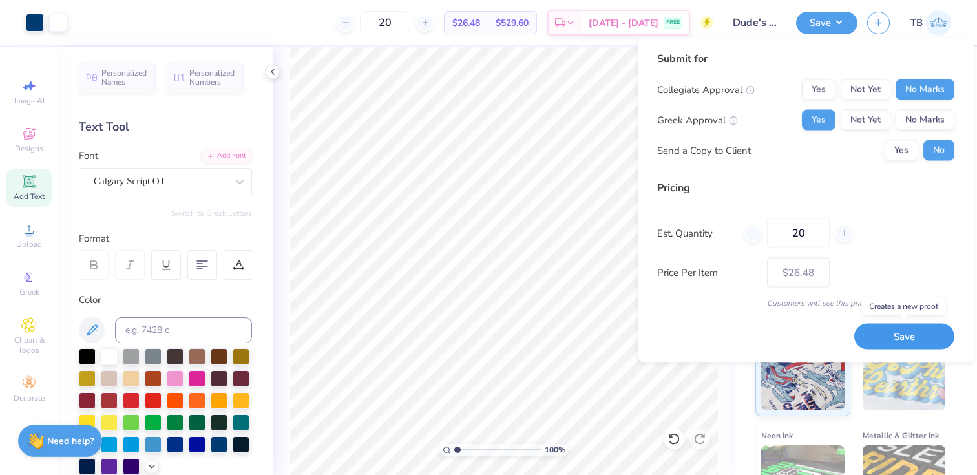
click at [898, 341] on button "Save" at bounding box center [904, 336] width 100 height 26
type input "– –"
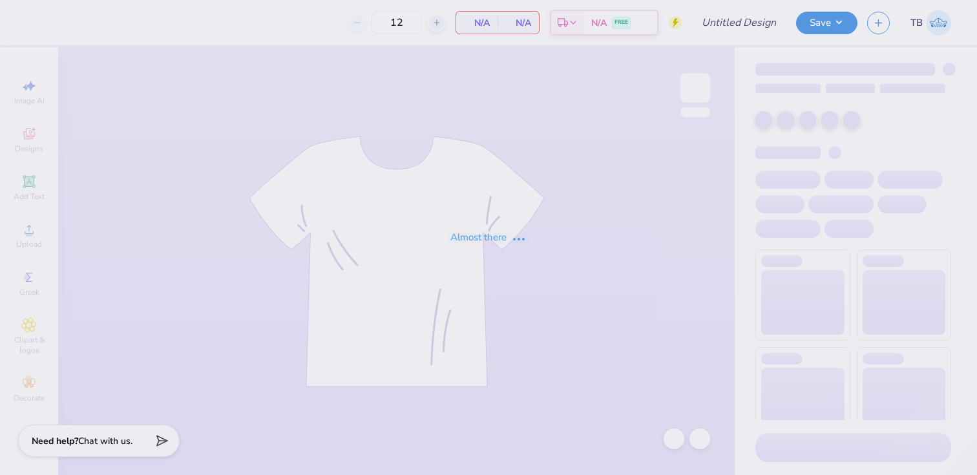
type input "Dude's Day"
type input "20"
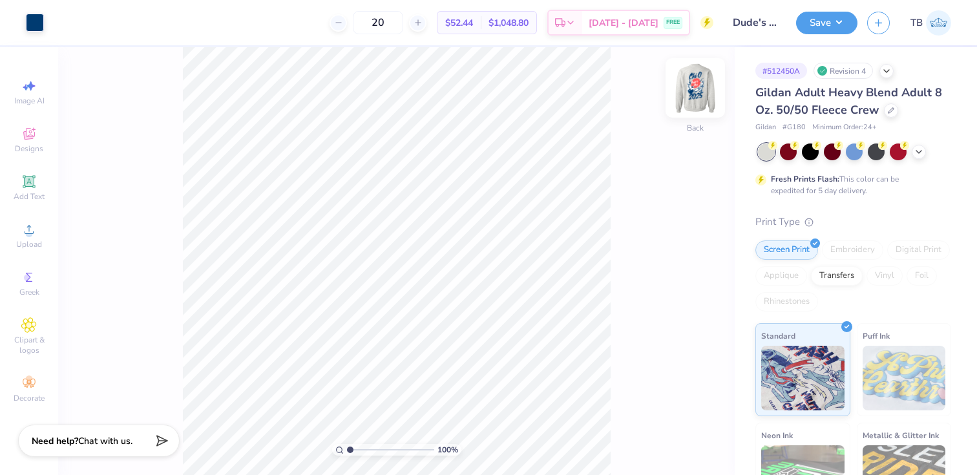
click at [692, 81] on img at bounding box center [695, 88] width 52 height 52
click at [692, 81] on img at bounding box center [695, 88] width 26 height 26
click at [19, 241] on span "Upload" at bounding box center [29, 244] width 26 height 10
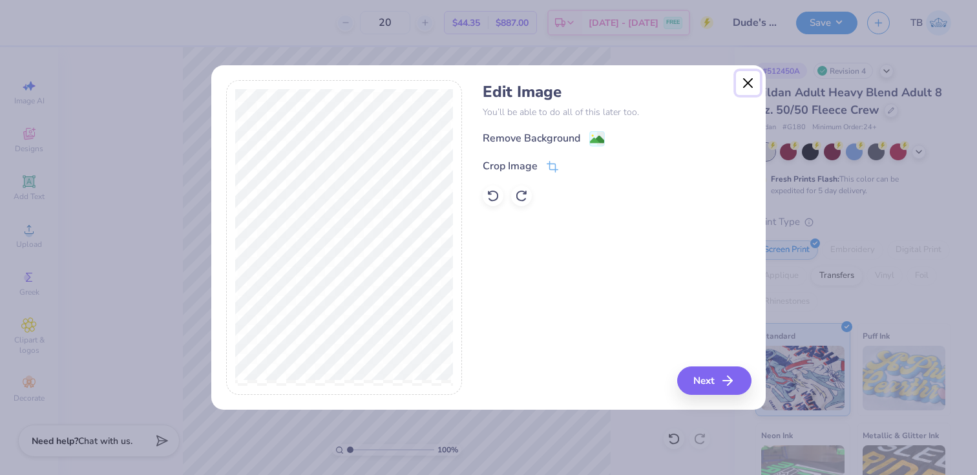
click at [744, 79] on button "Close" at bounding box center [748, 83] width 25 height 25
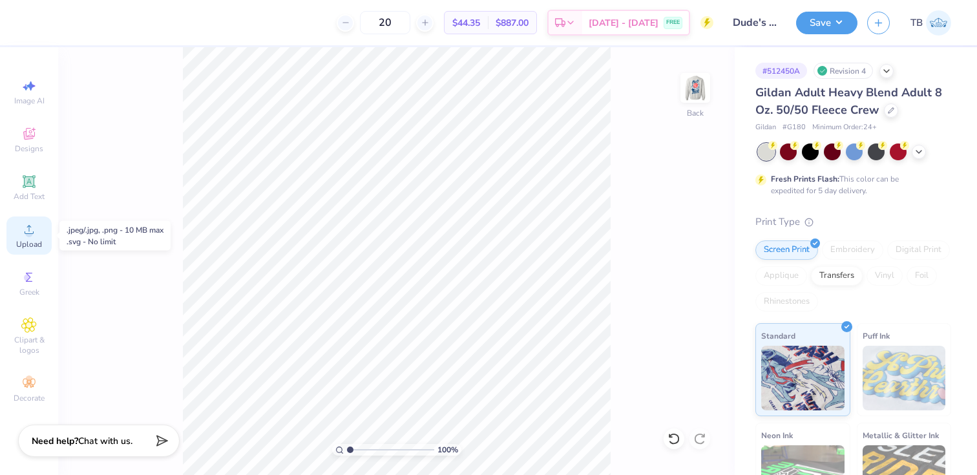
click at [26, 242] on span "Upload" at bounding box center [29, 244] width 26 height 10
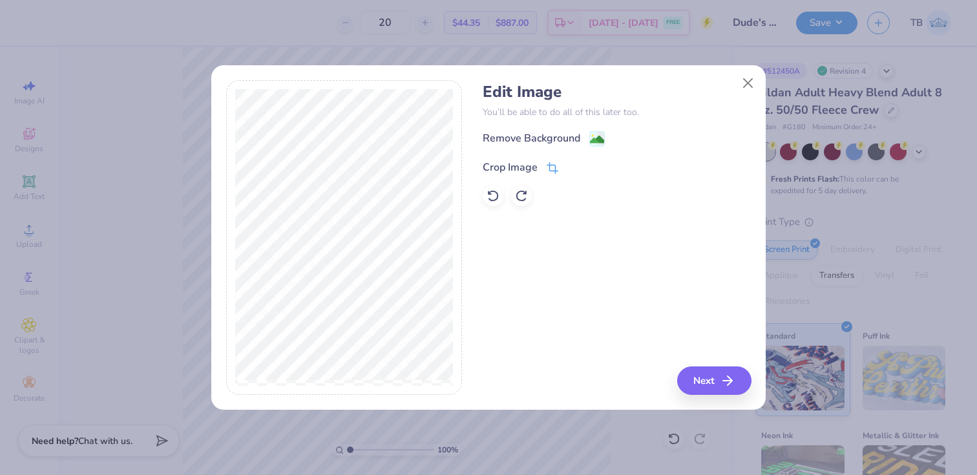
click at [515, 168] on div "Crop Image" at bounding box center [509, 168] width 55 height 16
click at [573, 166] on polyline at bounding box center [574, 166] width 5 height 4
click at [720, 378] on button "Next" at bounding box center [716, 380] width 74 height 28
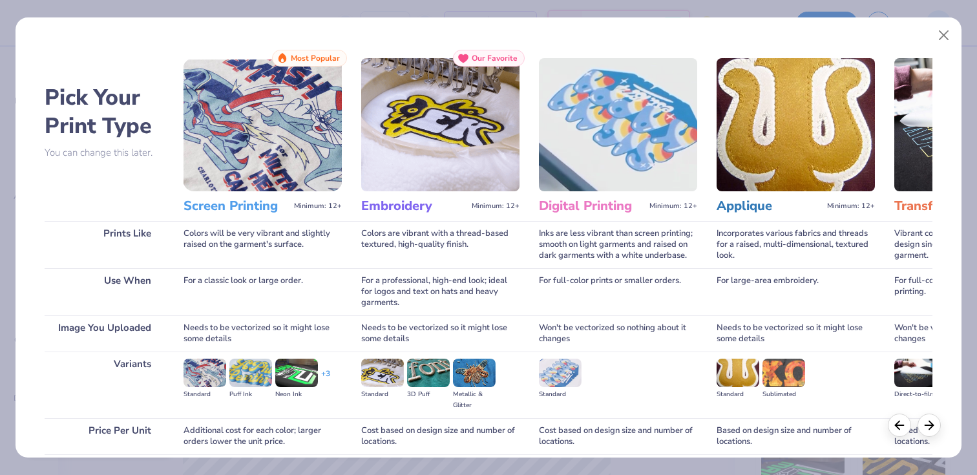
scroll to position [105, 0]
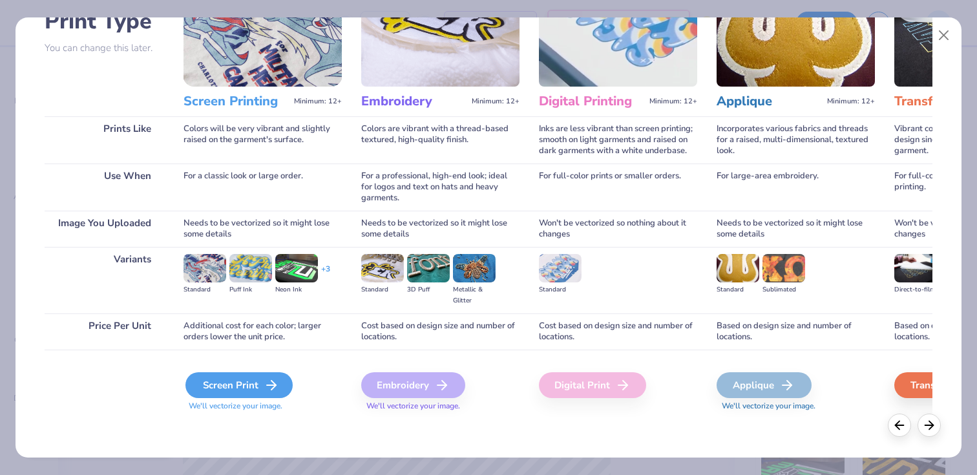
click at [255, 391] on div "Screen Print" at bounding box center [238, 385] width 107 height 26
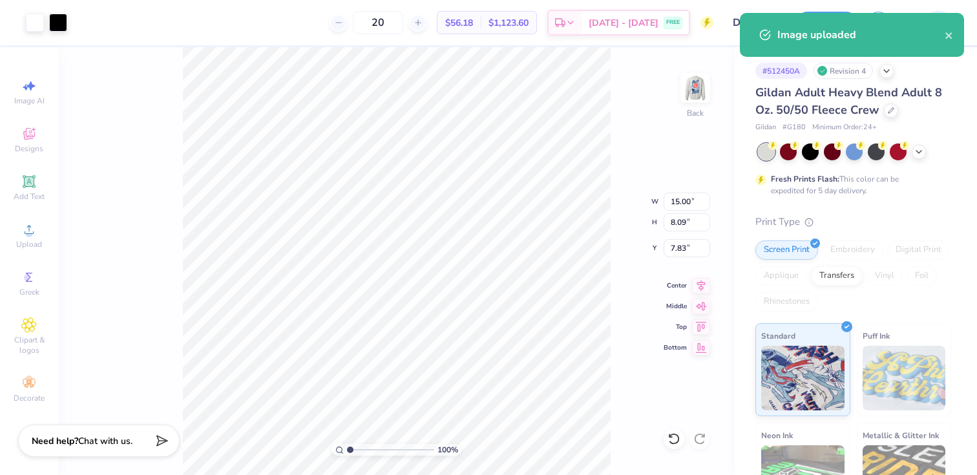
type input "4.69"
type input "2.53"
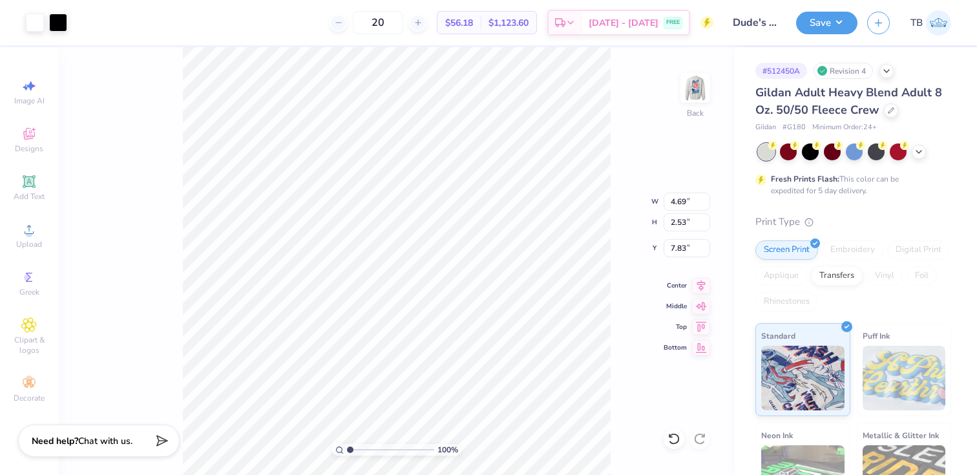
type input "3.00"
click at [61, 21] on div at bounding box center [58, 21] width 18 height 18
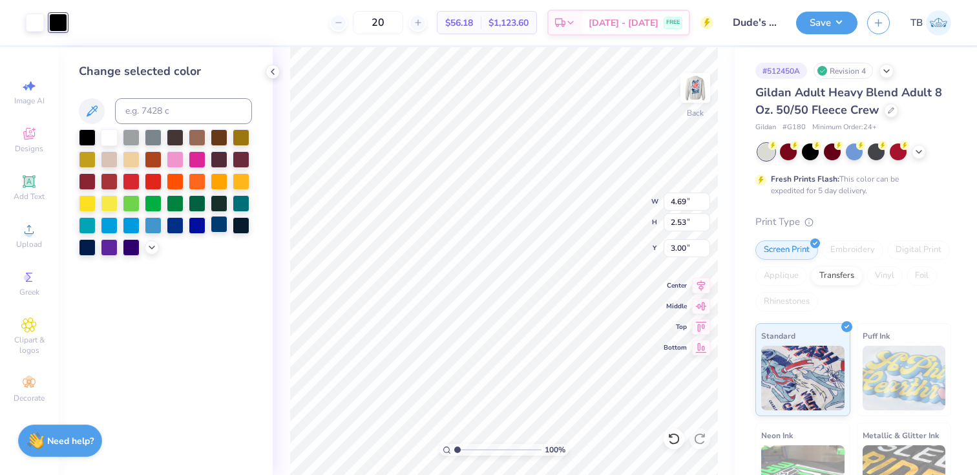
click at [217, 225] on div at bounding box center [219, 224] width 17 height 17
click at [702, 94] on img at bounding box center [695, 88] width 52 height 52
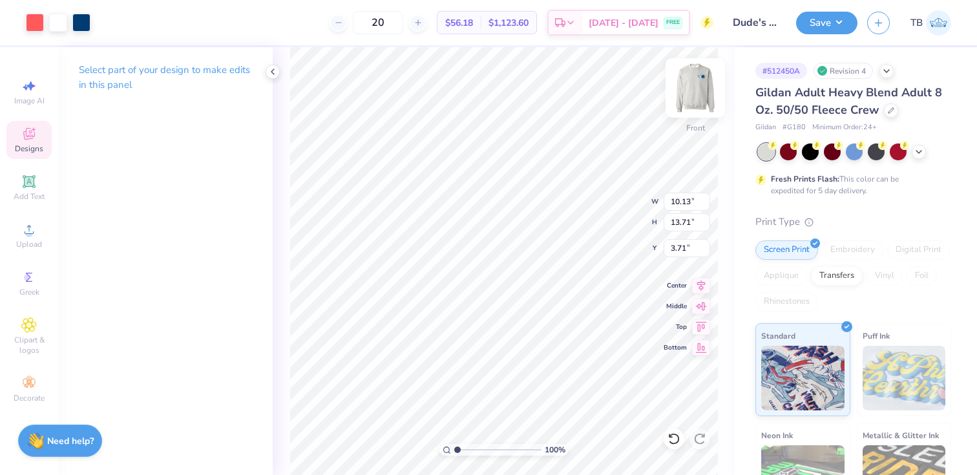
type input "10.13"
type input "13.71"
type input "3.71"
click at [596, 211] on div "100 % Front W 10.13 10.13 " H 13.71 13.71 " Y 3.71 3.71 " Center Middle Top Bot…" at bounding box center [504, 261] width 462 height 428
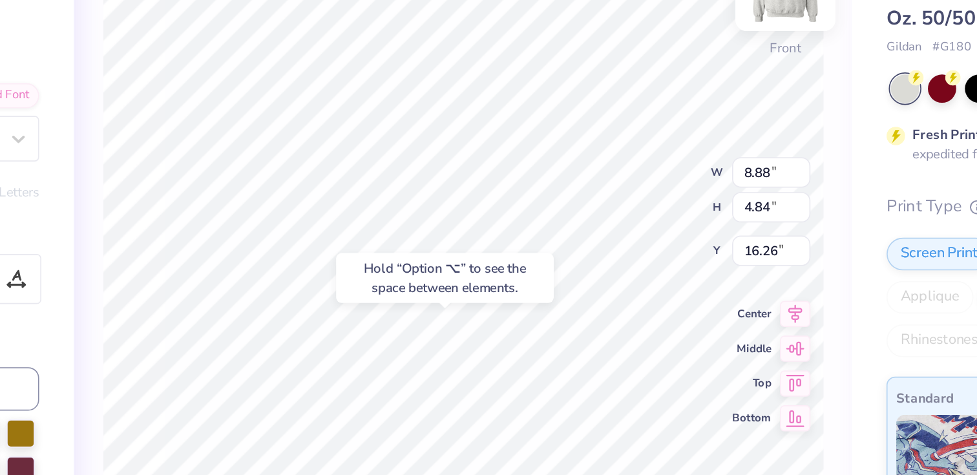
type input "16.26"
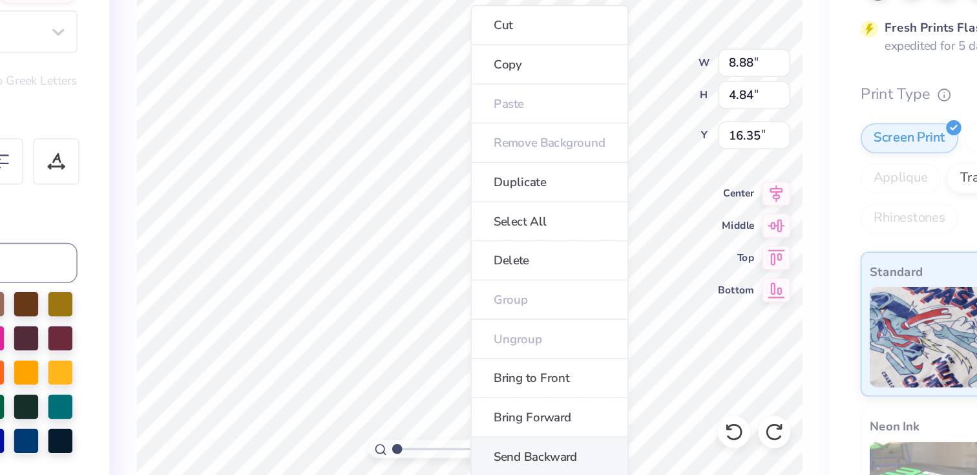
click at [563, 451] on li "Send Backward" at bounding box center [554, 454] width 101 height 25
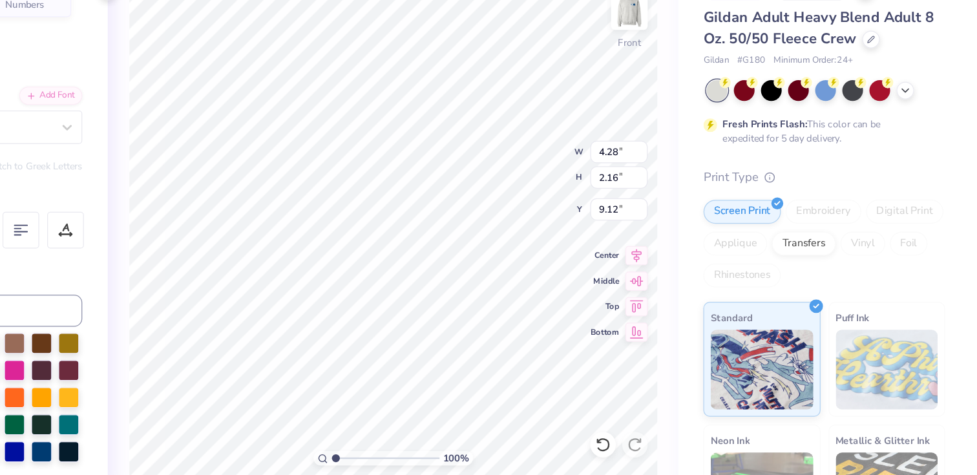
scroll to position [0, 0]
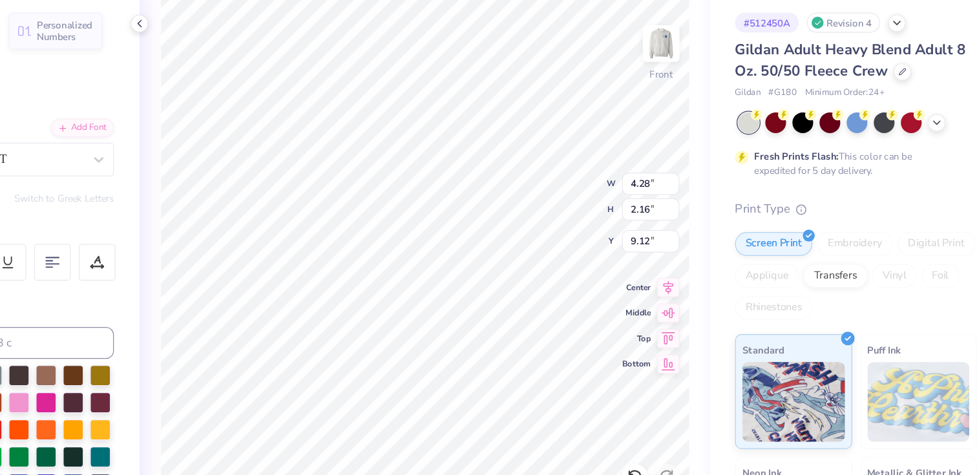
click at [600, 222] on div "100 % Front W 4.28 4.28 " H 2.16 2.16 " Y 9.12 9.12 " Center Middle Top Bottom" at bounding box center [504, 261] width 462 height 428
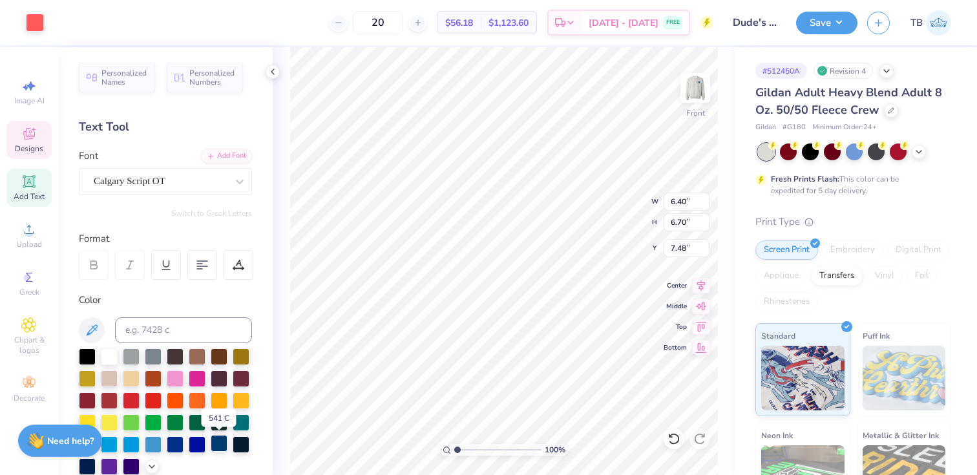
click at [220, 440] on div at bounding box center [219, 443] width 17 height 17
click at [216, 439] on div at bounding box center [219, 443] width 17 height 17
click at [36, 18] on div at bounding box center [35, 21] width 18 height 18
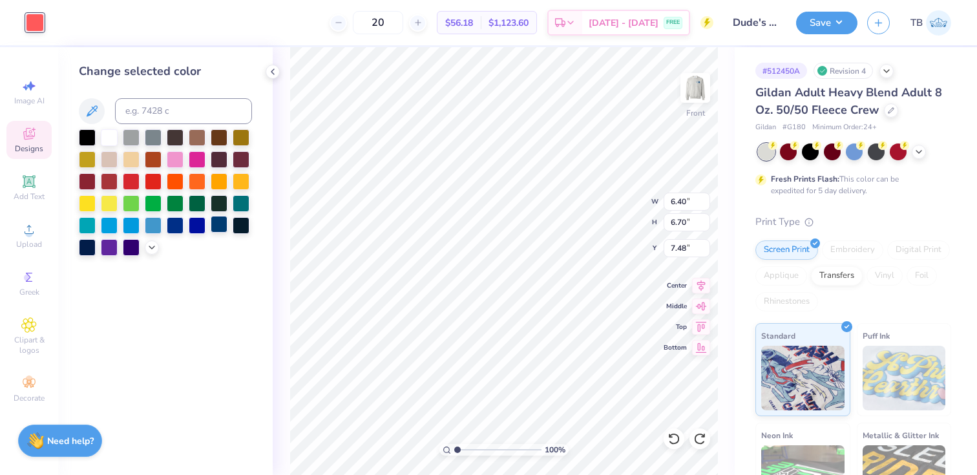
click at [221, 226] on div at bounding box center [219, 224] width 17 height 17
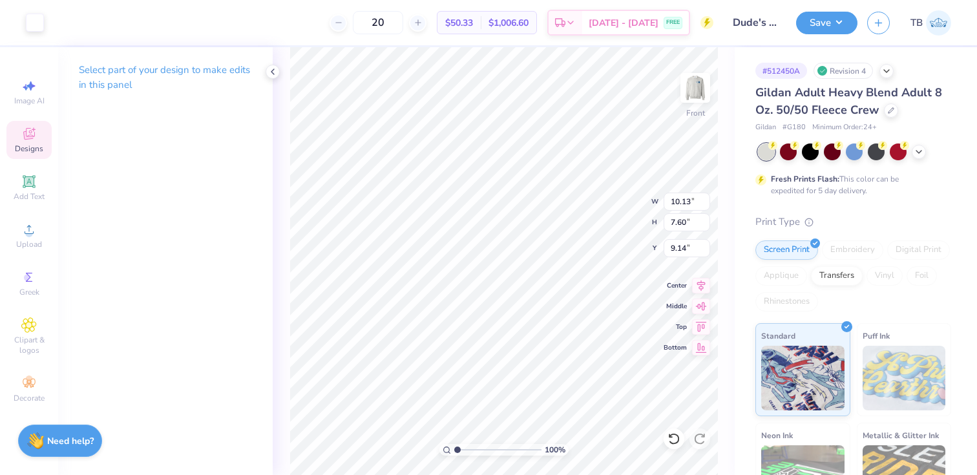
type input "4.44"
type input "7.16"
type input "10.51"
type input "10.13"
type input "7.60"
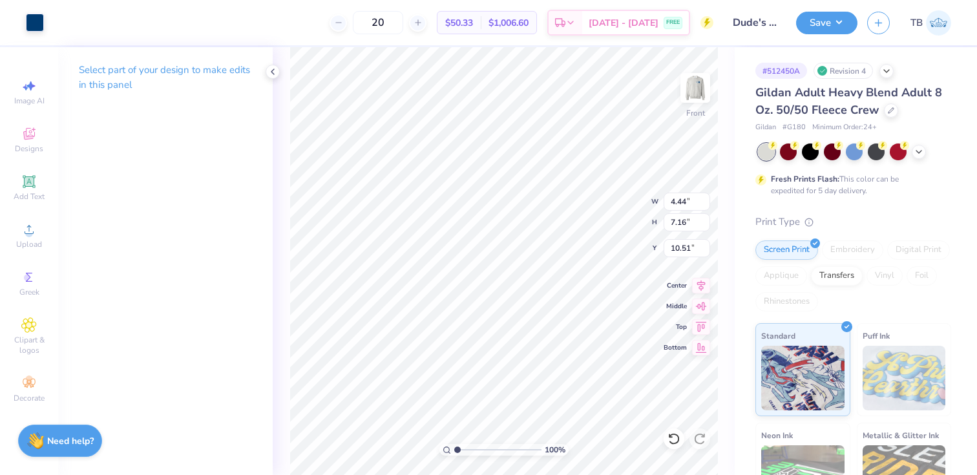
type input "9.14"
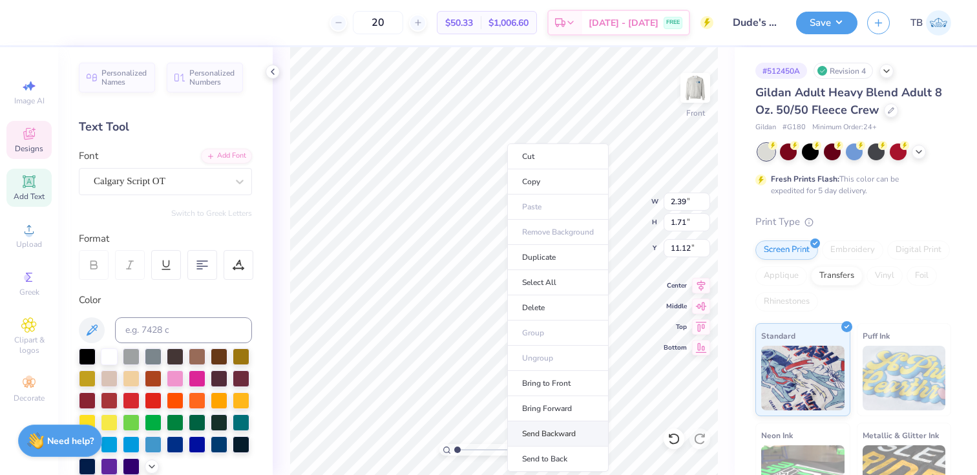
click at [564, 434] on li "Send Backward" at bounding box center [557, 433] width 101 height 25
click at [582, 426] on li "Send Backward" at bounding box center [563, 433] width 101 height 25
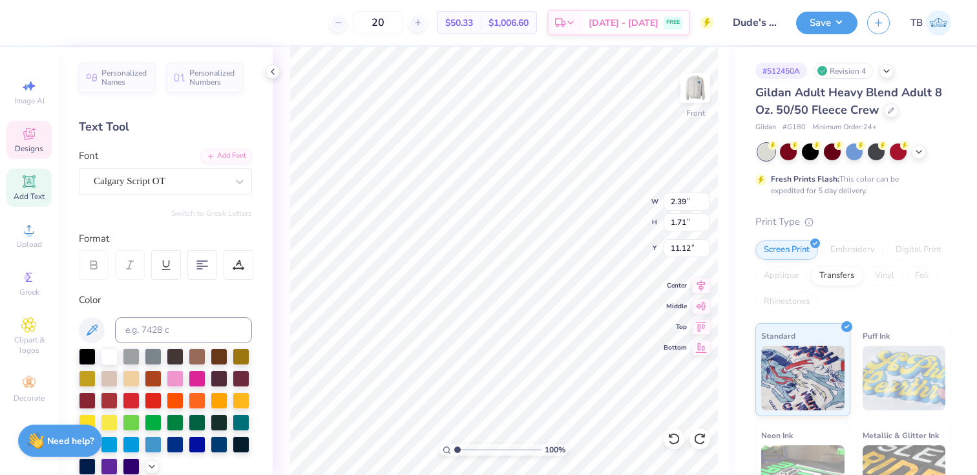
type input "10.13"
type input "7.60"
type input "9.14"
type input "4.44"
type input "7.16"
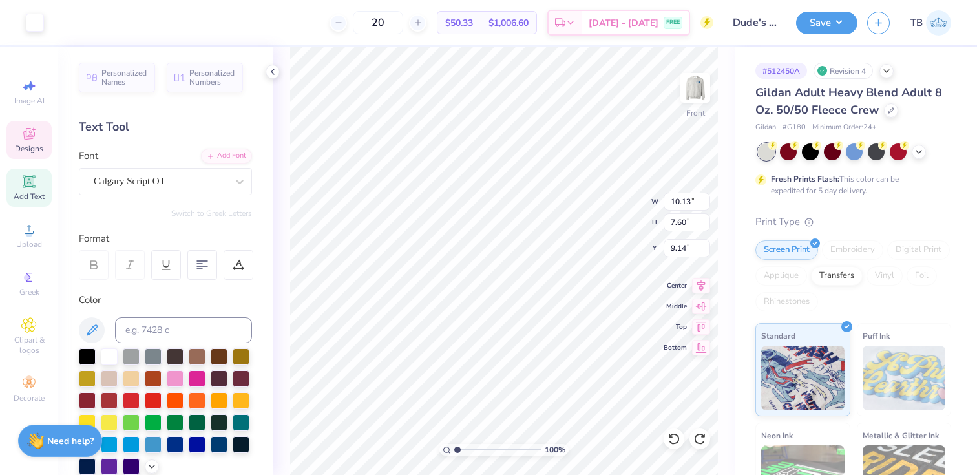
type input "10.51"
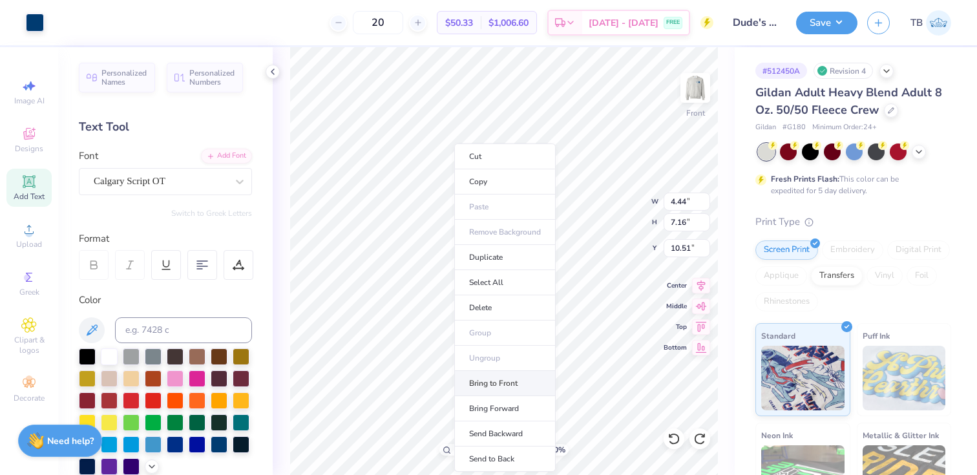
click at [526, 381] on li "Bring to Front" at bounding box center [504, 383] width 101 height 25
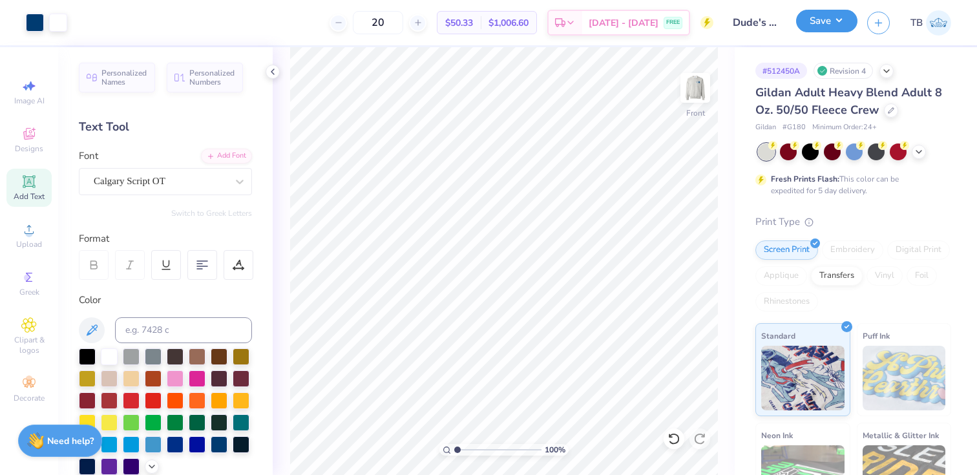
click at [820, 19] on button "Save" at bounding box center [826, 21] width 61 height 23
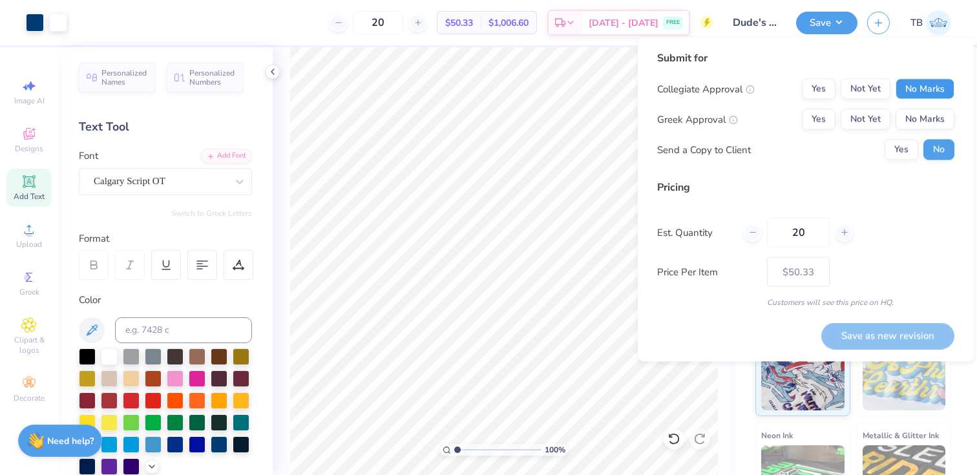
click at [918, 84] on button "No Marks" at bounding box center [924, 89] width 59 height 21
click at [821, 118] on button "Yes" at bounding box center [818, 119] width 34 height 21
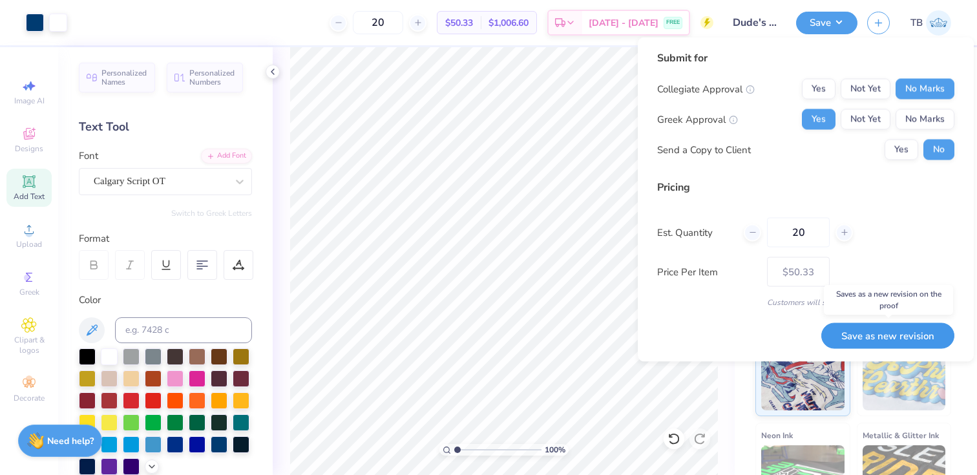
click at [892, 333] on button "Save as new revision" at bounding box center [887, 335] width 133 height 26
type input "$50.33"
click at [918, 329] on div "Saving..." at bounding box center [904, 335] width 100 height 26
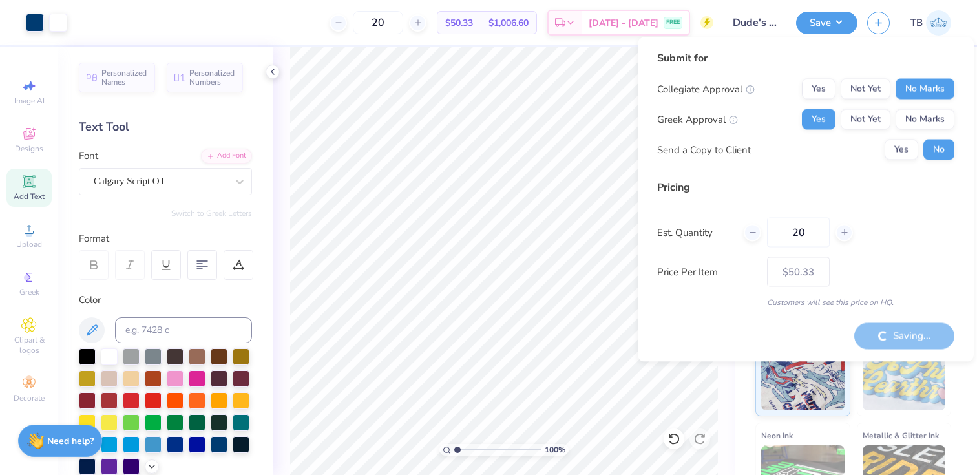
click at [895, 258] on div "Price Per Item $50.33" at bounding box center [805, 272] width 297 height 30
